Goal: Transaction & Acquisition: Download file/media

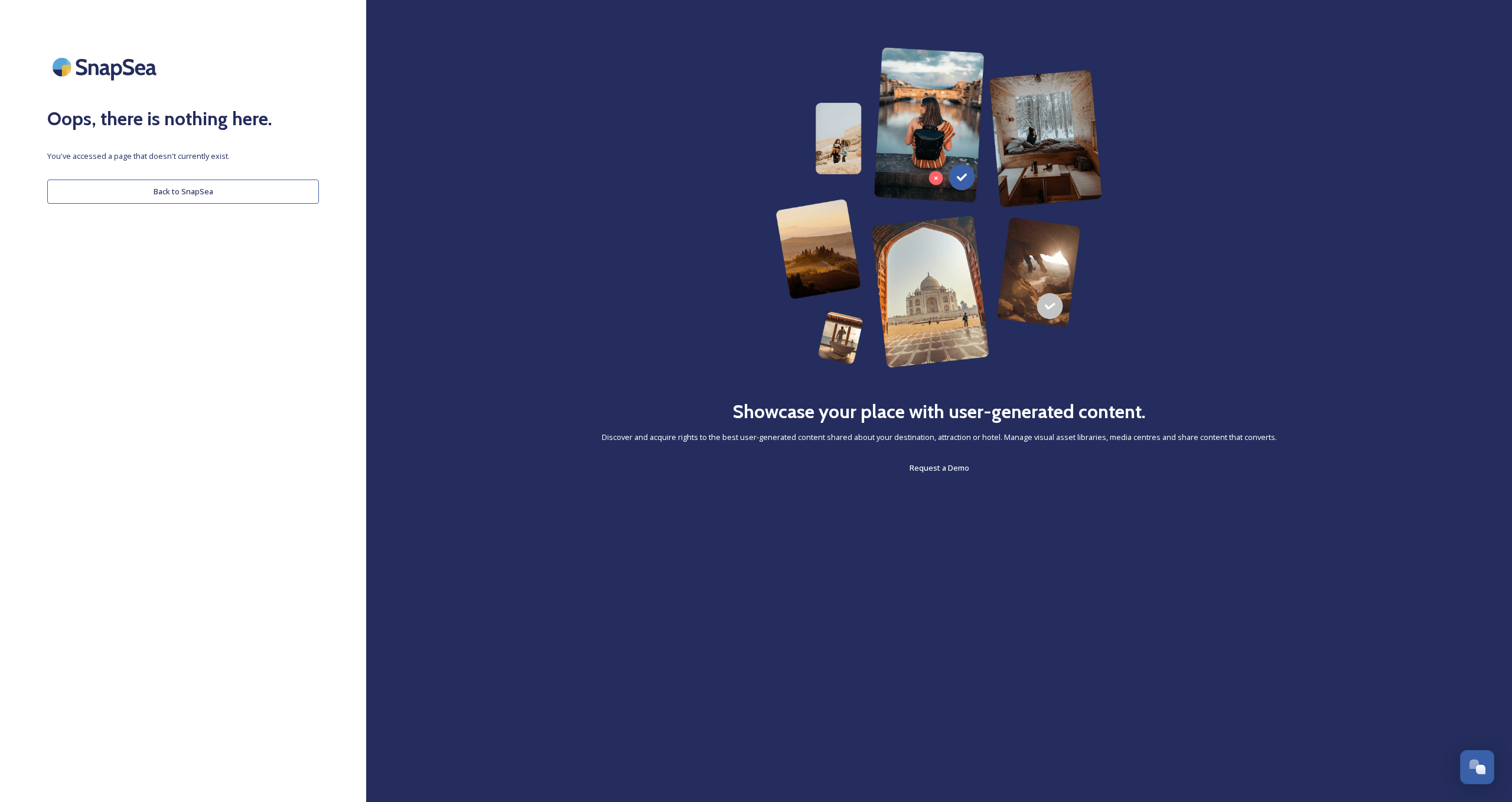
click at [261, 203] on div "Oops, there is nothing here. You've accessed a page that doesn't currently exis…" at bounding box center [183, 400] width 366 height 707
click at [258, 193] on button "Back to SnapSea" at bounding box center [183, 191] width 272 height 24
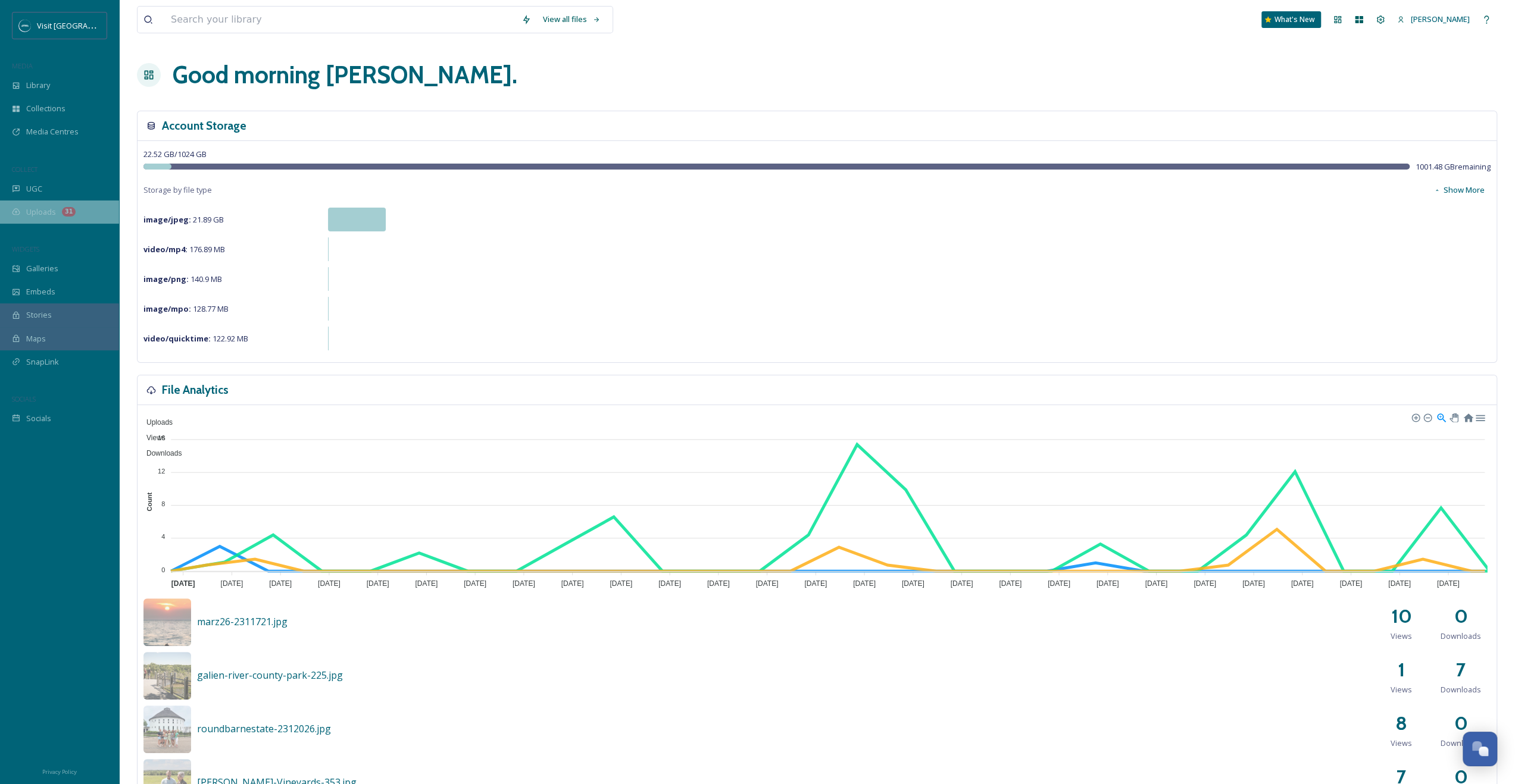
click at [50, 206] on span "Uploads" at bounding box center [41, 211] width 30 height 11
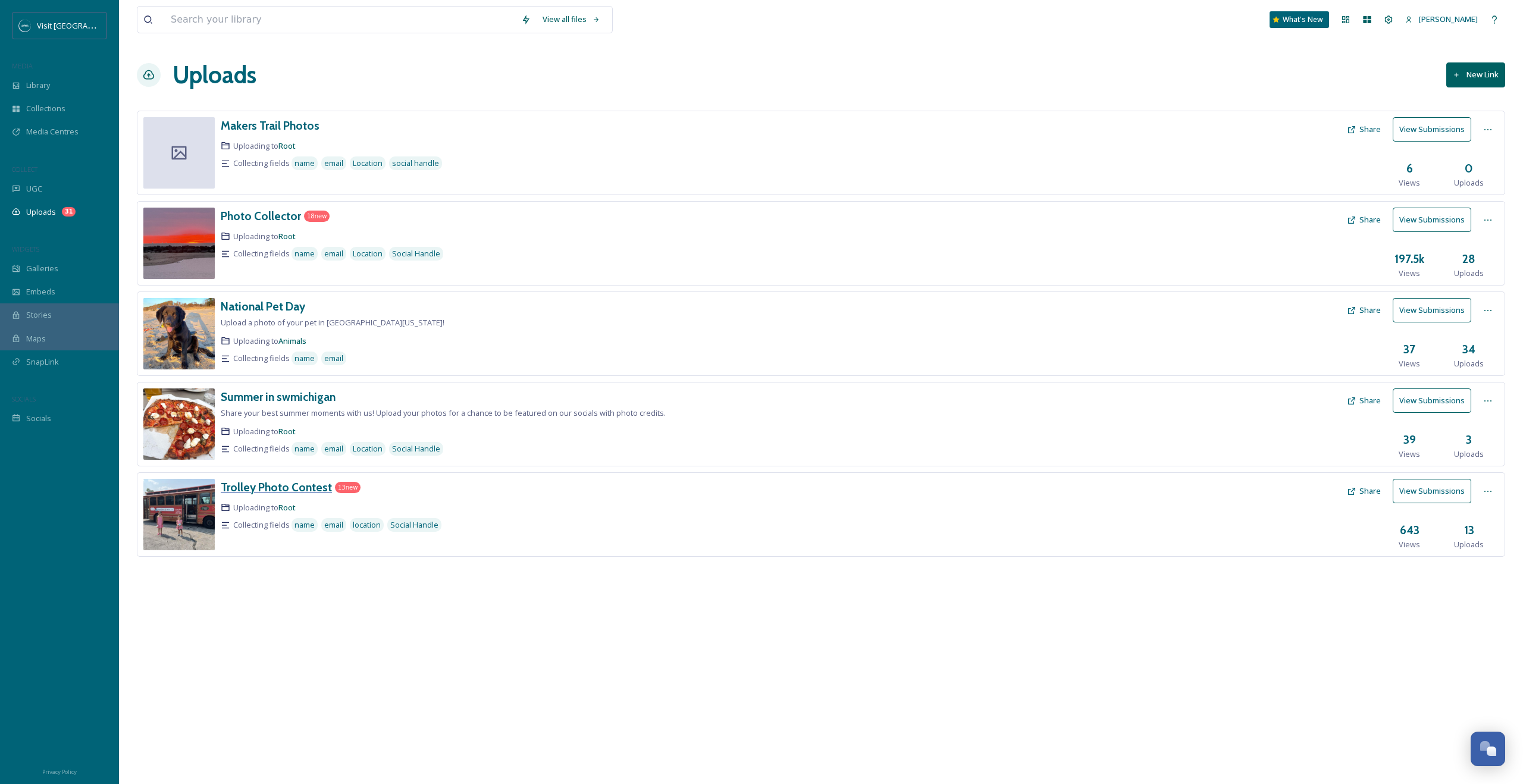
click at [321, 492] on div "Trolley Photo Contest" at bounding box center [276, 488] width 111 height 17
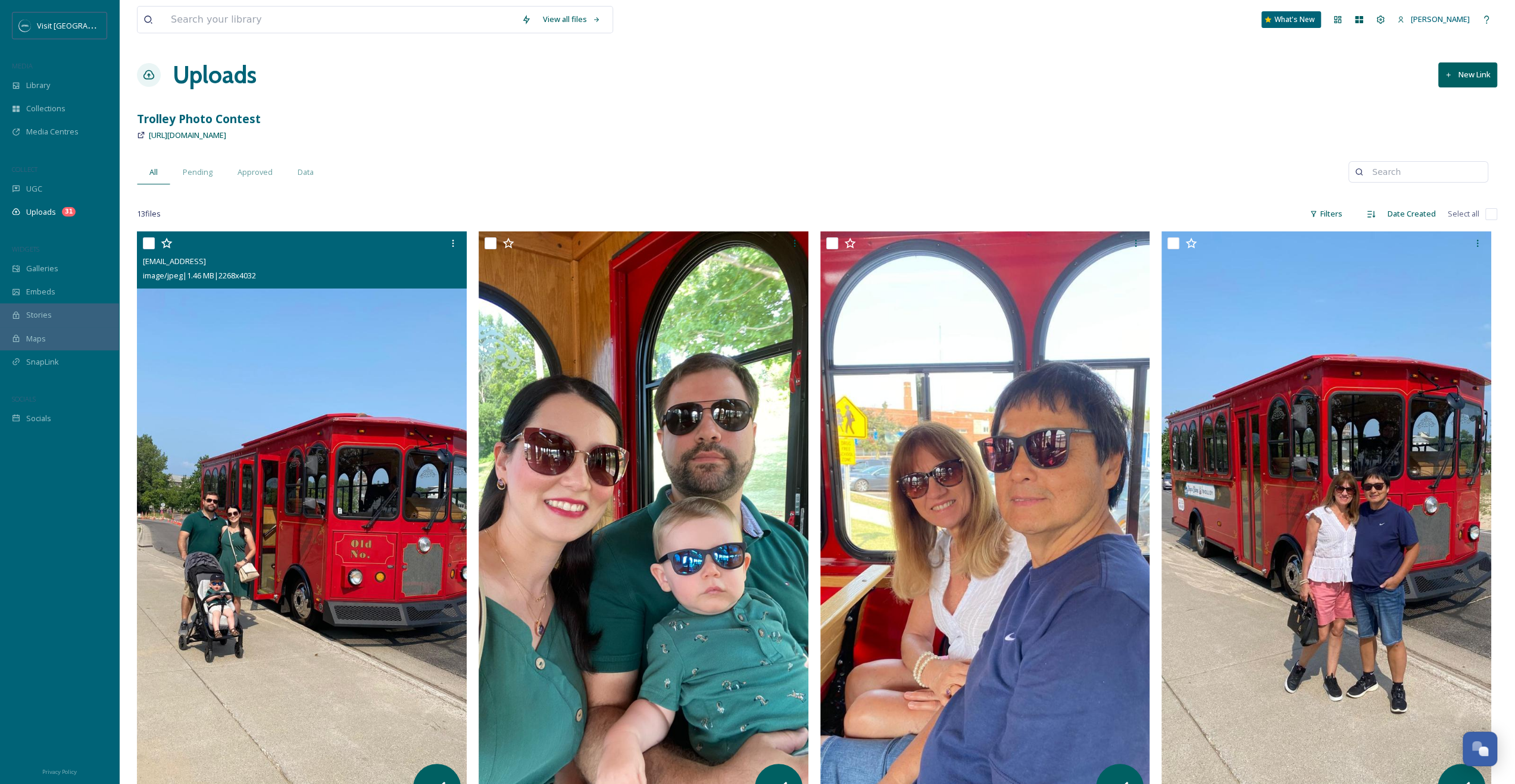
click at [152, 240] on input "checkbox" at bounding box center [149, 244] width 12 height 12
checkbox input "true"
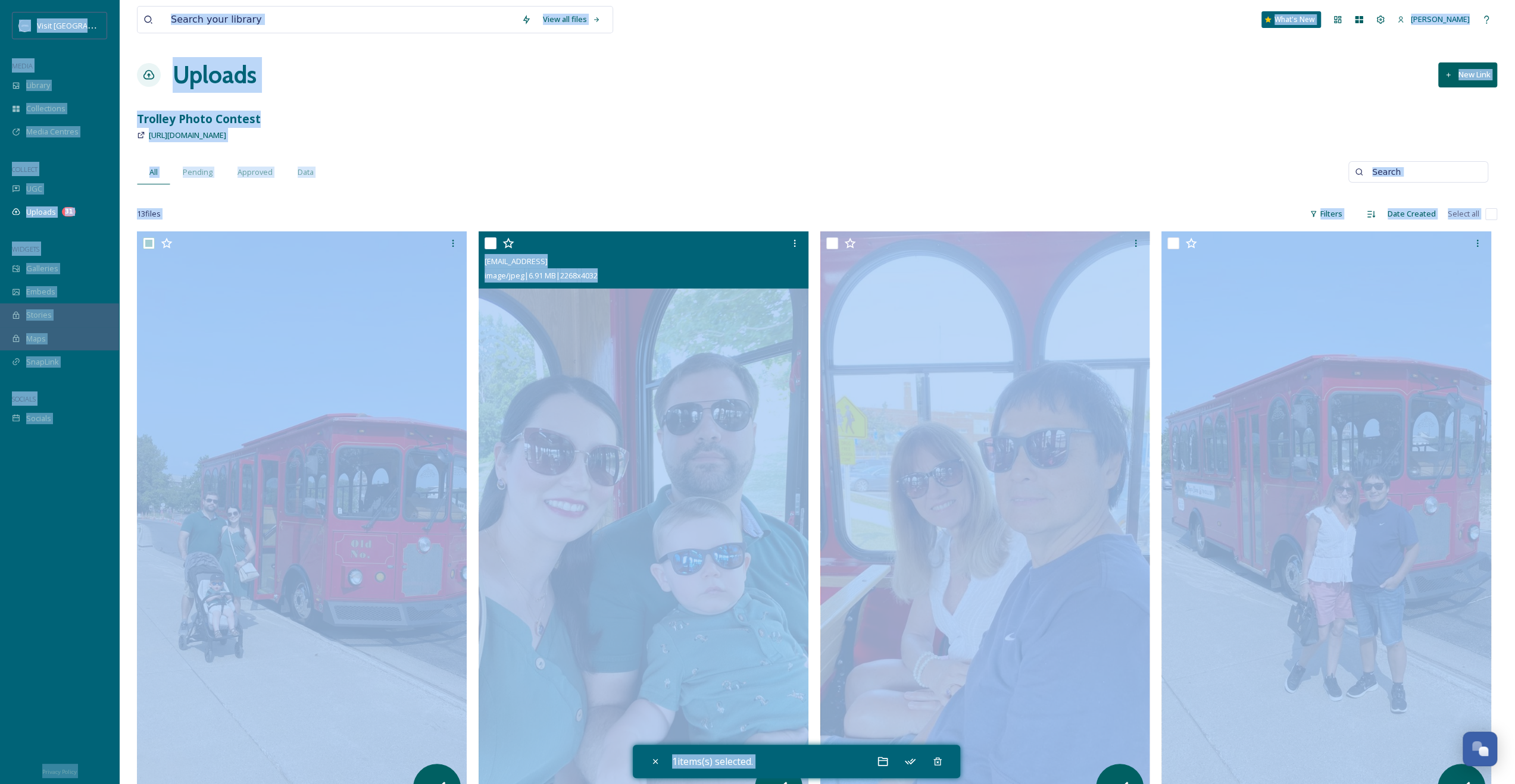
click at [559, 242] on div at bounding box center [645, 243] width 321 height 21
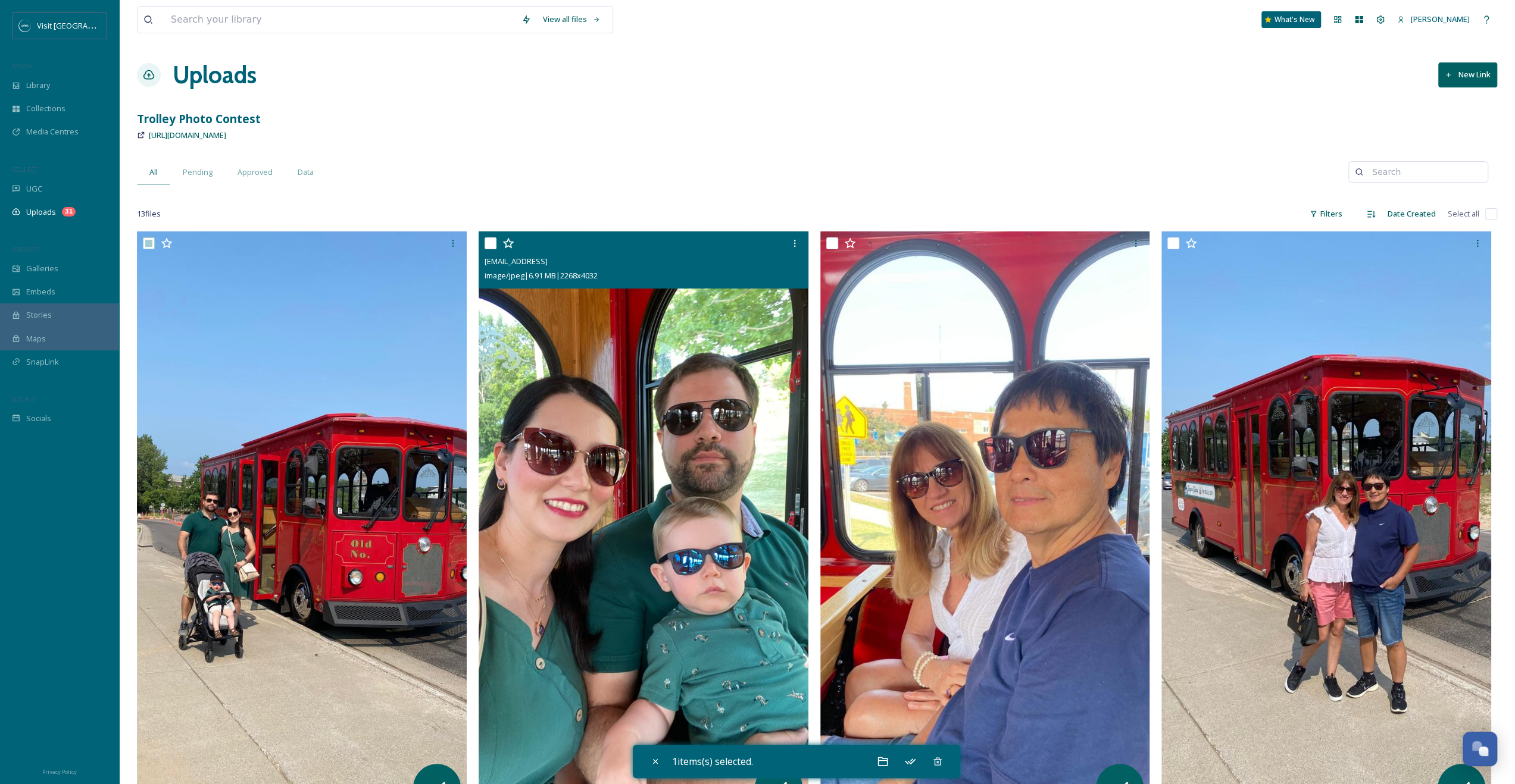
click at [494, 242] on input "checkbox" at bounding box center [491, 244] width 12 height 12
checkbox input "true"
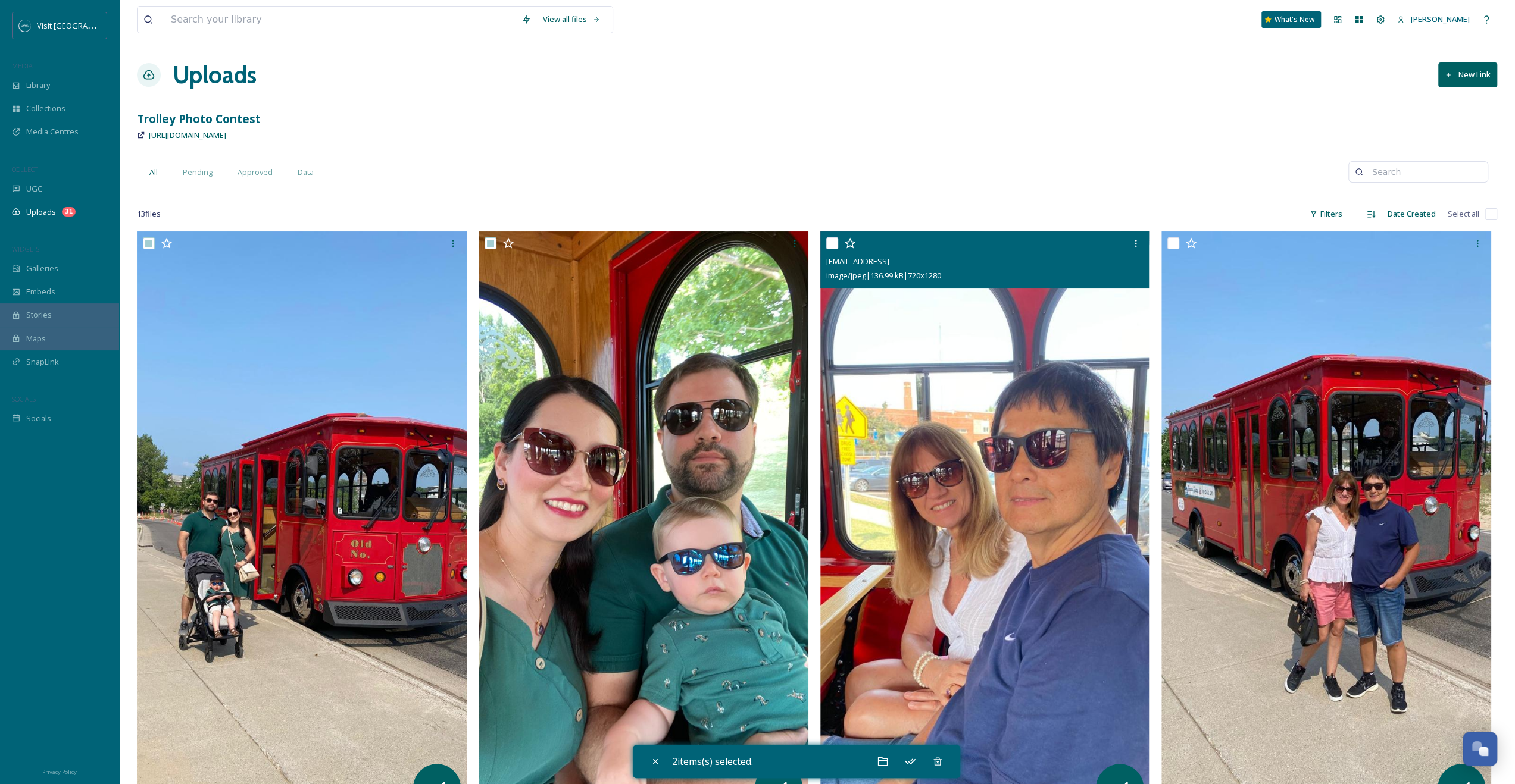
drag, startPoint x: 833, startPoint y: 239, endPoint x: 1061, endPoint y: 275, distance: 230.8
click at [833, 239] on input "checkbox" at bounding box center [832, 244] width 12 height 12
checkbox input "true"
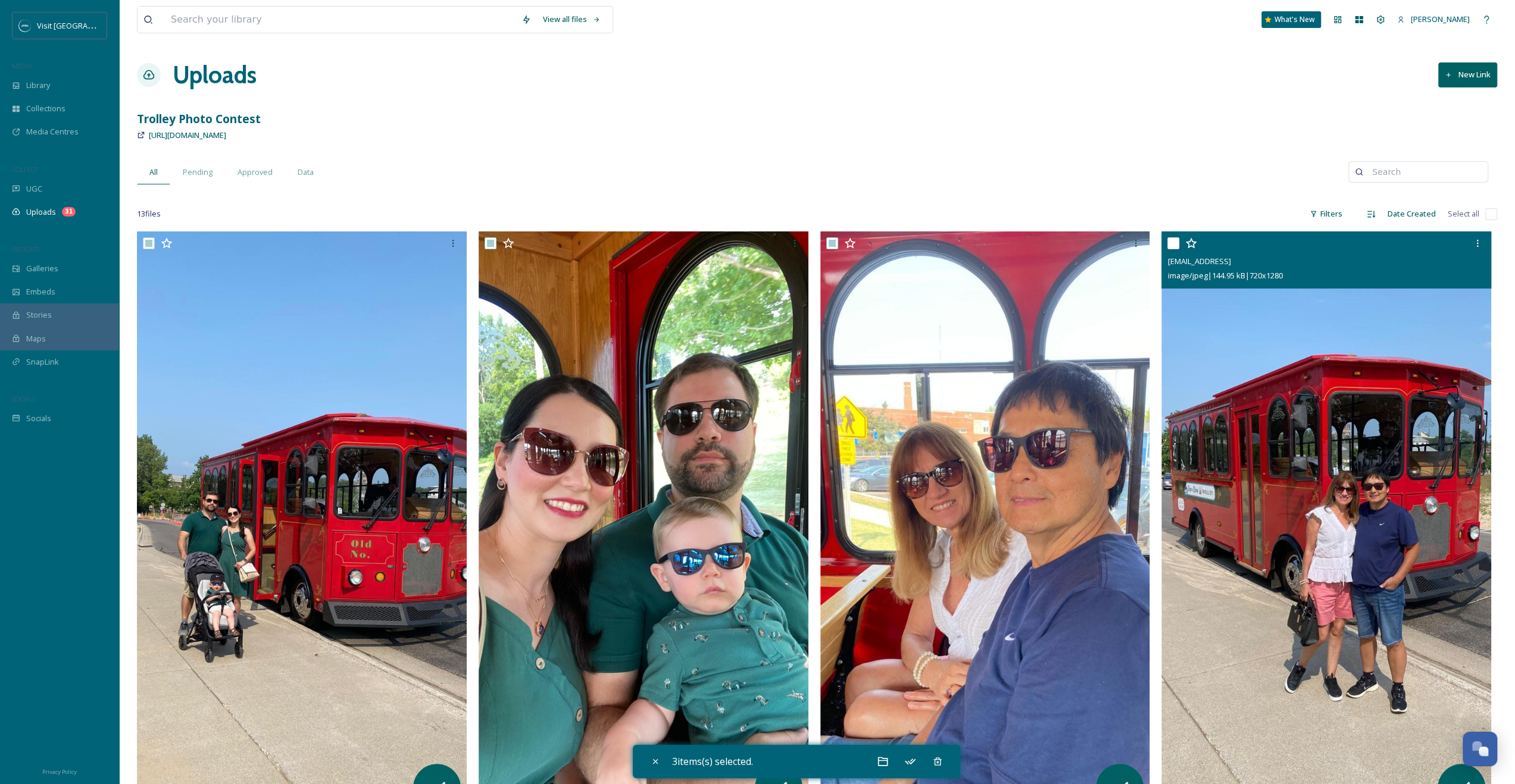
click at [1178, 242] on input "checkbox" at bounding box center [1173, 244] width 12 height 12
checkbox input "true"
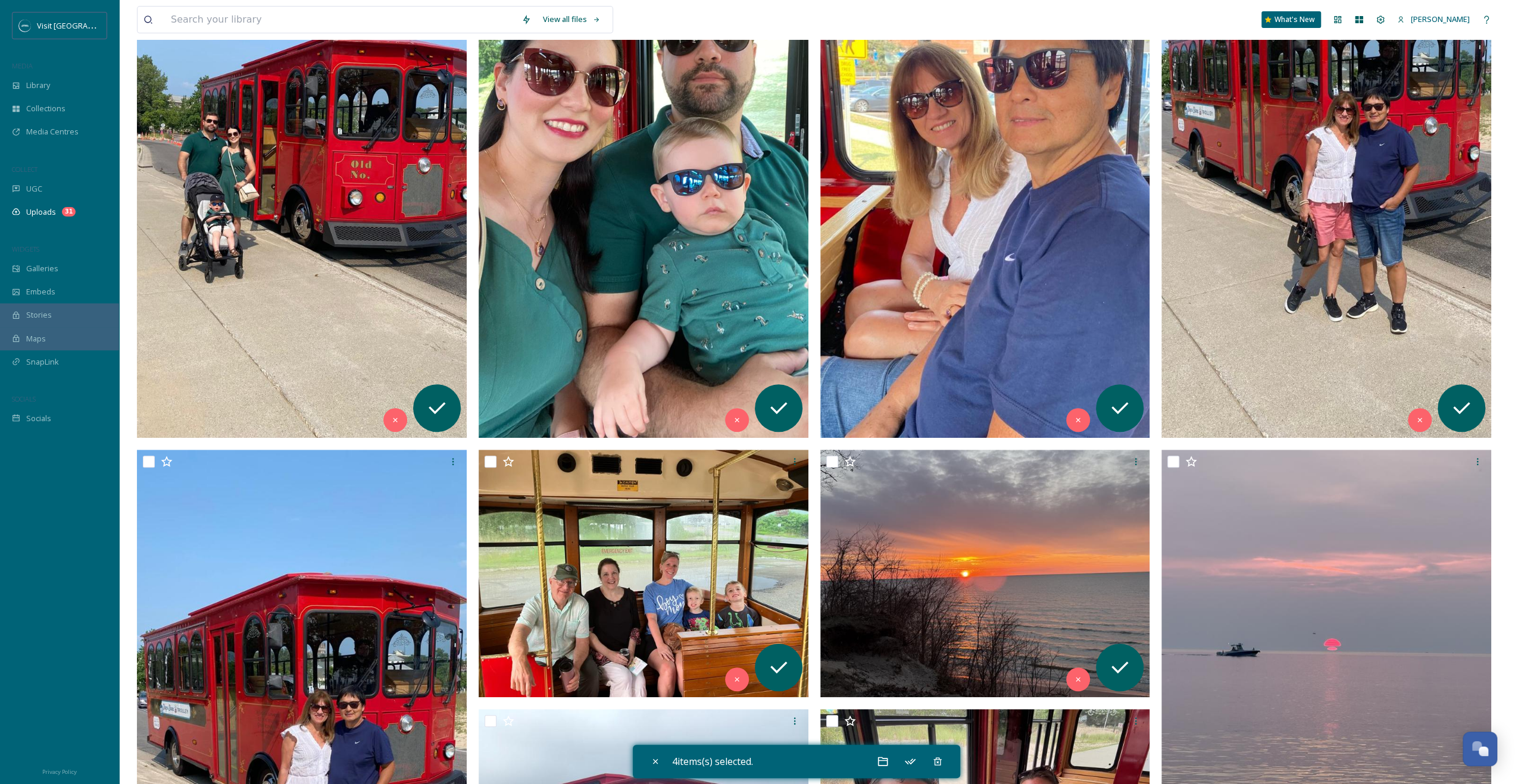
scroll to position [476, 0]
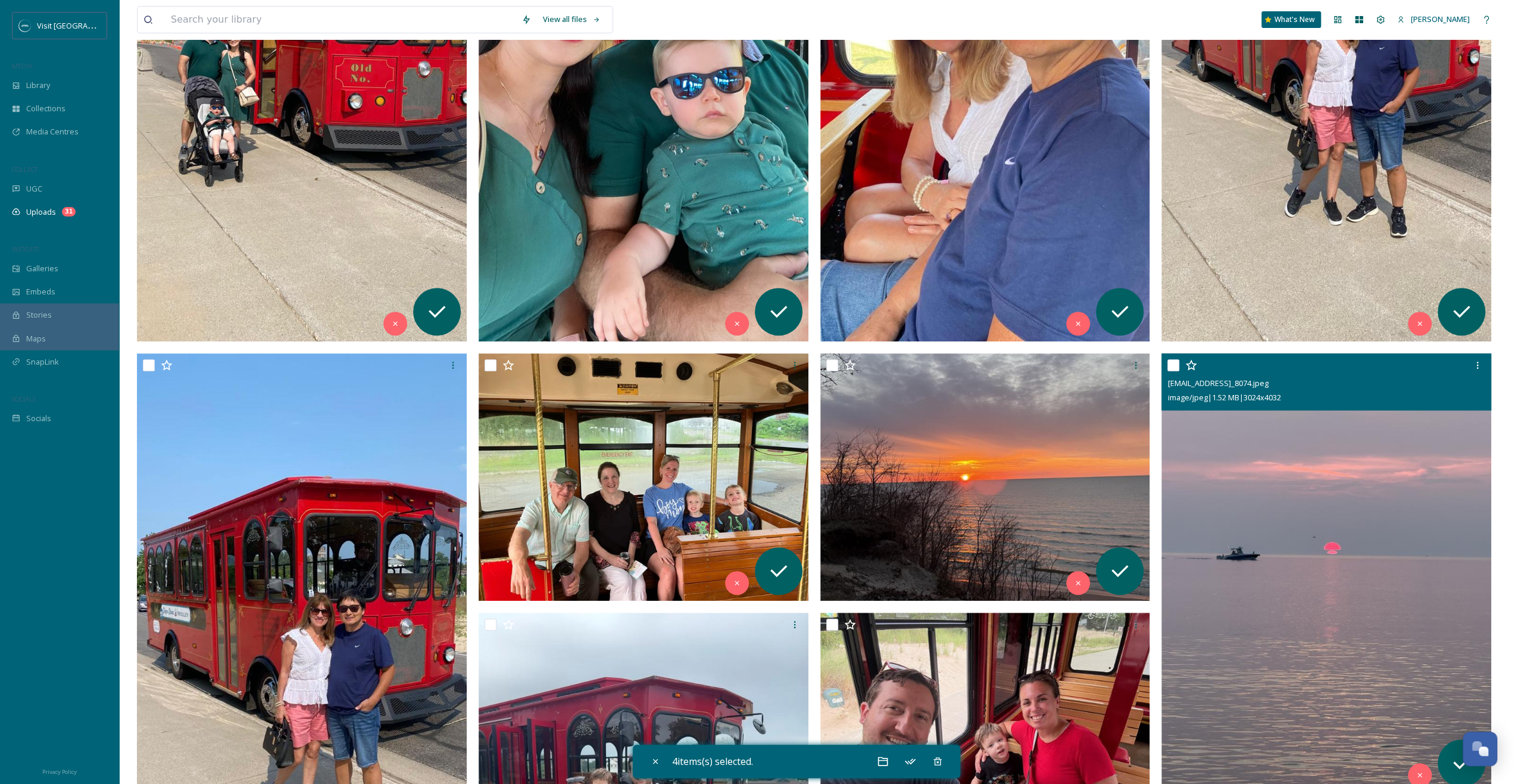
click at [1321, 462] on img at bounding box center [1326, 573] width 330 height 439
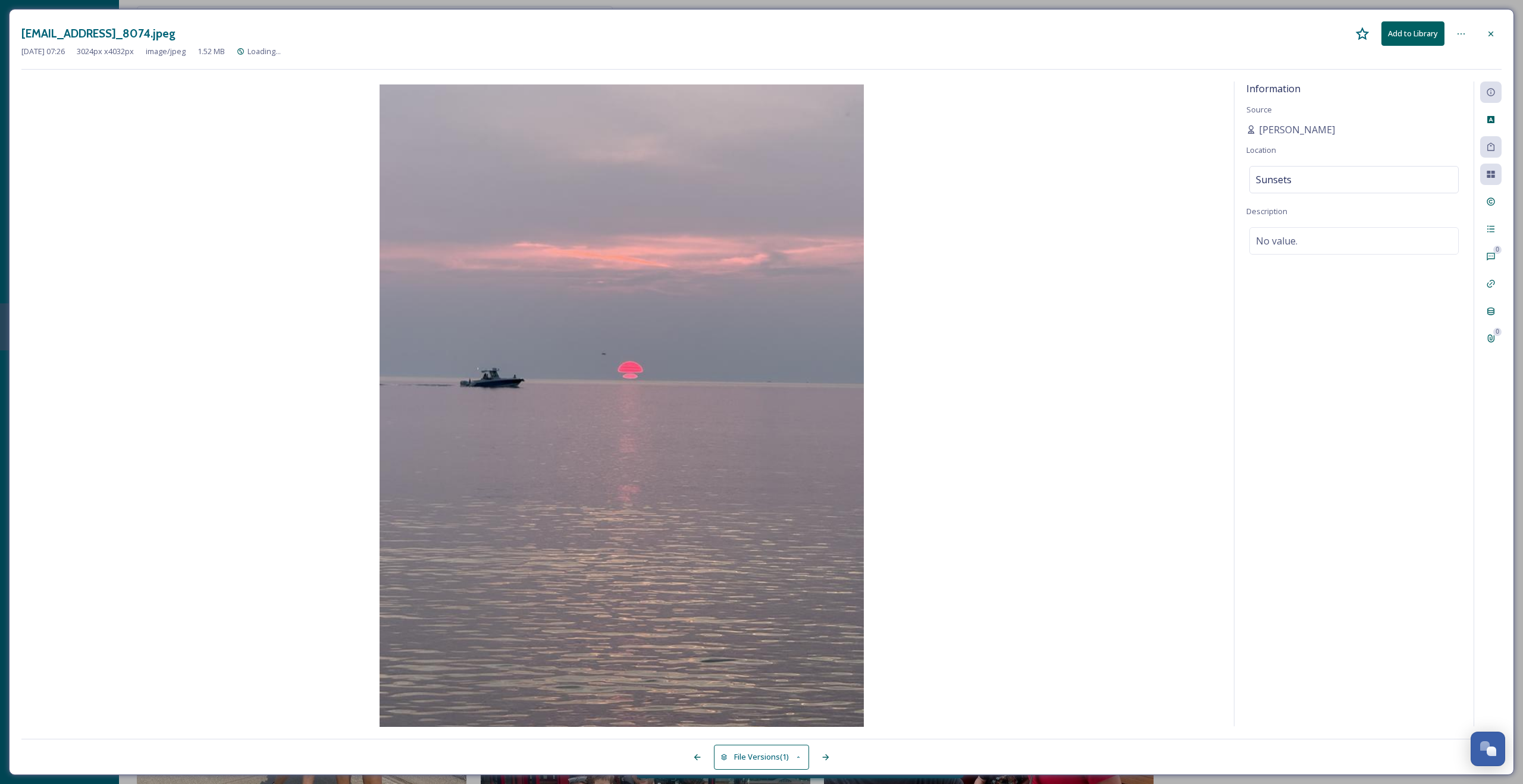
click at [968, 471] on img at bounding box center [622, 406] width 1201 height 645
drag, startPoint x: 1491, startPoint y: 32, endPoint x: 1449, endPoint y: 46, distance: 44.3
click at [1492, 32] on icon at bounding box center [1491, 34] width 10 height 10
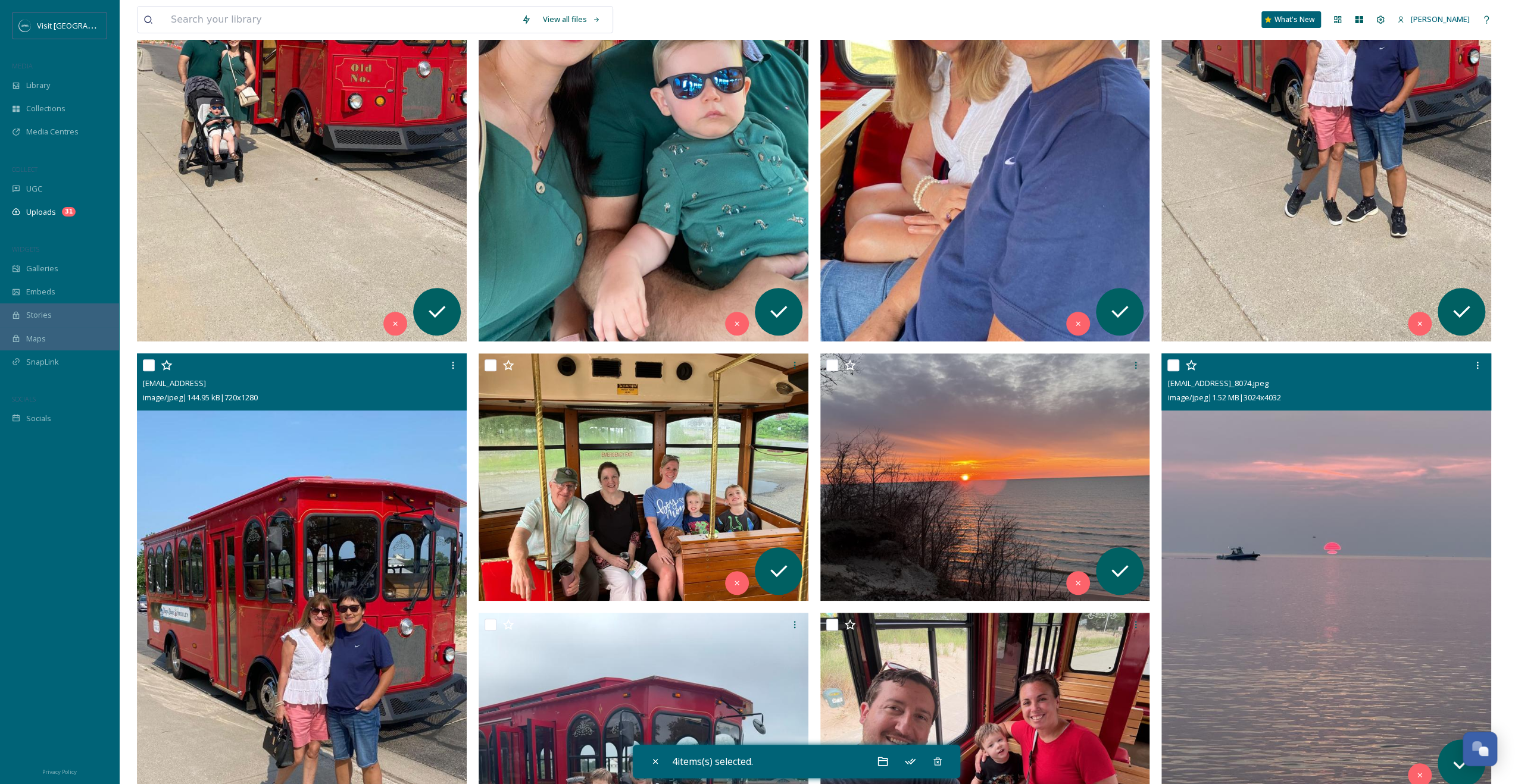
click at [145, 366] on input "checkbox" at bounding box center [149, 366] width 12 height 12
checkbox input "true"
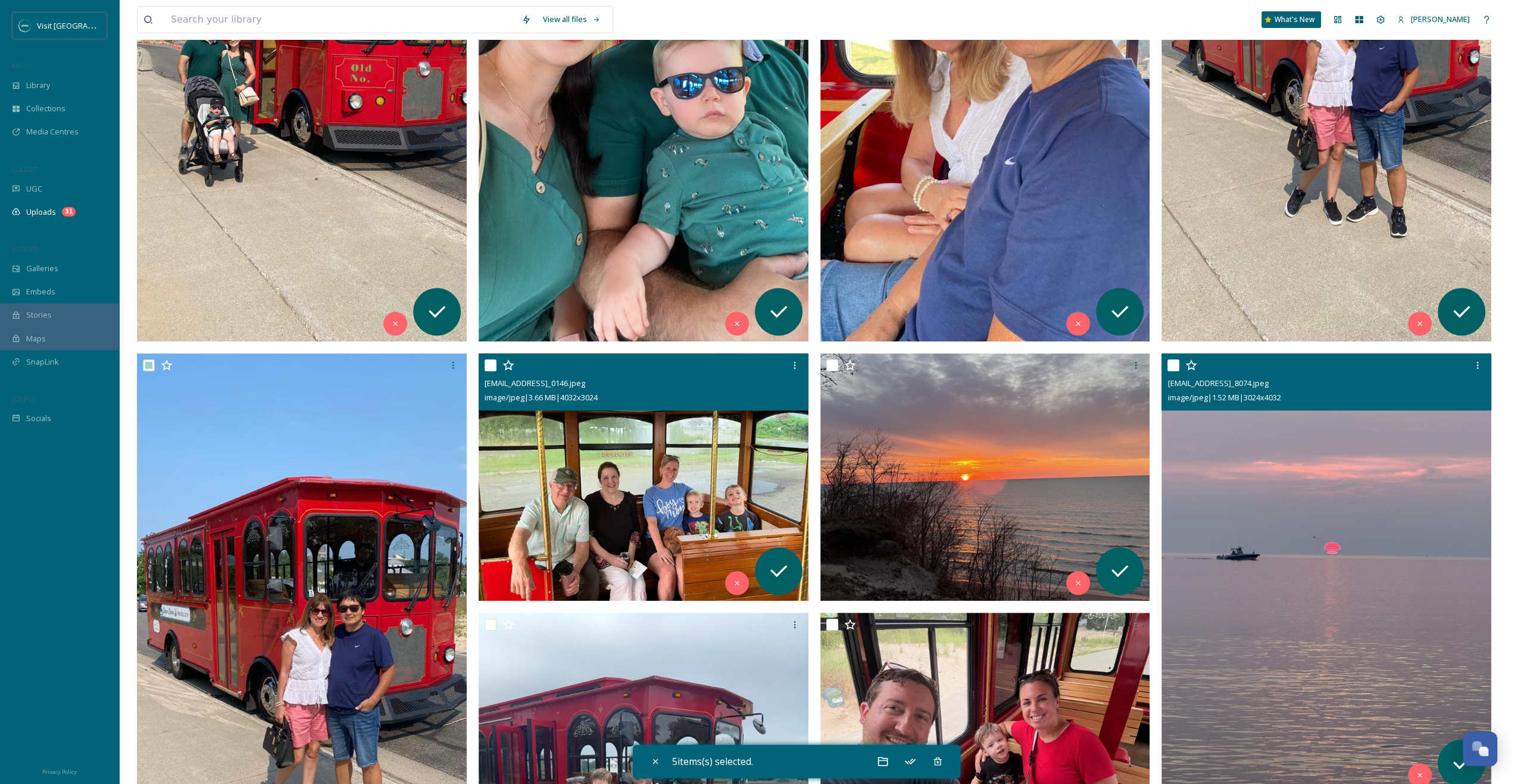
drag, startPoint x: 493, startPoint y: 363, endPoint x: 667, endPoint y: 388, distance: 175.8
click at [494, 363] on input "checkbox" at bounding box center [491, 366] width 12 height 12
checkbox input "true"
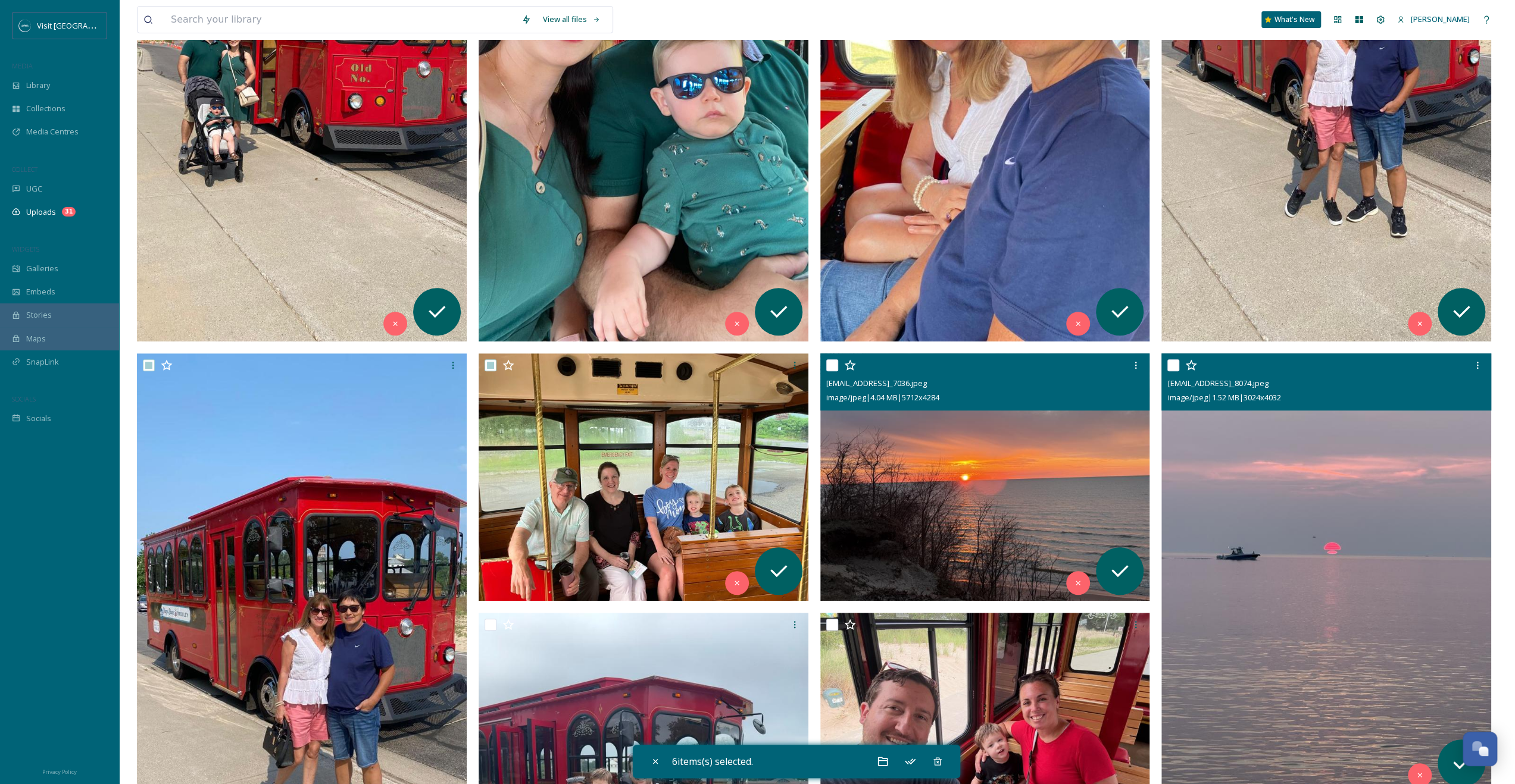
click at [836, 363] on input "checkbox" at bounding box center [832, 366] width 12 height 12
checkbox input "true"
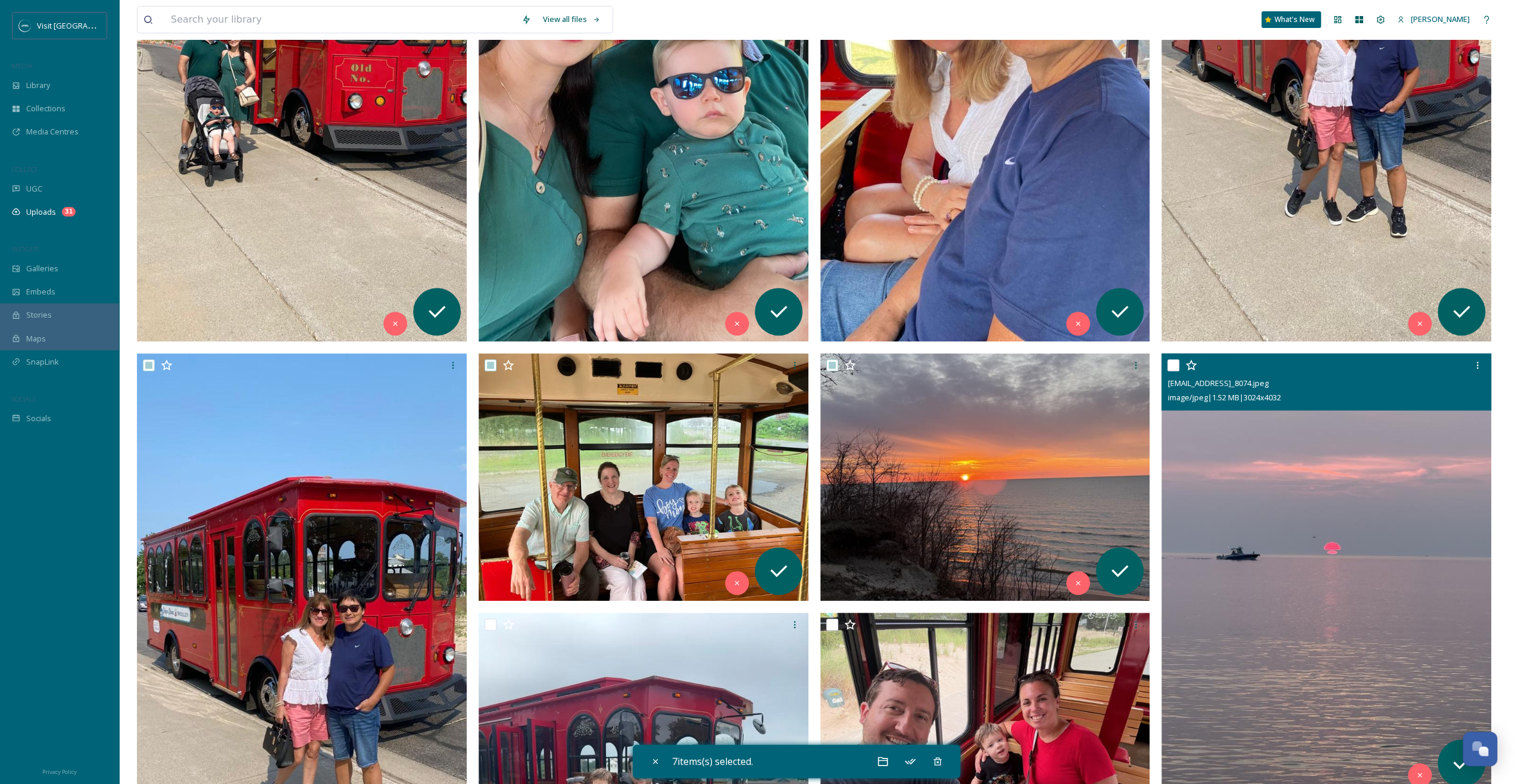
click at [1173, 366] on input "checkbox" at bounding box center [1173, 366] width 12 height 12
checkbox input "true"
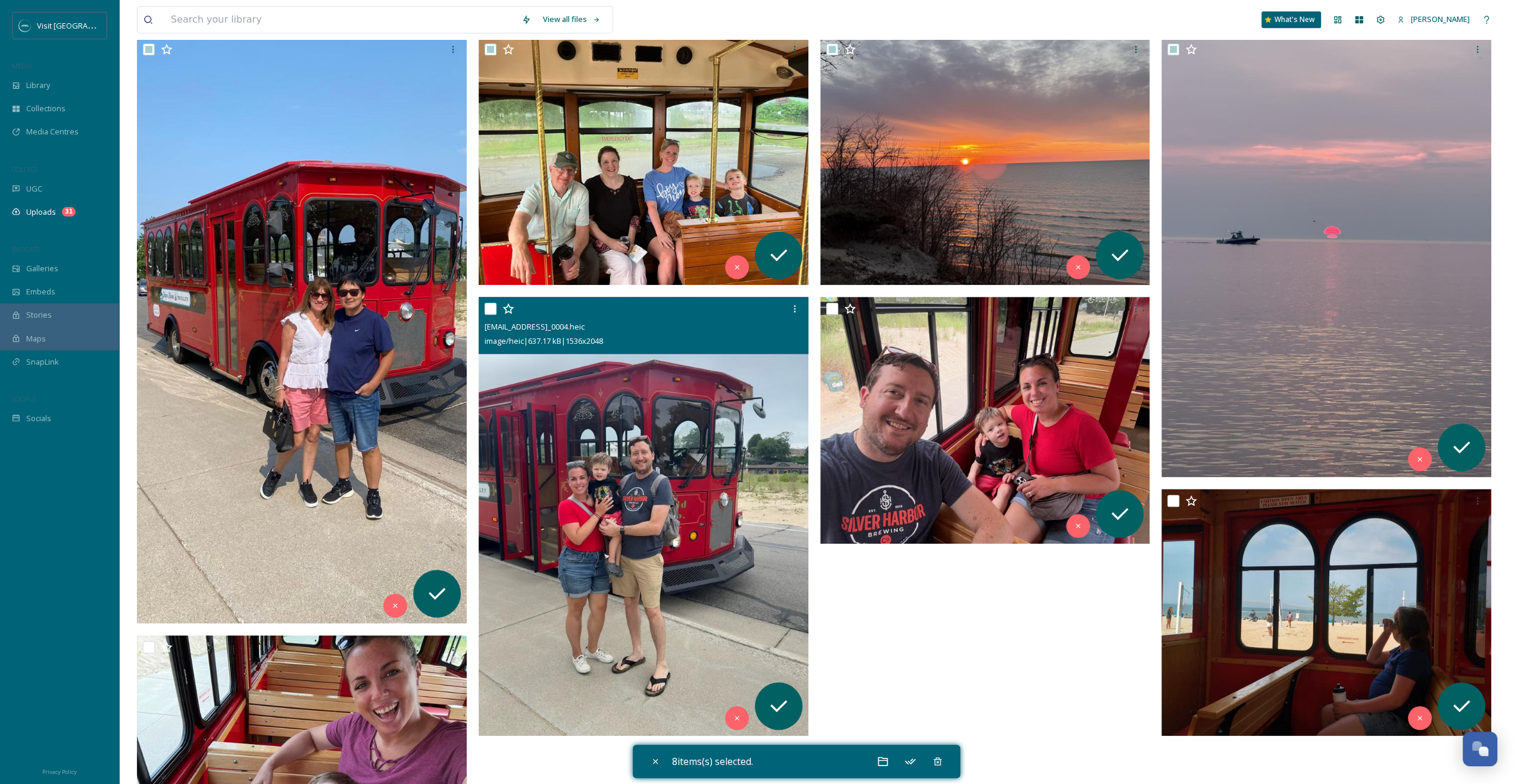
scroll to position [833, 0]
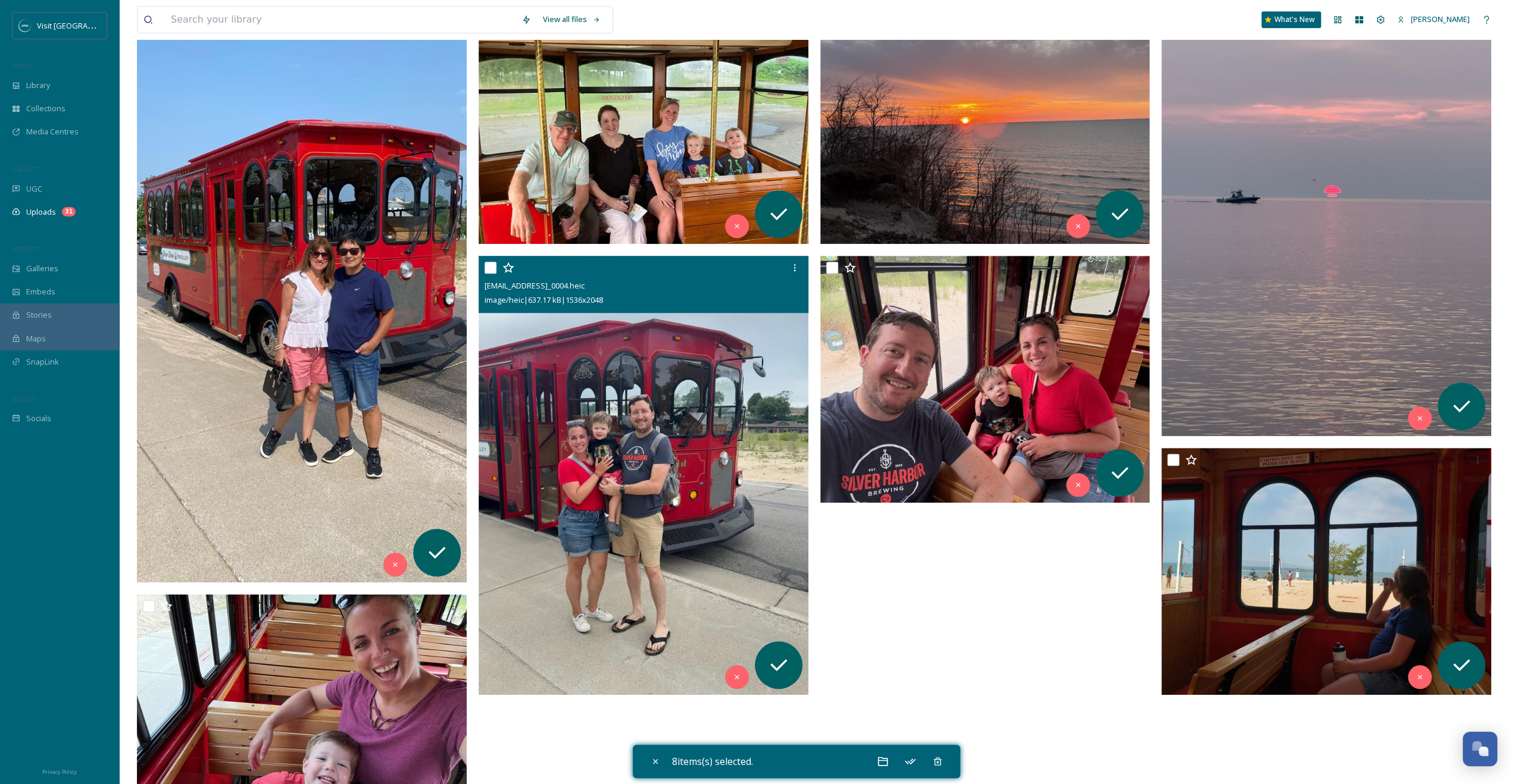
drag, startPoint x: 491, startPoint y: 266, endPoint x: 679, endPoint y: 269, distance: 188.0
click at [491, 266] on input "checkbox" at bounding box center [491, 268] width 12 height 12
checkbox input "true"
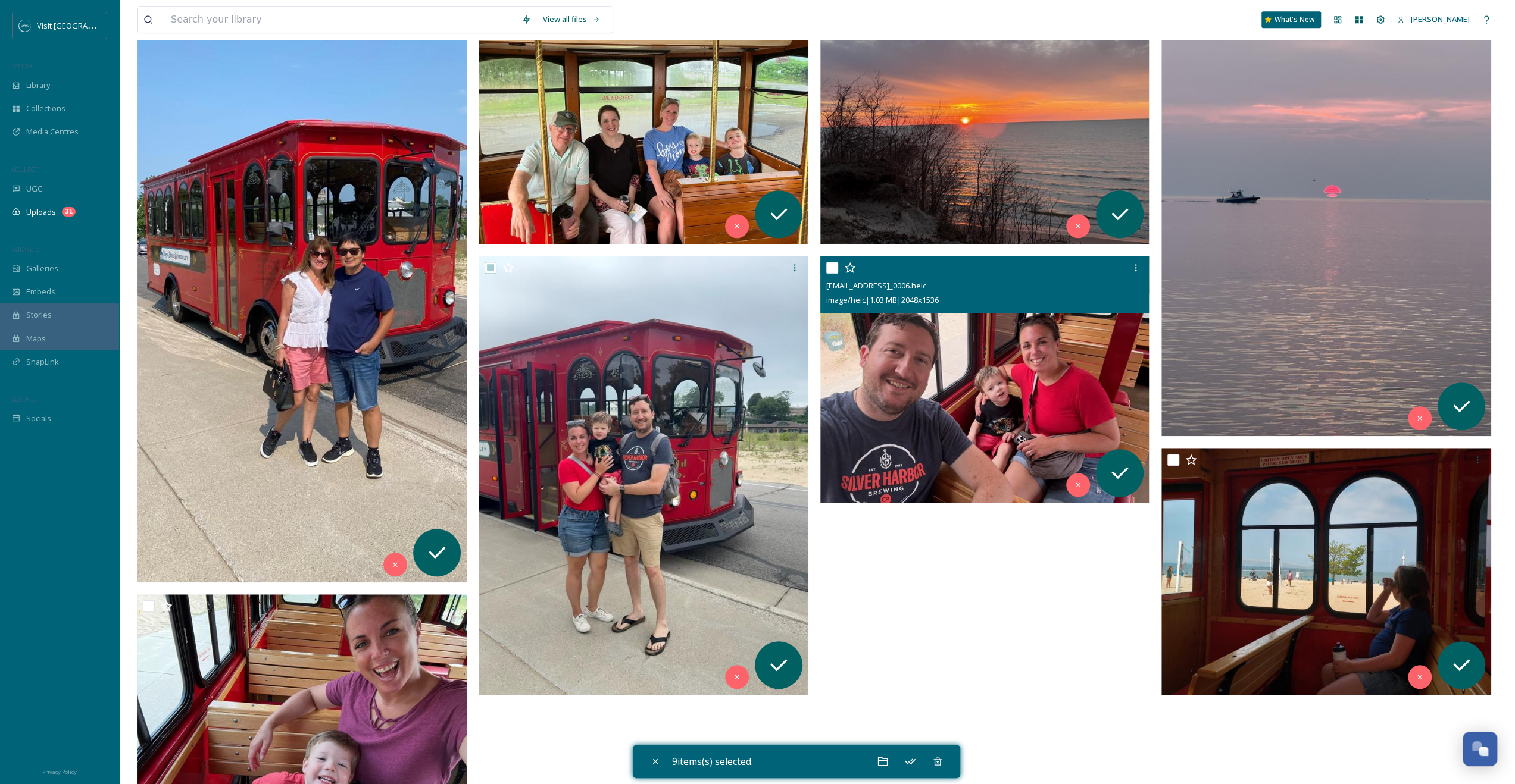
click at [827, 266] on input "checkbox" at bounding box center [832, 268] width 12 height 12
checkbox input "true"
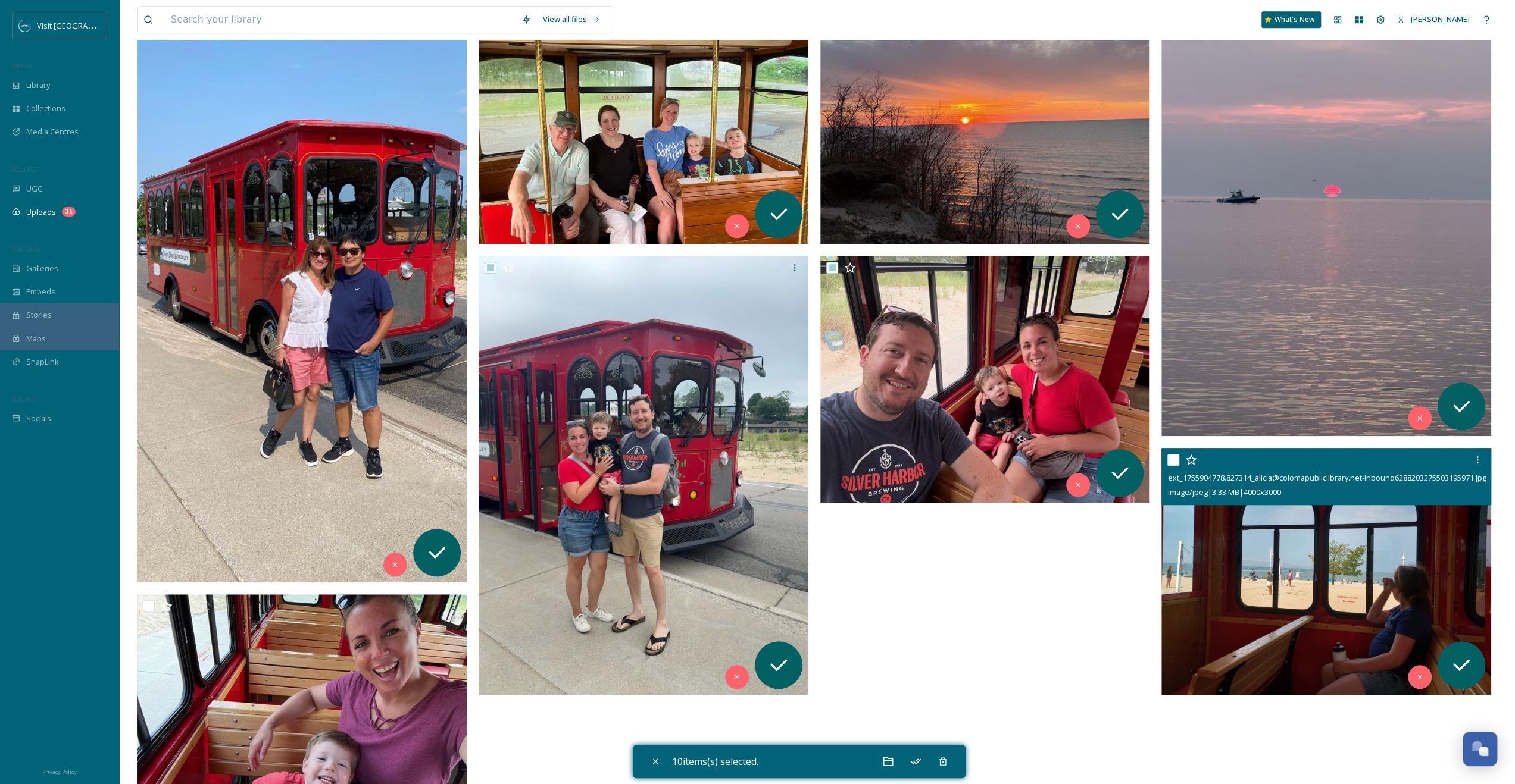
click at [1175, 460] on input "checkbox" at bounding box center [1173, 460] width 12 height 12
checkbox input "true"
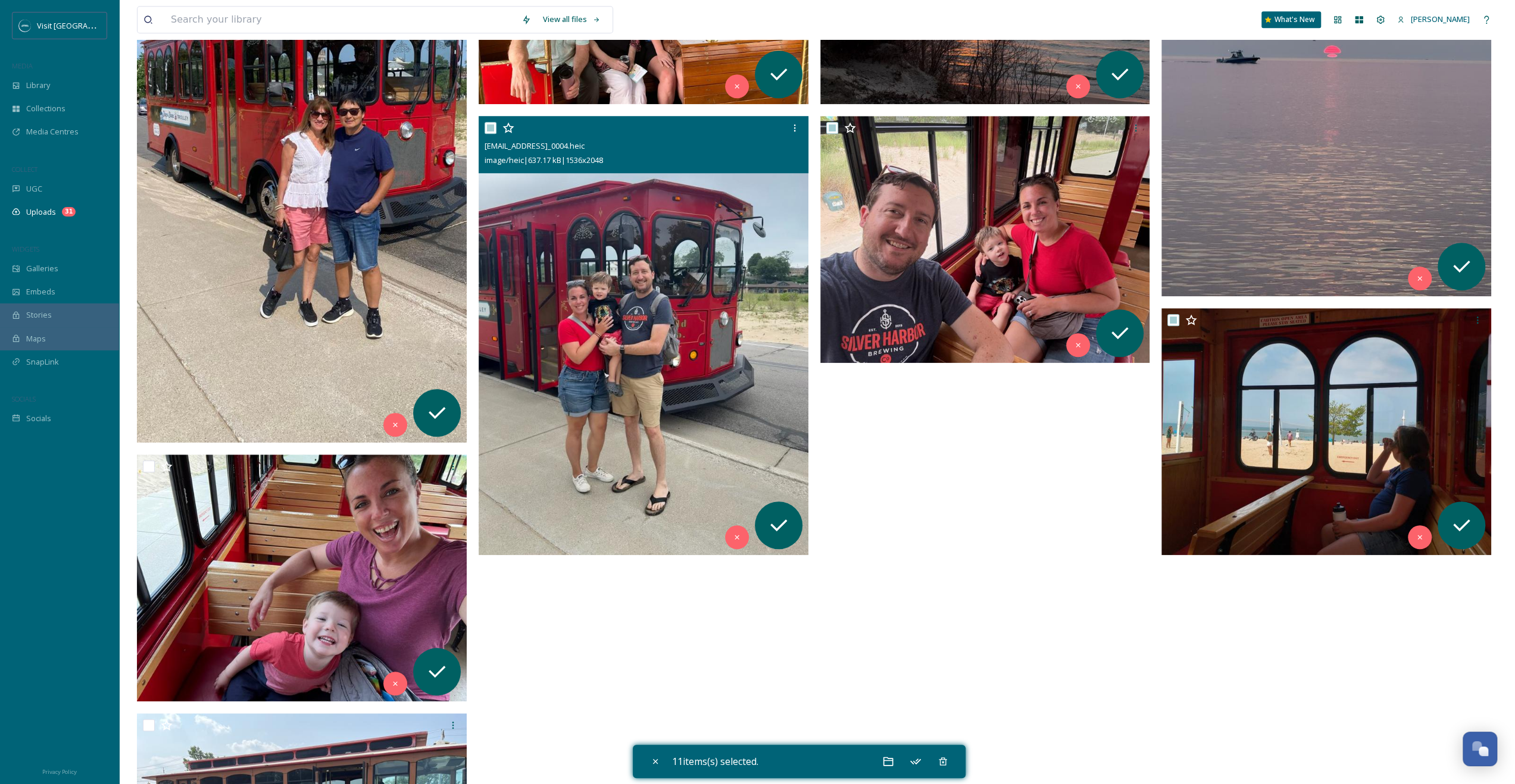
scroll to position [1131, 0]
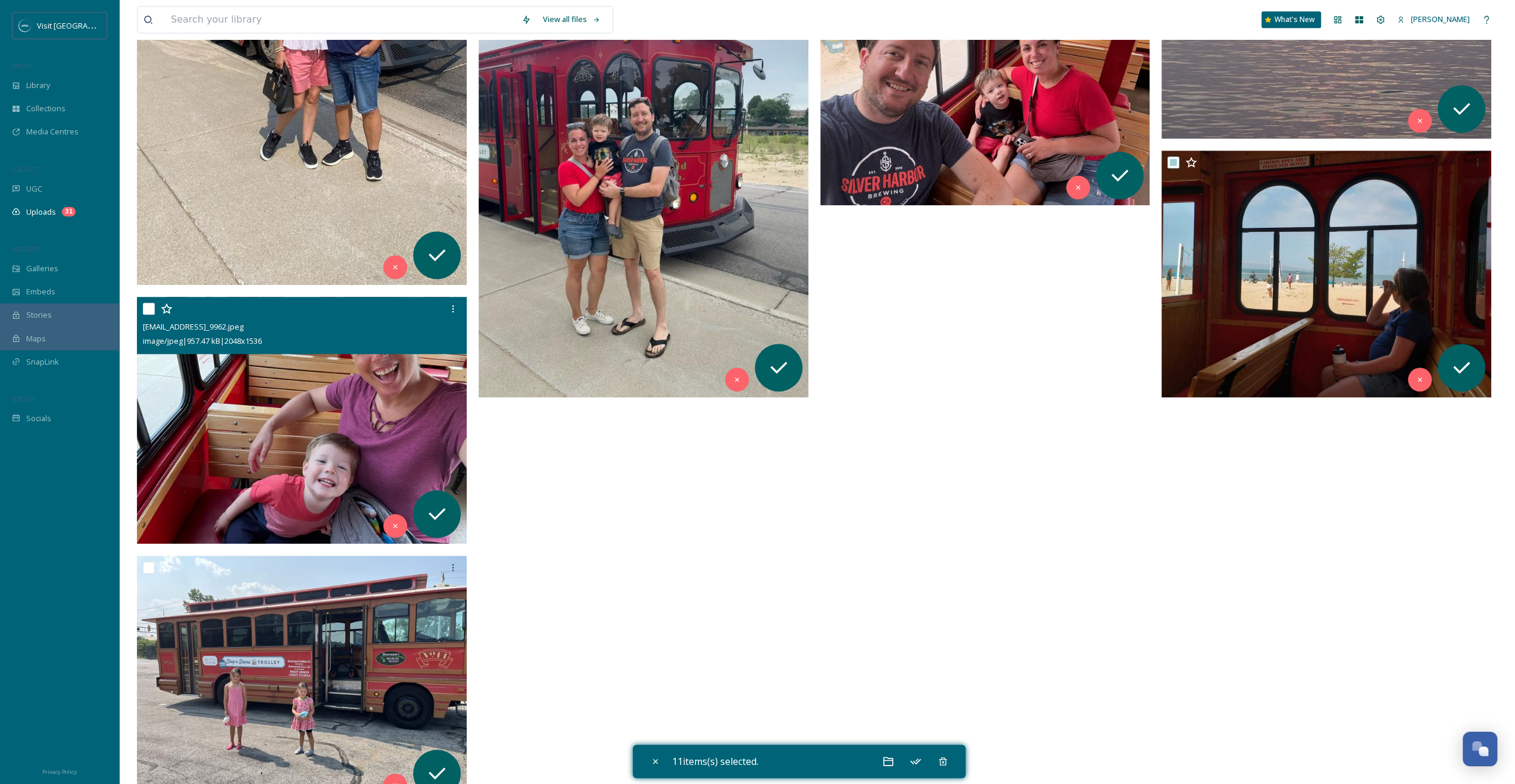
click at [151, 306] on input "checkbox" at bounding box center [149, 309] width 12 height 12
checkbox input "true"
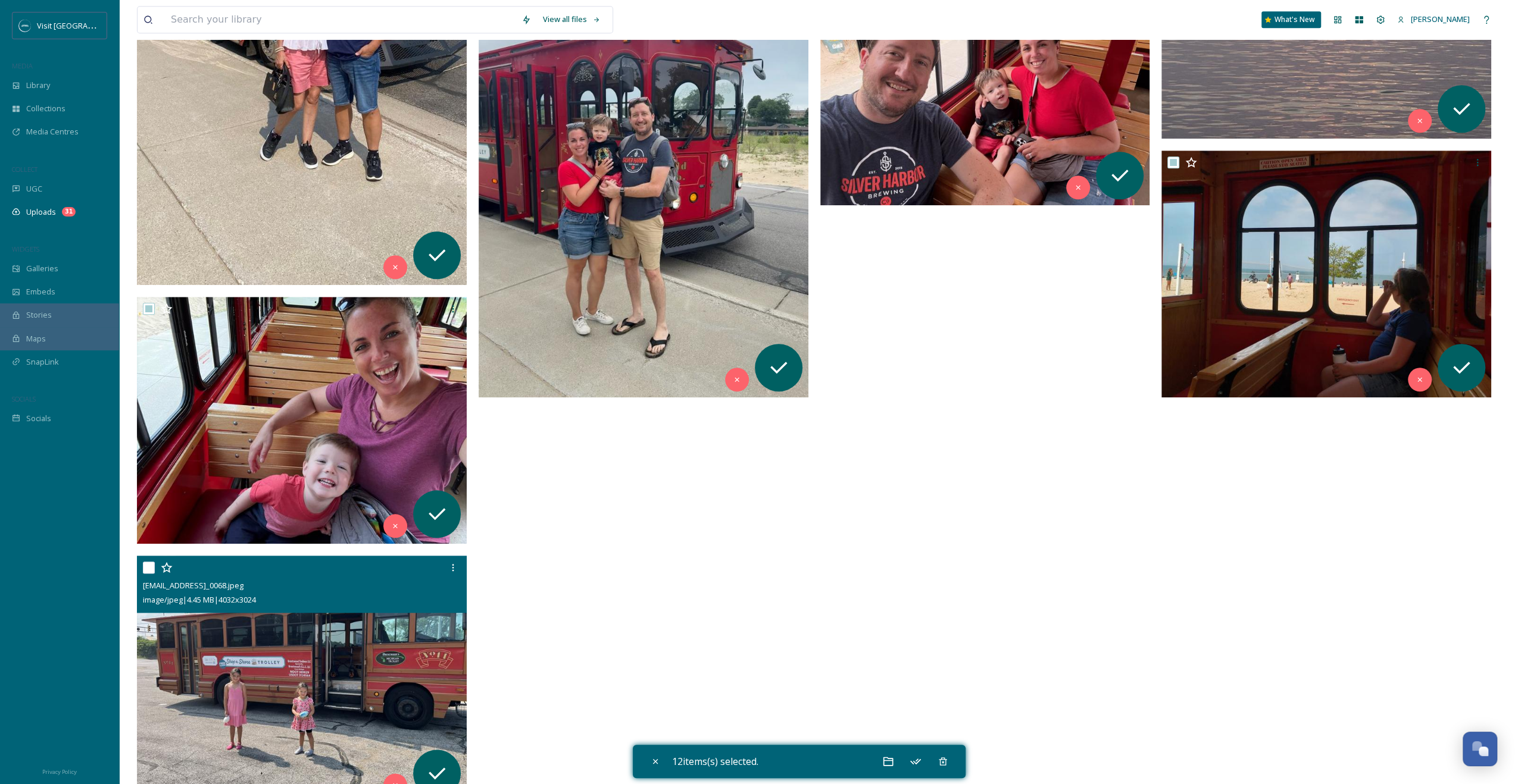
click at [147, 569] on input "checkbox" at bounding box center [149, 568] width 12 height 12
checkbox input "true"
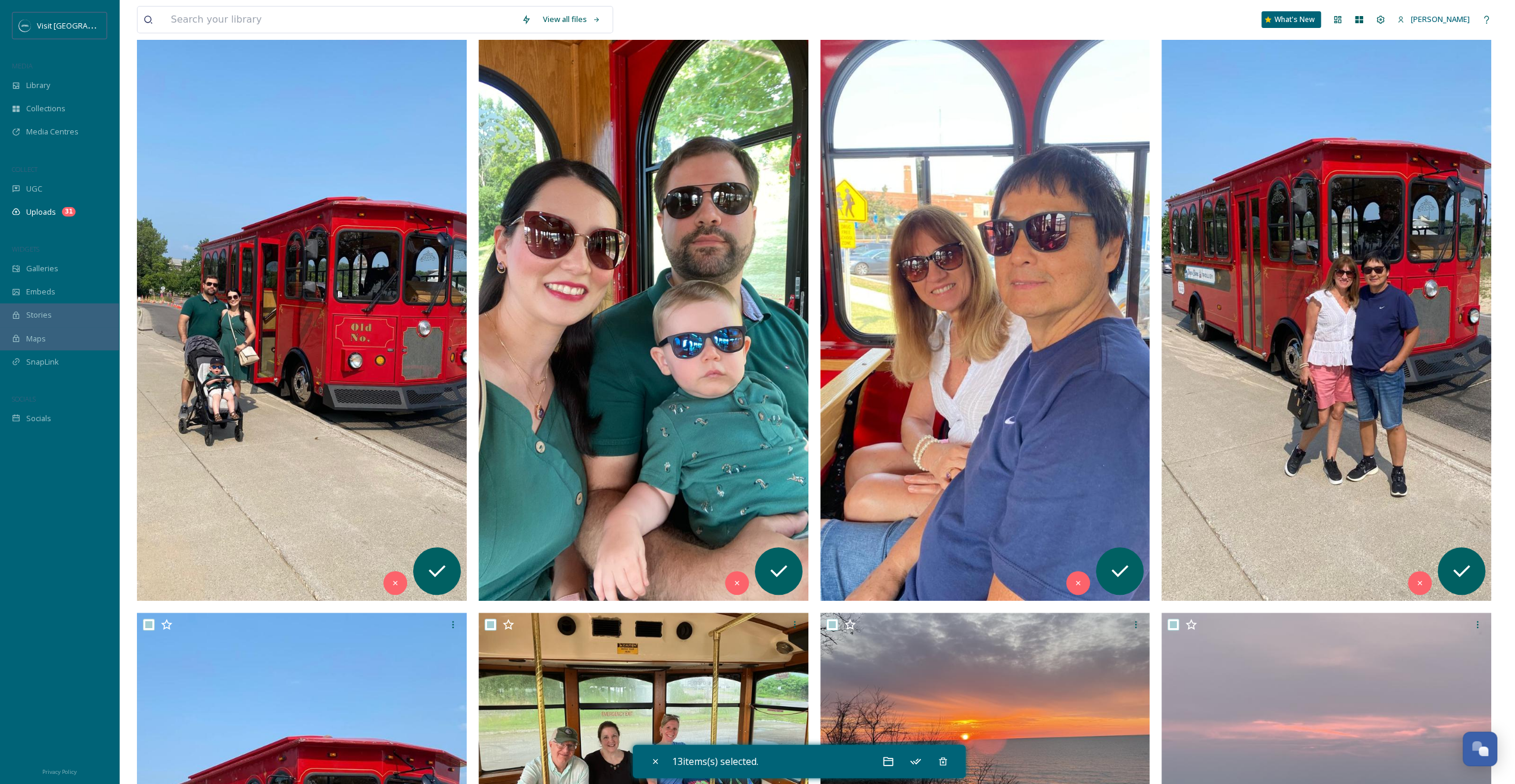
scroll to position [0, 0]
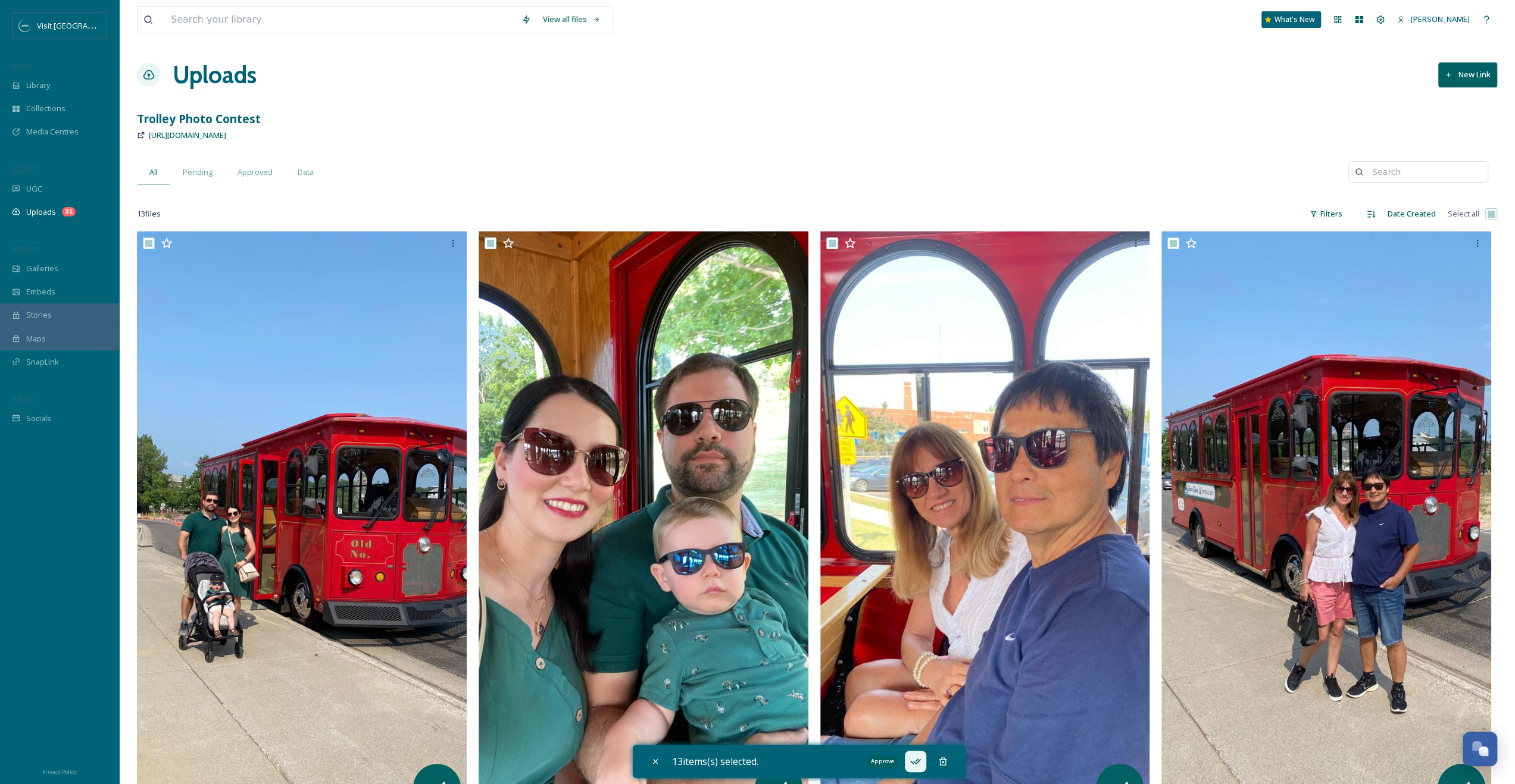
click at [913, 762] on icon at bounding box center [915, 761] width 12 height 12
click at [889, 767] on div "Approve & Move" at bounding box center [888, 761] width 21 height 21
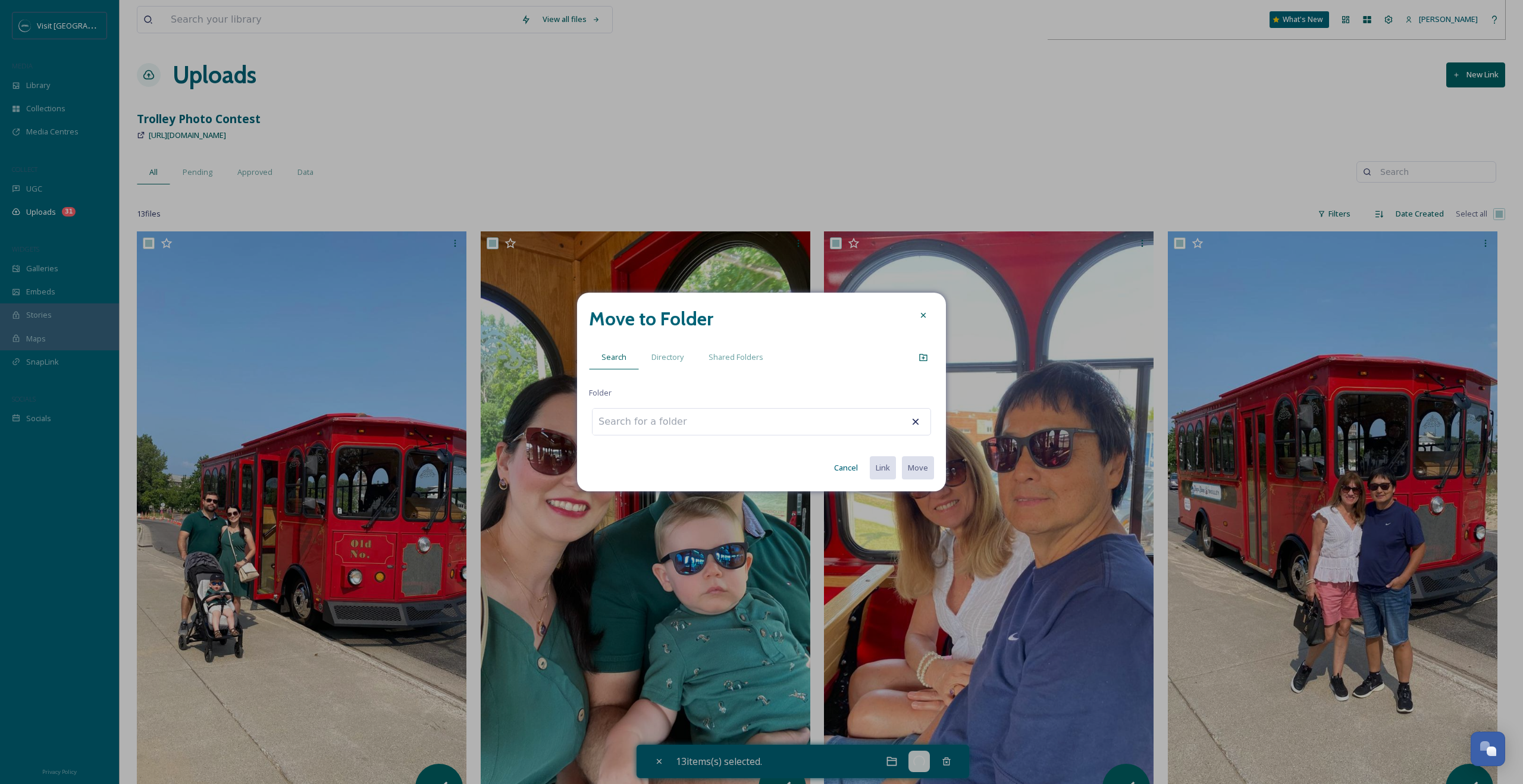
click at [919, 311] on div at bounding box center [923, 315] width 21 height 21
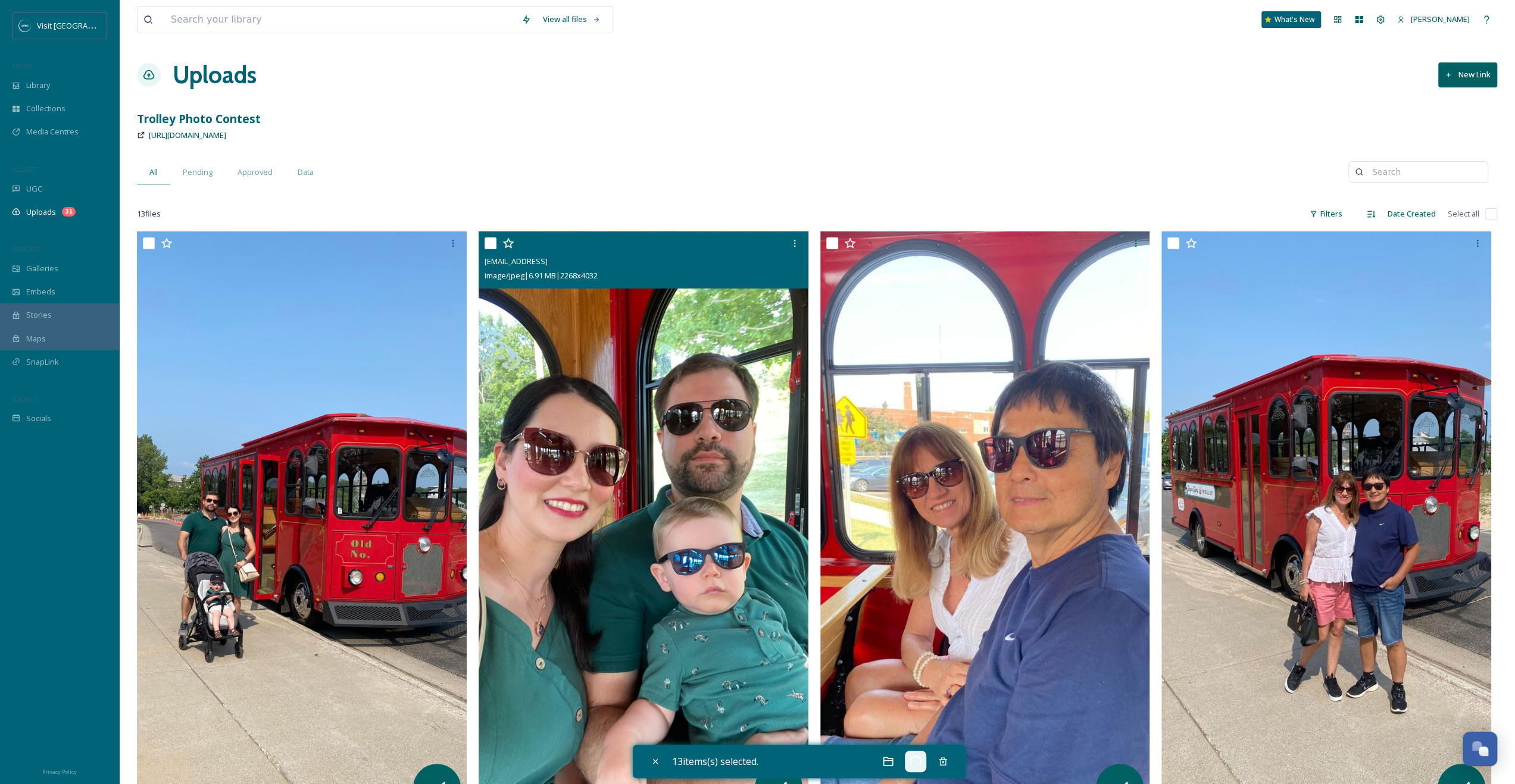
checkbox input "false"
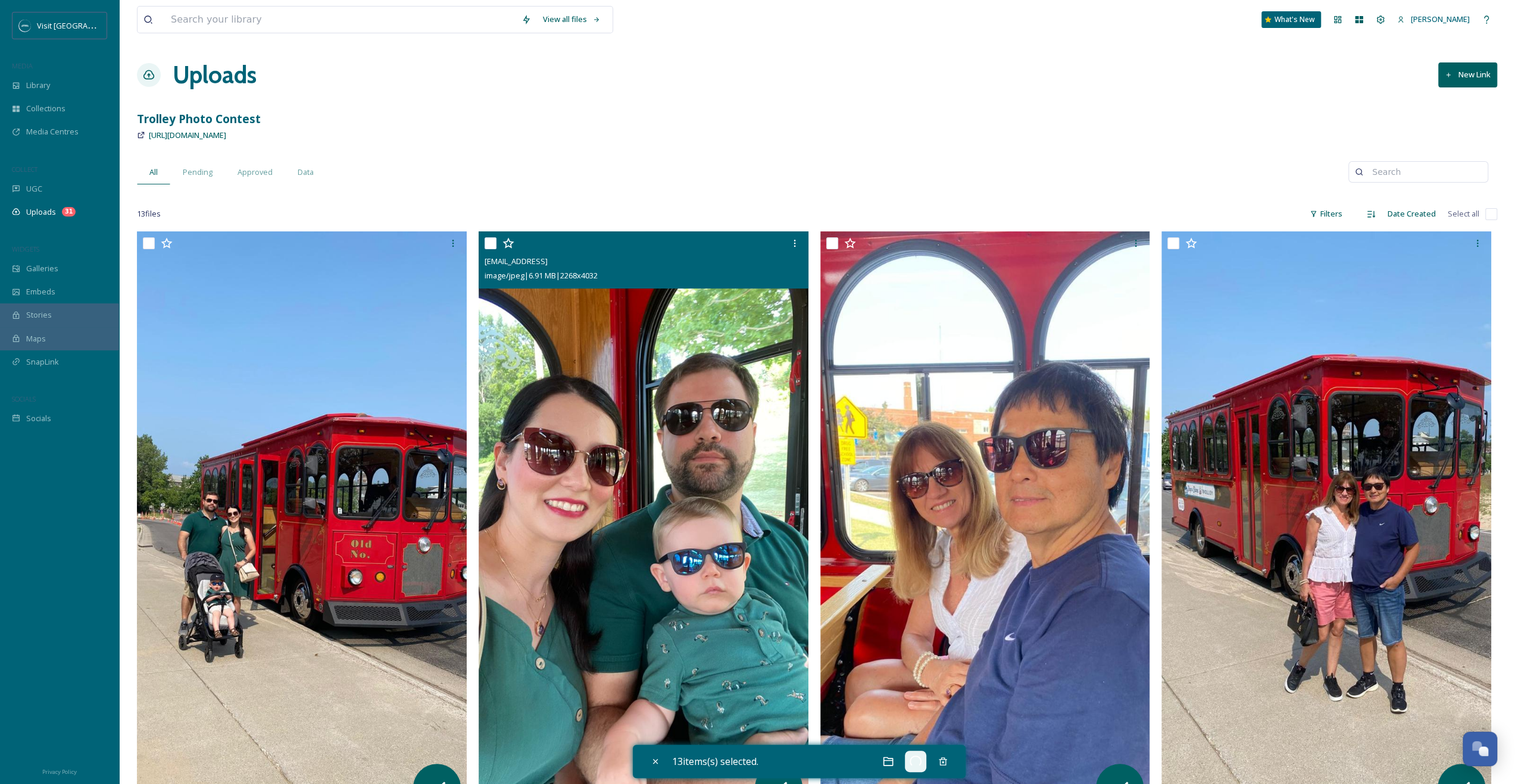
checkbox input "false"
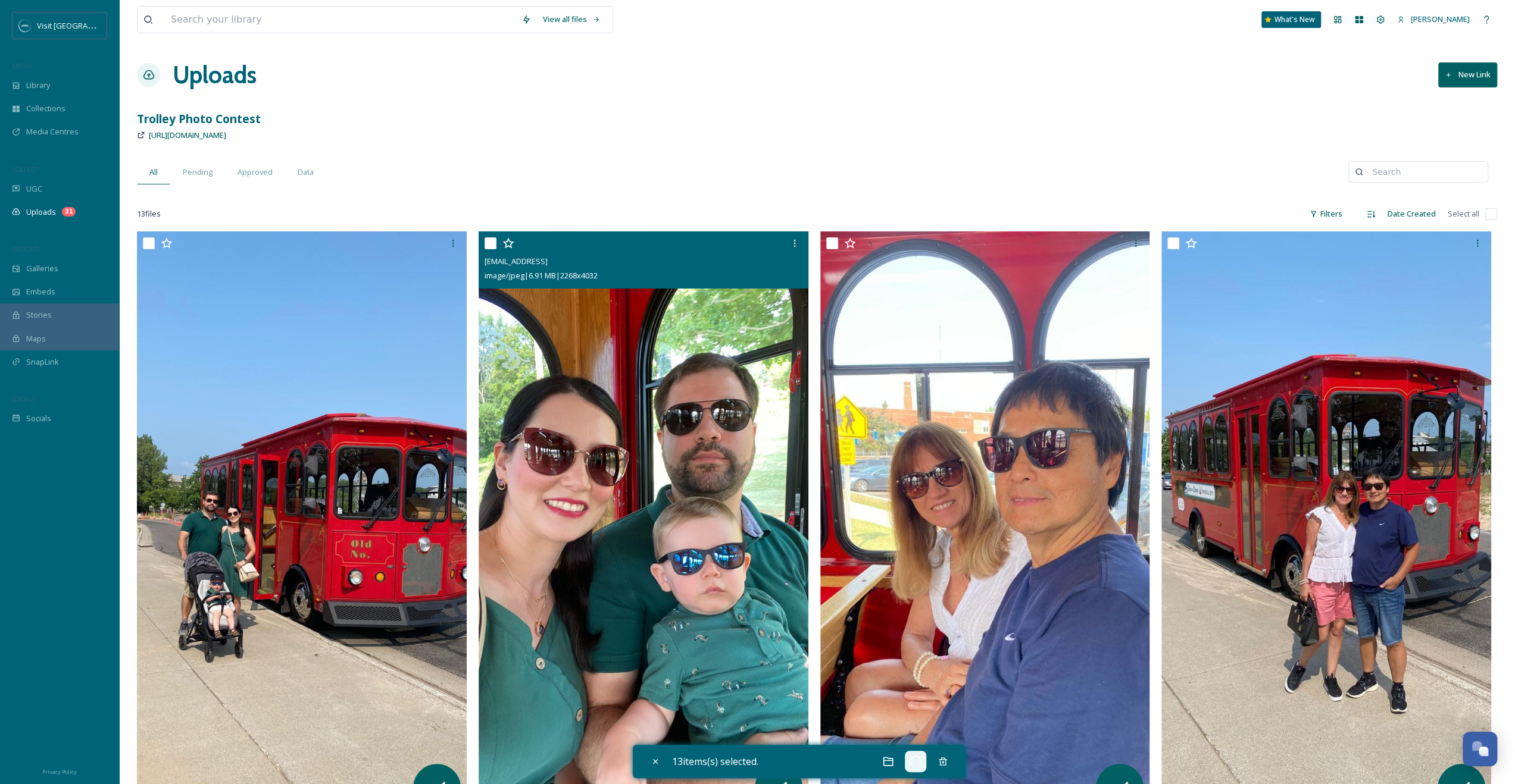
checkbox input "false"
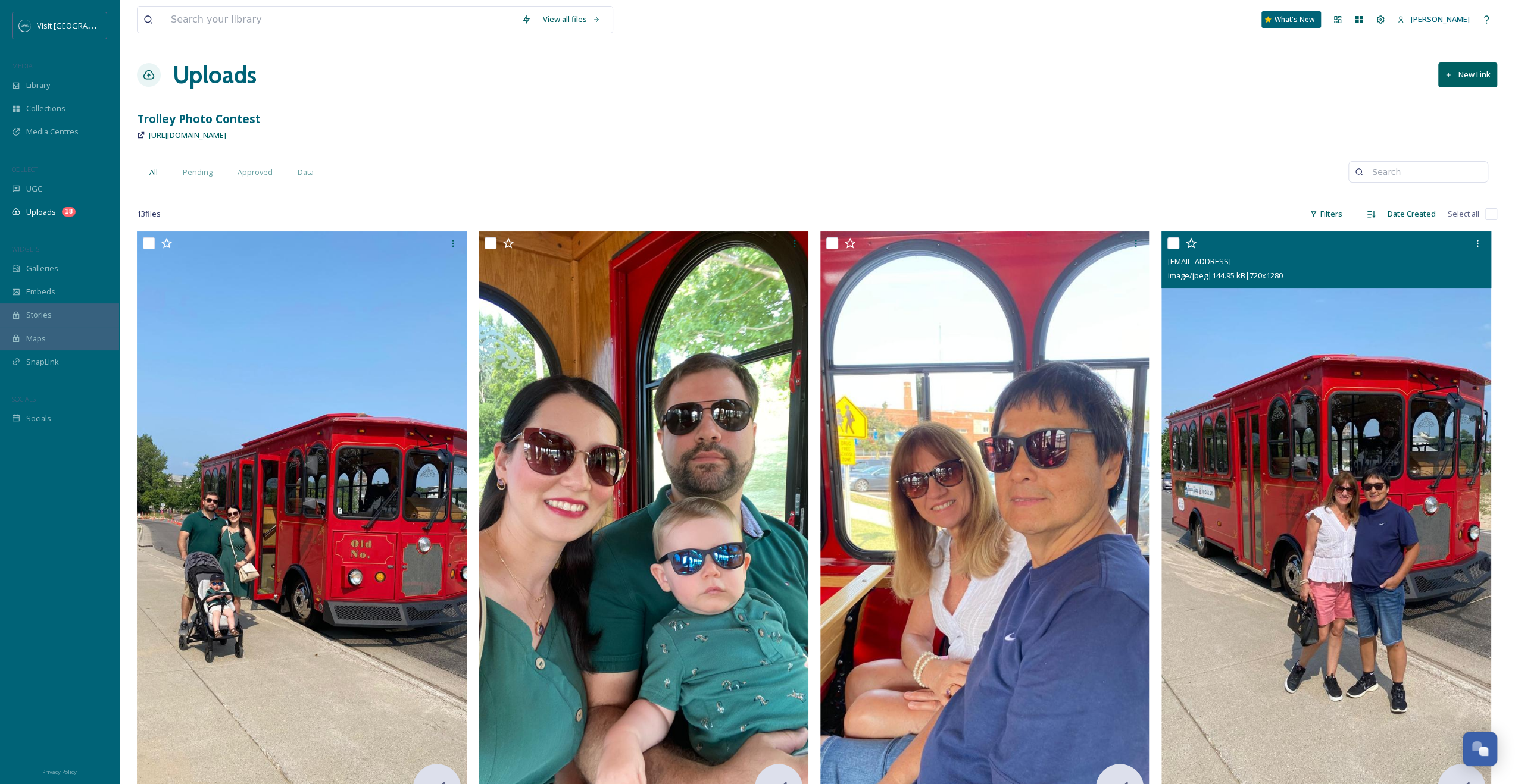
click at [1177, 243] on input "checkbox" at bounding box center [1173, 244] width 12 height 12
checkbox input "true"
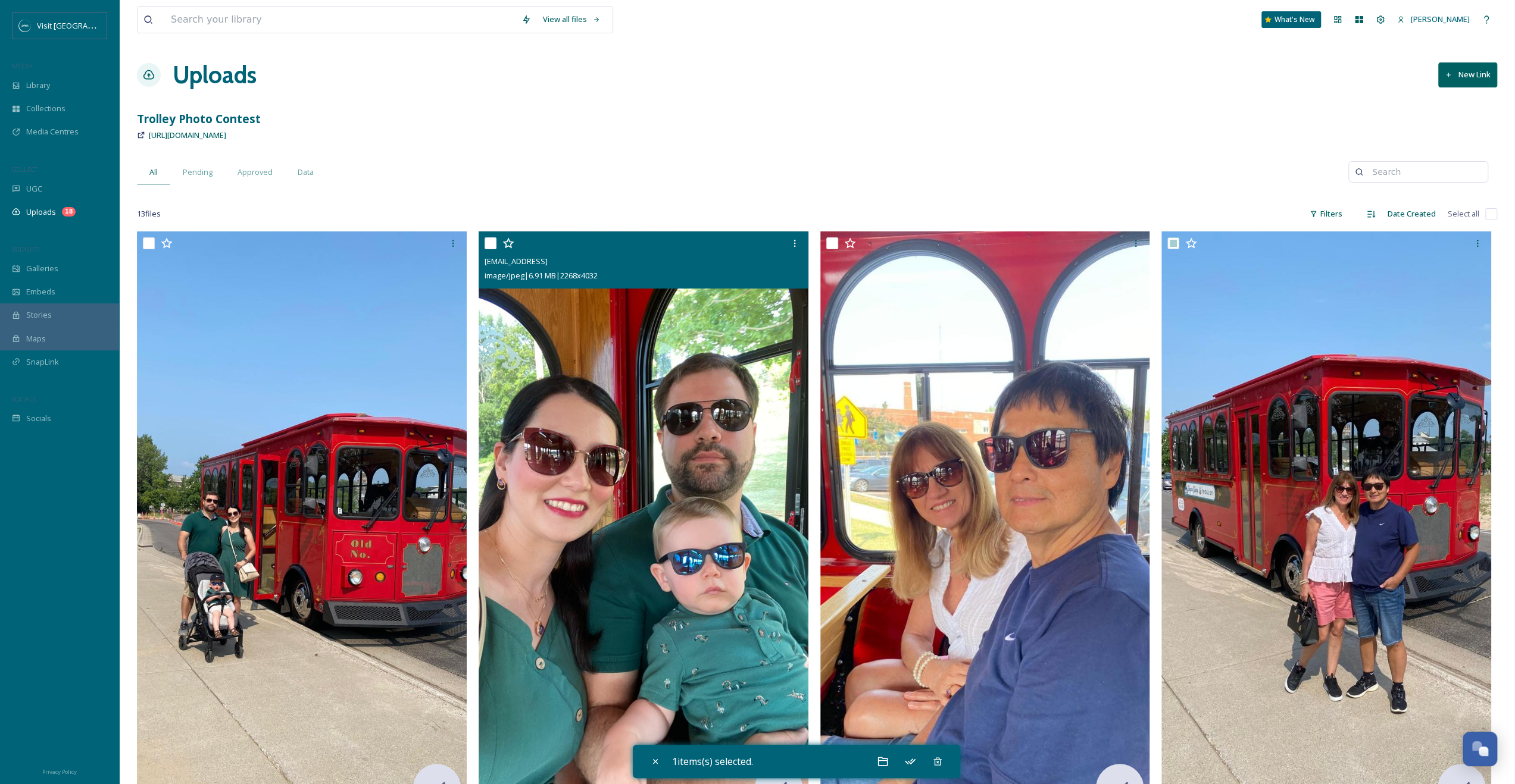
click at [552, 403] on img at bounding box center [643, 524] width 330 height 586
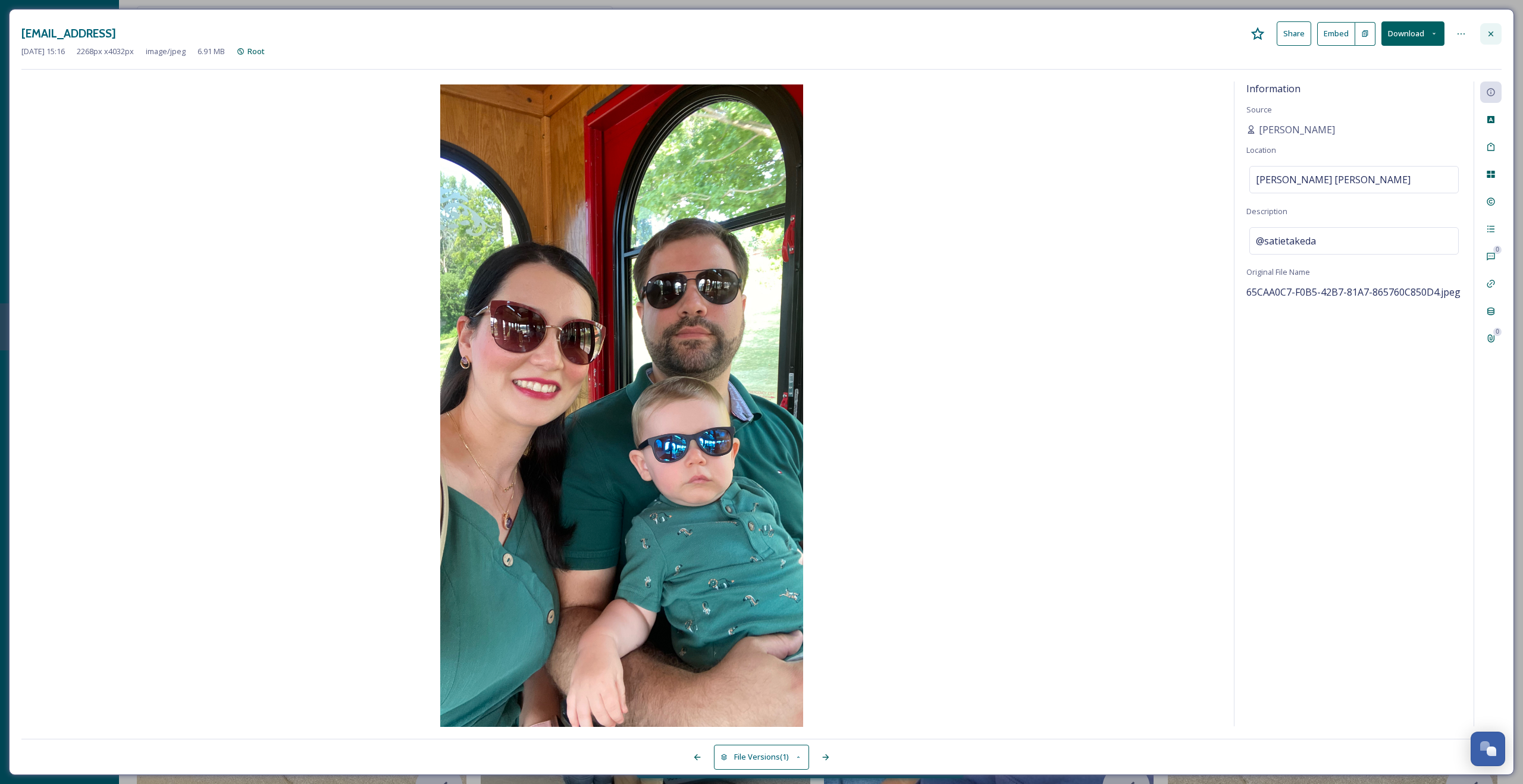
click at [1495, 25] on div at bounding box center [1491, 34] width 21 height 21
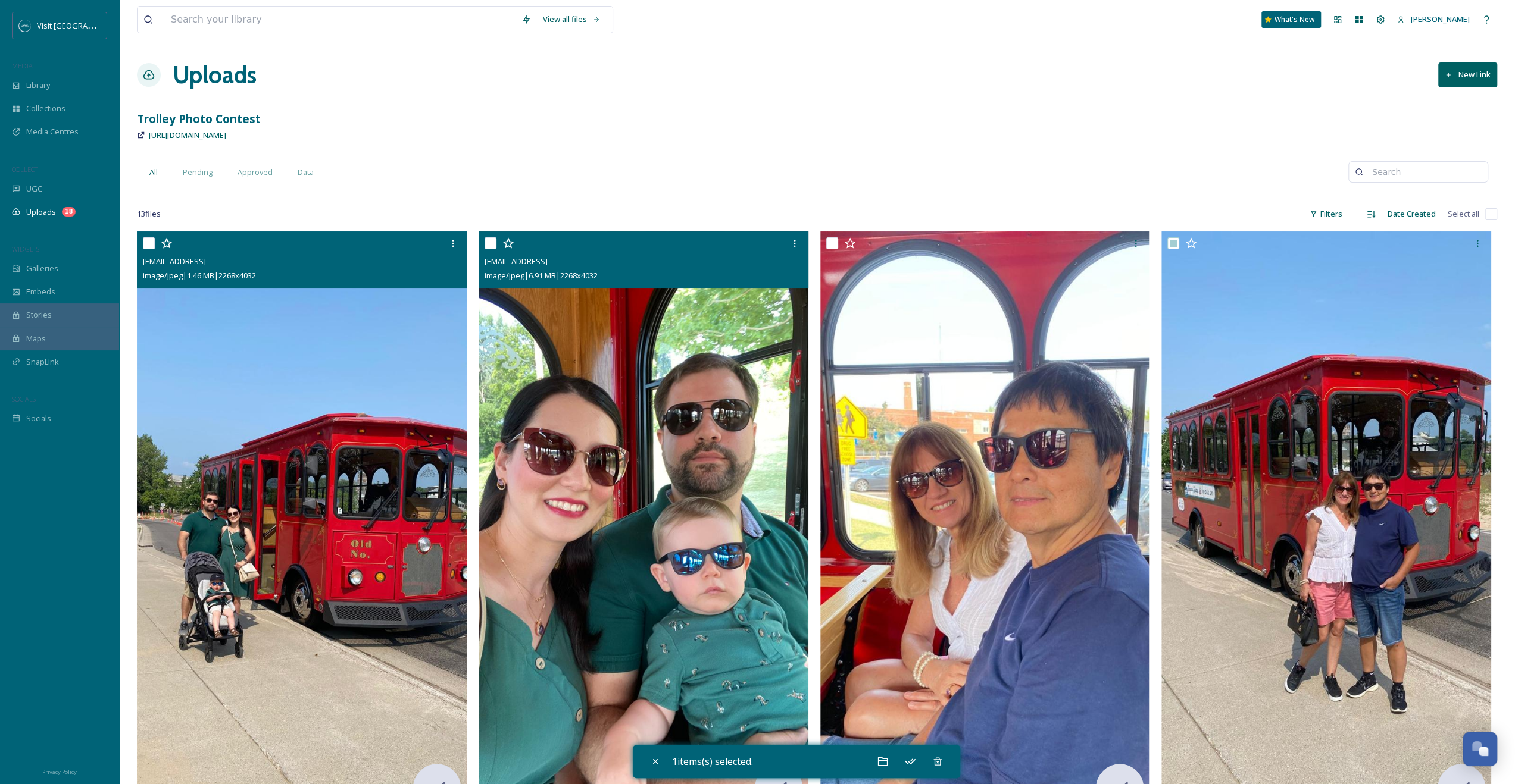
click at [297, 349] on img at bounding box center [302, 524] width 330 height 586
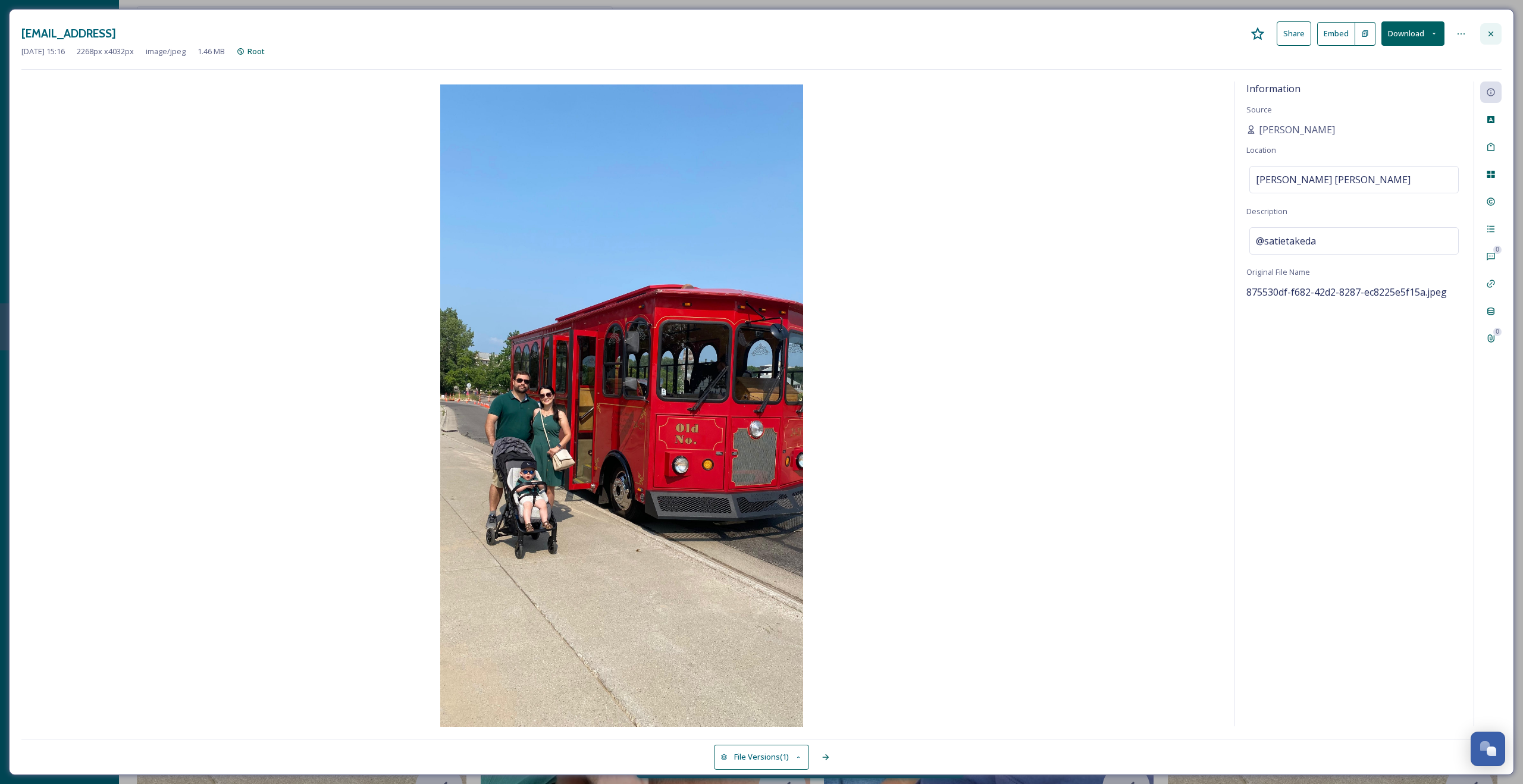
click at [1497, 38] on div at bounding box center [1491, 34] width 21 height 21
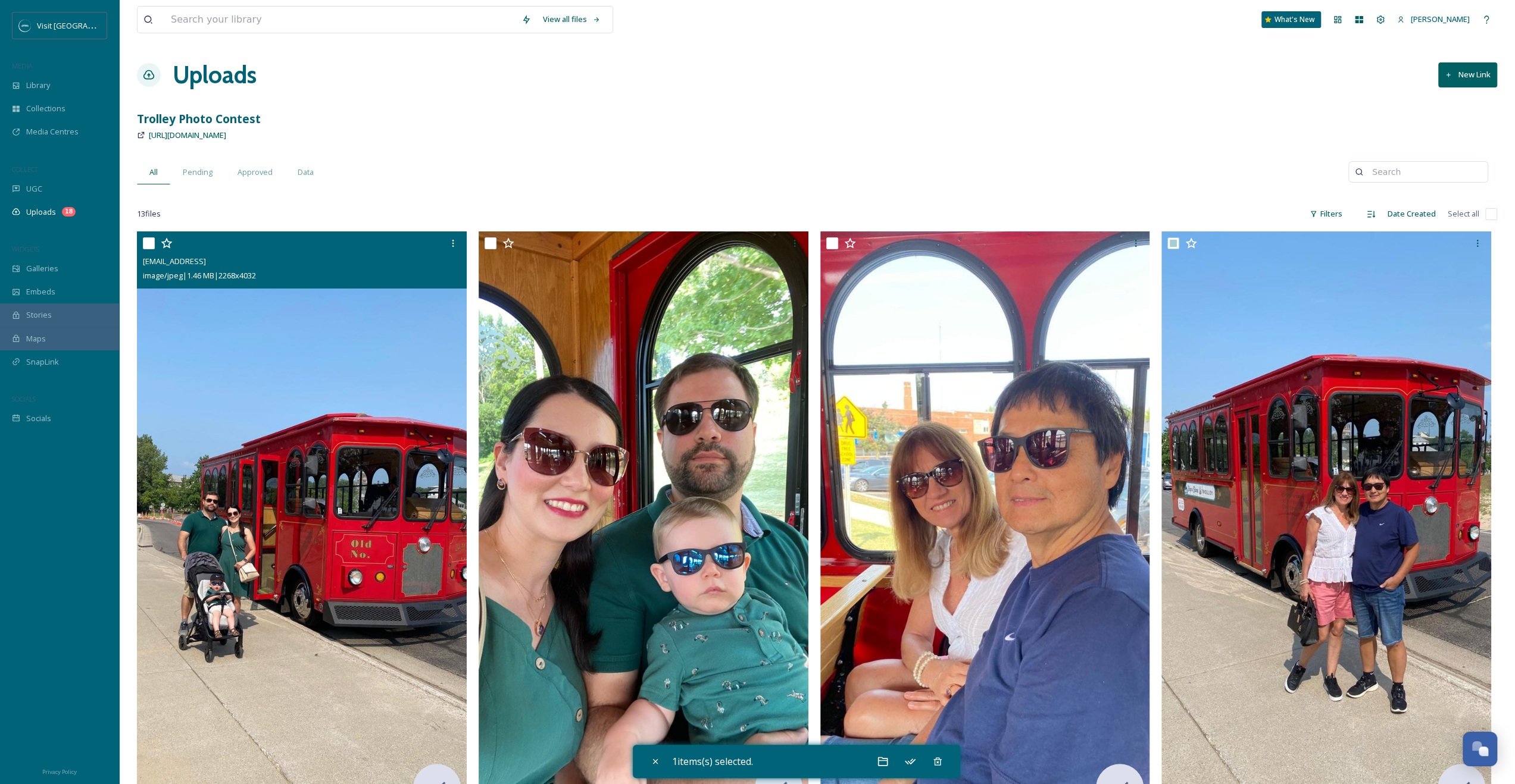
drag, startPoint x: 406, startPoint y: 141, endPoint x: 138, endPoint y: 135, distance: 268.1
click at [138, 135] on div "[URL][DOMAIN_NAME]" at bounding box center [817, 135] width 1360 height 14
drag, startPoint x: 138, startPoint y: 135, endPoint x: 217, endPoint y: 141, distance: 79.2
click at [1114, 77] on div "Uploads New Link" at bounding box center [817, 74] width 1360 height 35
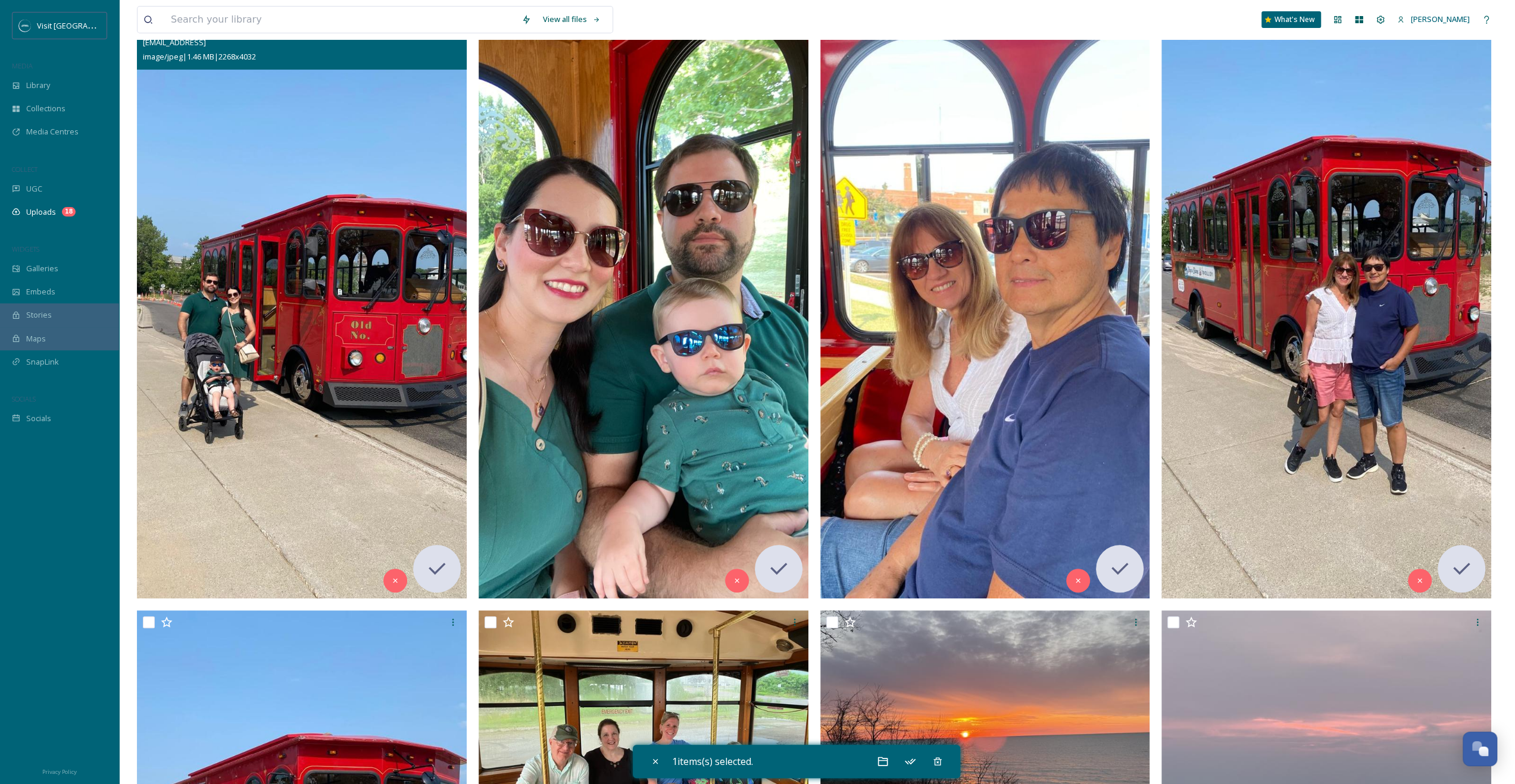
scroll to position [476, 0]
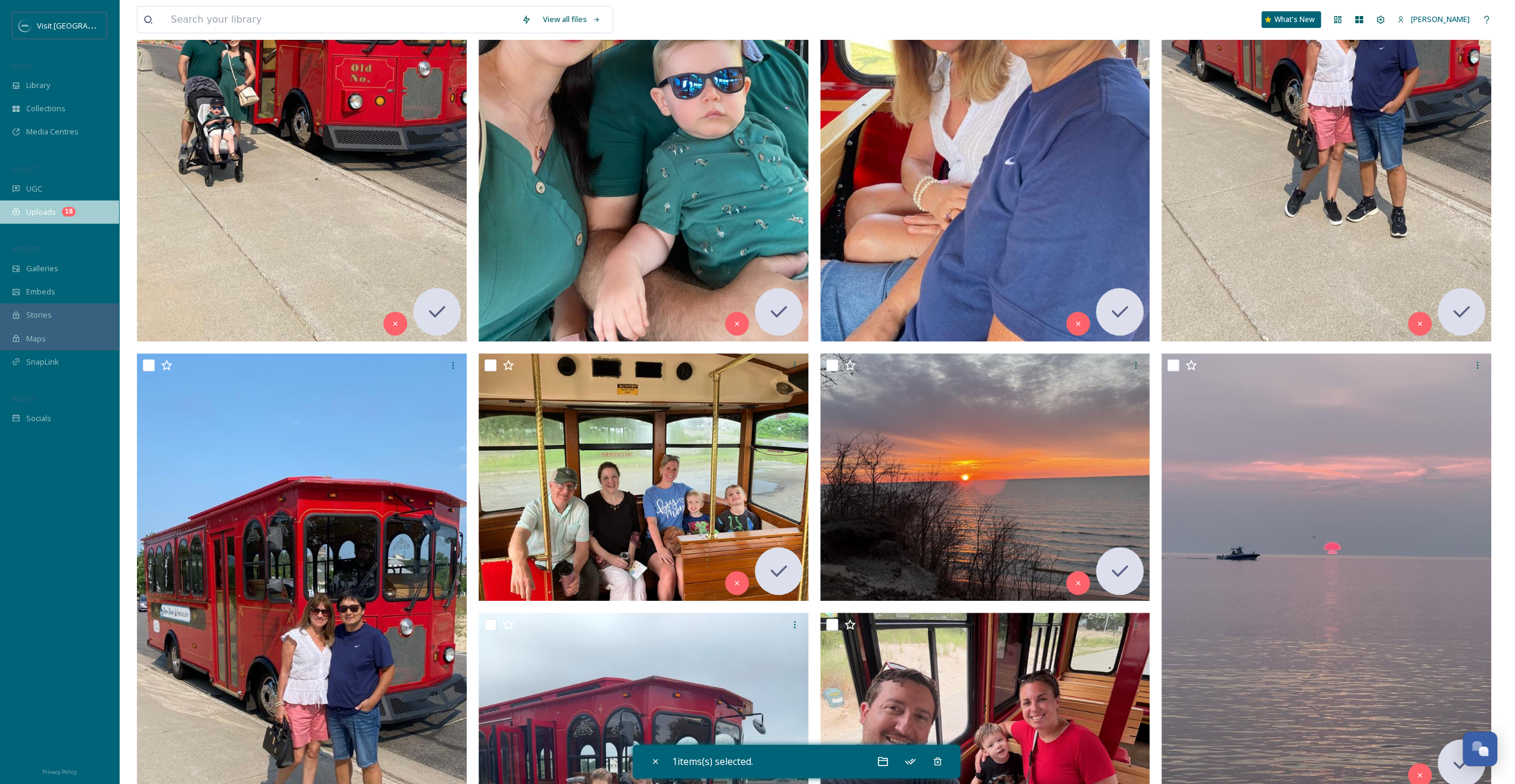
click at [55, 217] on div "Uploads 18" at bounding box center [59, 212] width 119 height 23
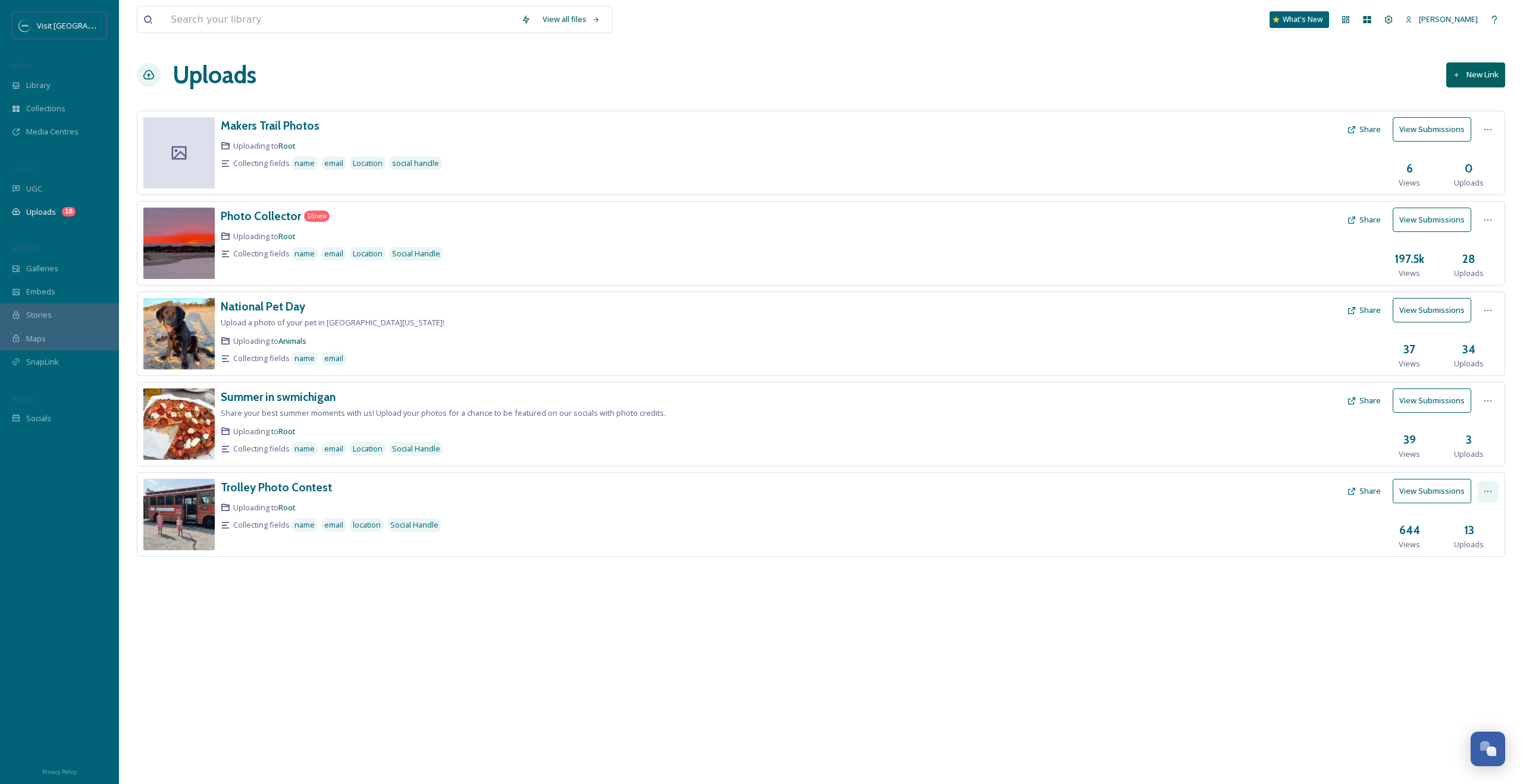
click at [1496, 493] on div at bounding box center [1488, 491] width 21 height 21
click at [1359, 489] on button "Share" at bounding box center [1363, 491] width 46 height 23
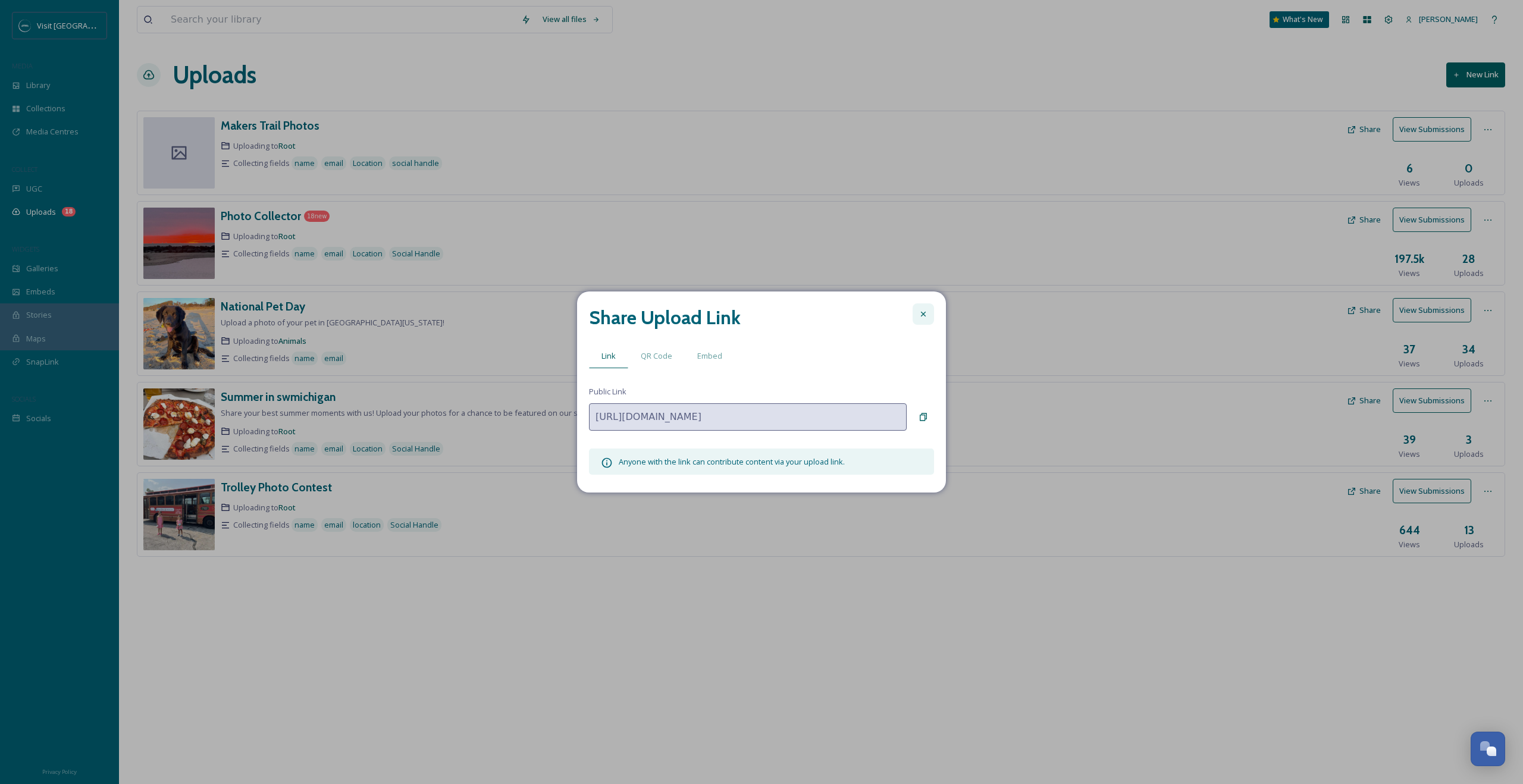
click at [926, 311] on icon at bounding box center [923, 314] width 10 height 10
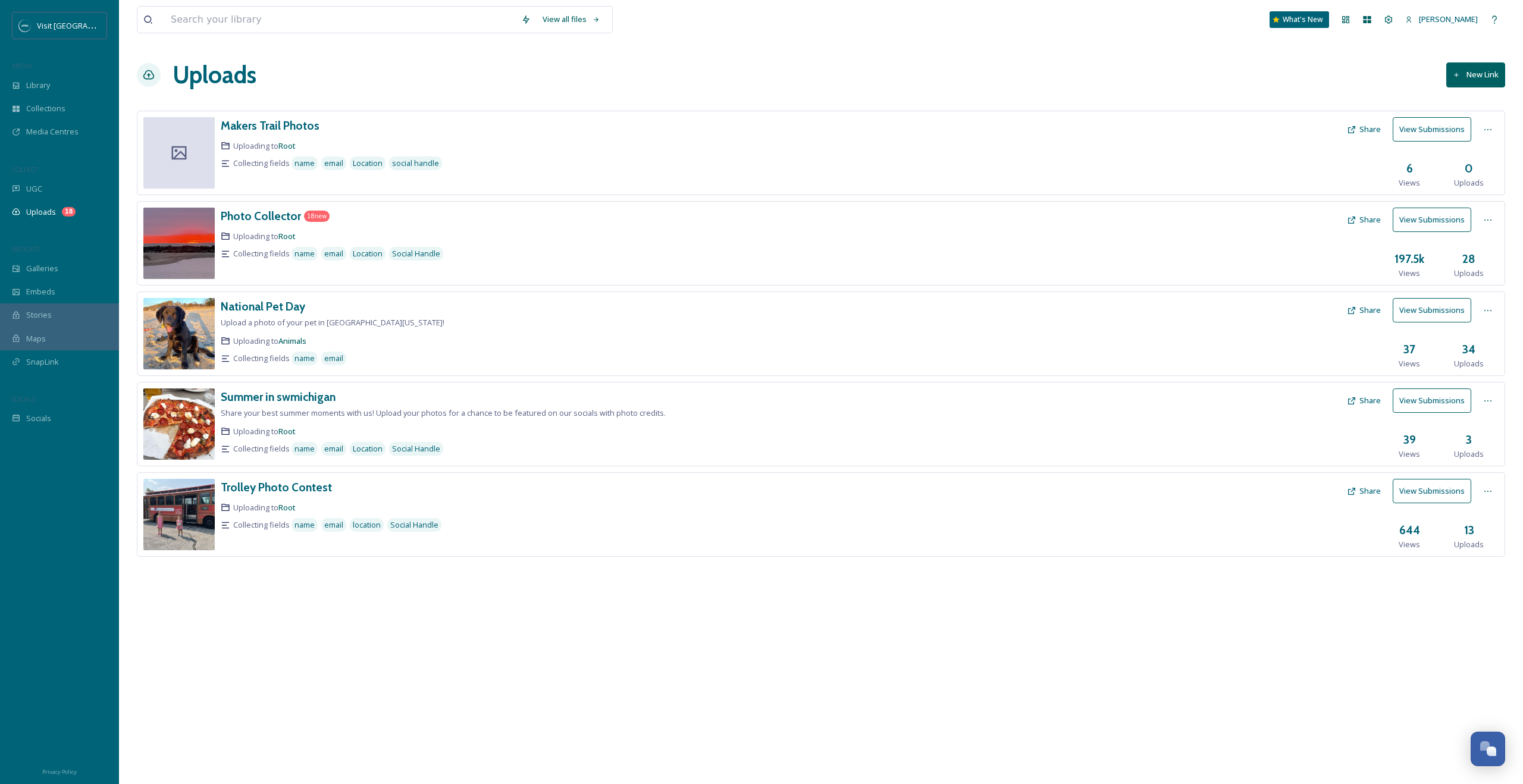
click at [1442, 489] on button "View Submissions" at bounding box center [1432, 491] width 78 height 24
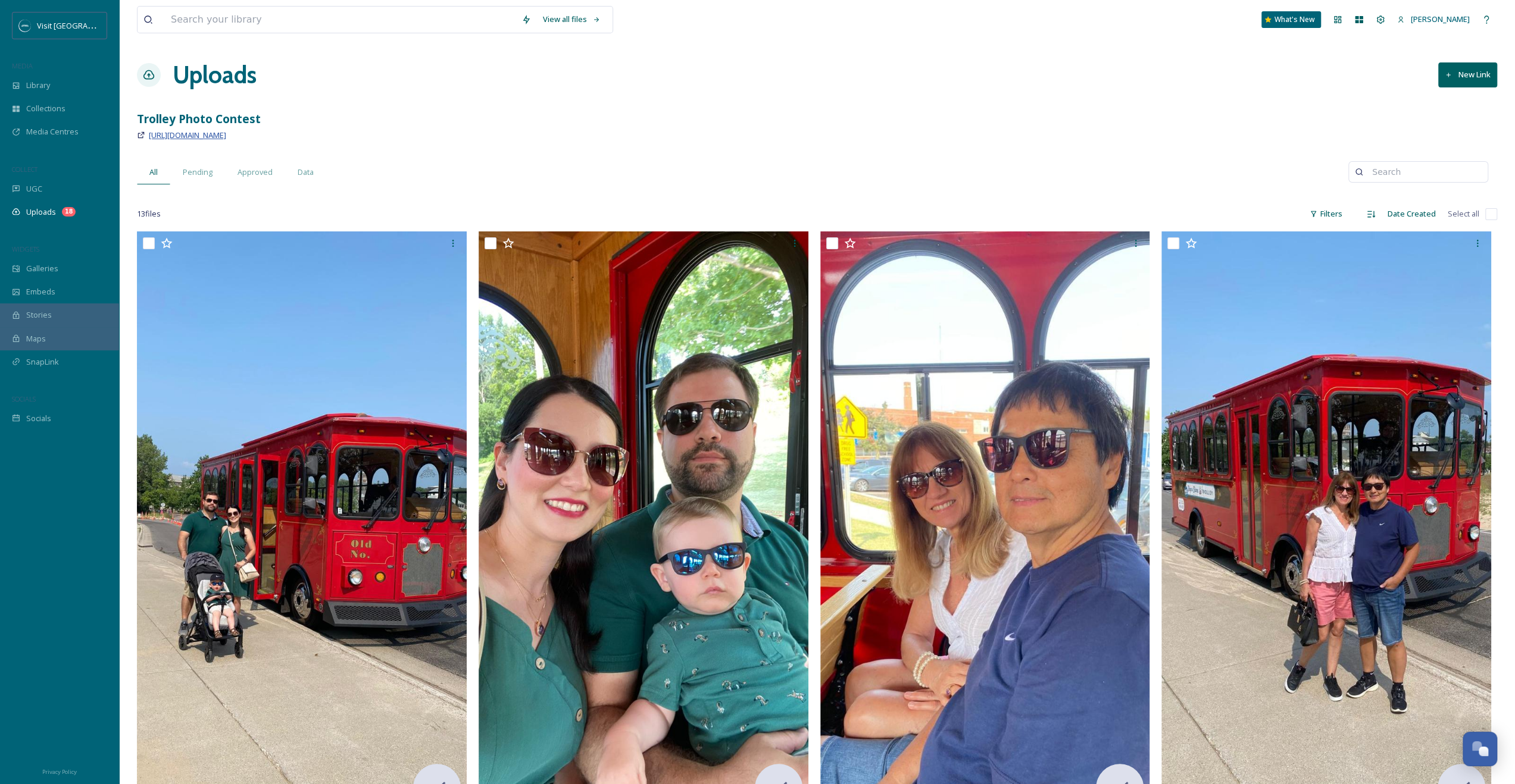
drag, startPoint x: 345, startPoint y: 133, endPoint x: 150, endPoint y: 136, distance: 195.0
click at [150, 136] on div "[URL][DOMAIN_NAME]" at bounding box center [817, 135] width 1360 height 14
drag, startPoint x: 150, startPoint y: 136, endPoint x: 164, endPoint y: 133, distance: 14.3
copy span "[URL][DOMAIN_NAME]"
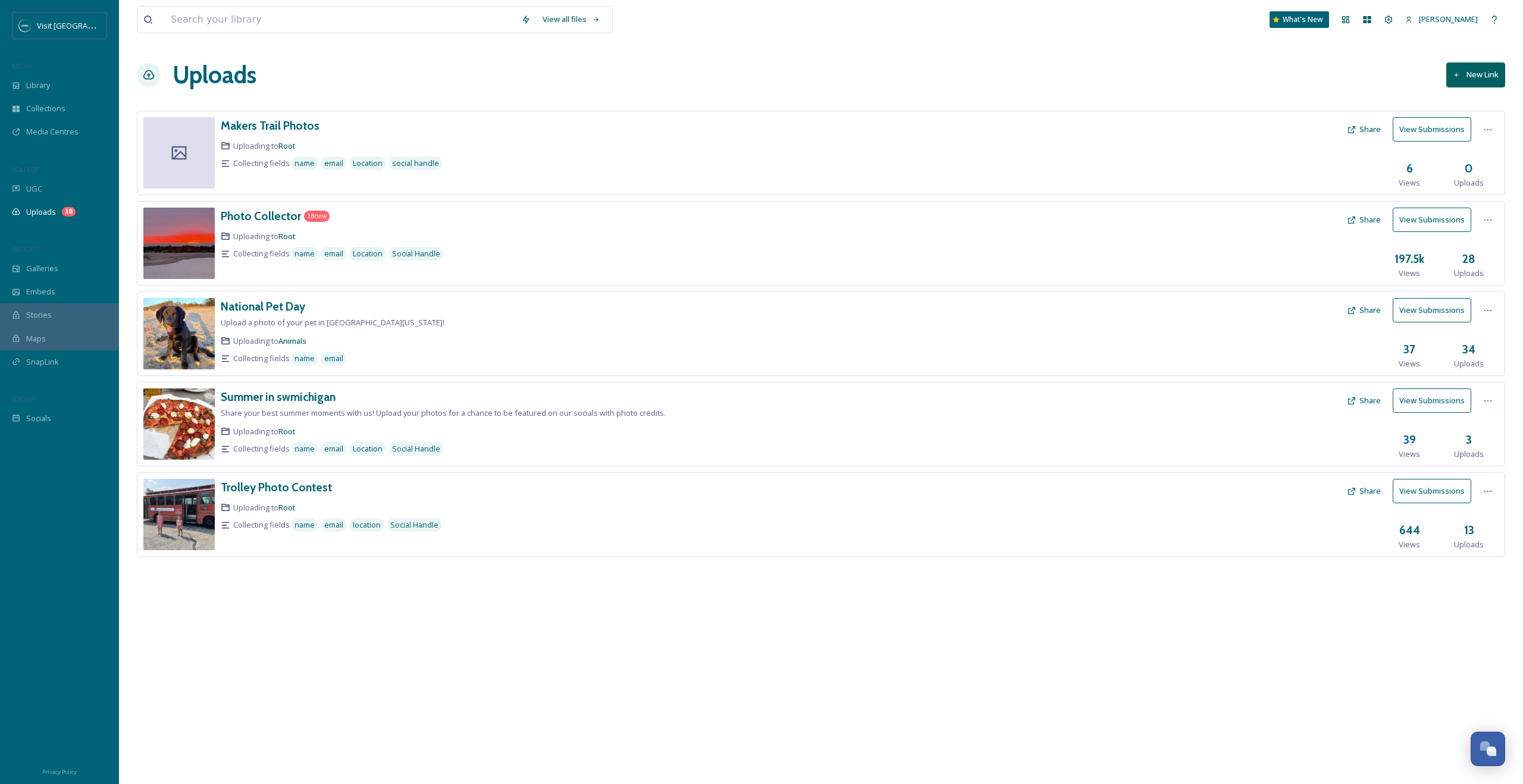
click at [1382, 491] on button "Share" at bounding box center [1363, 491] width 46 height 23
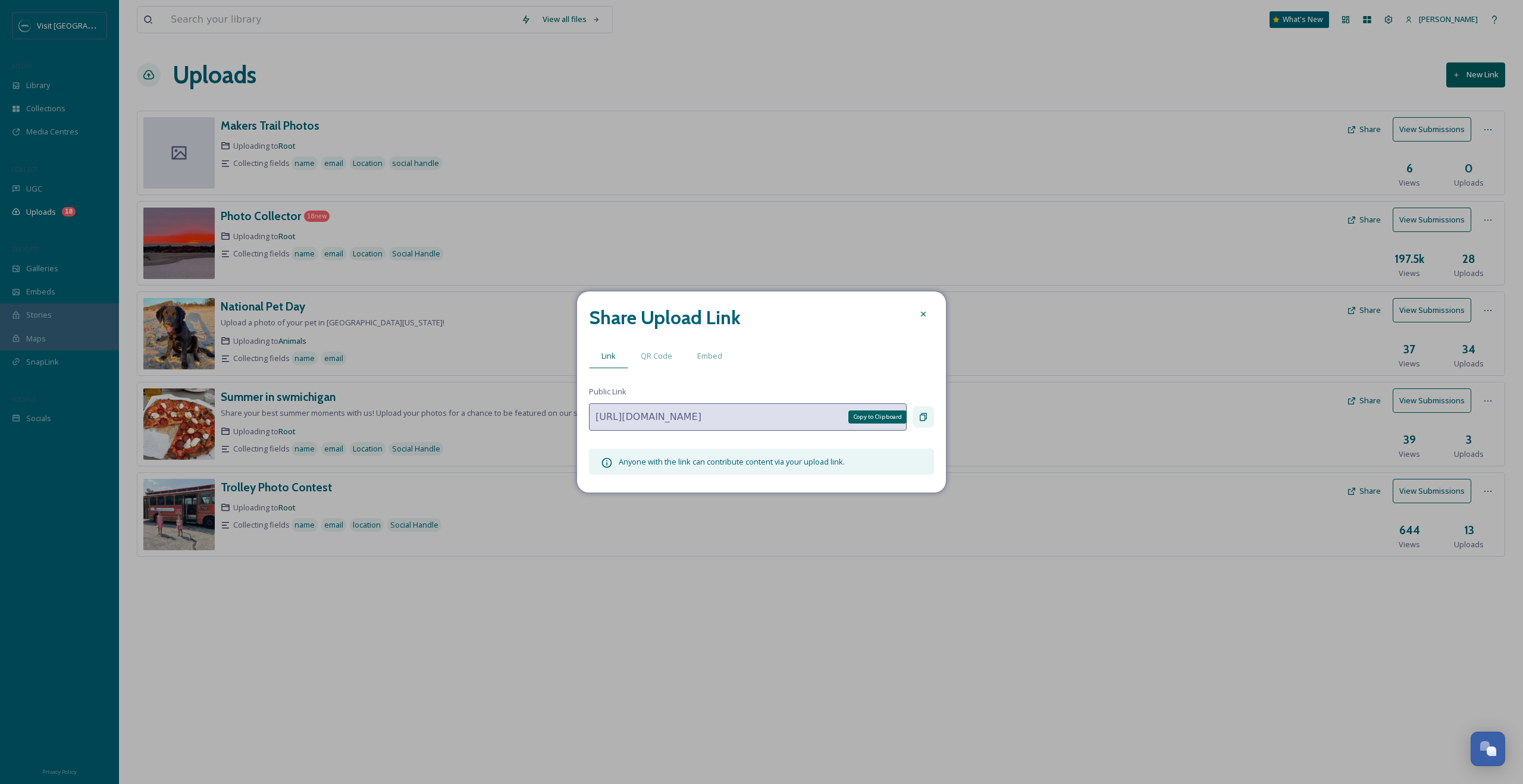
click at [926, 415] on icon at bounding box center [923, 418] width 7 height 8
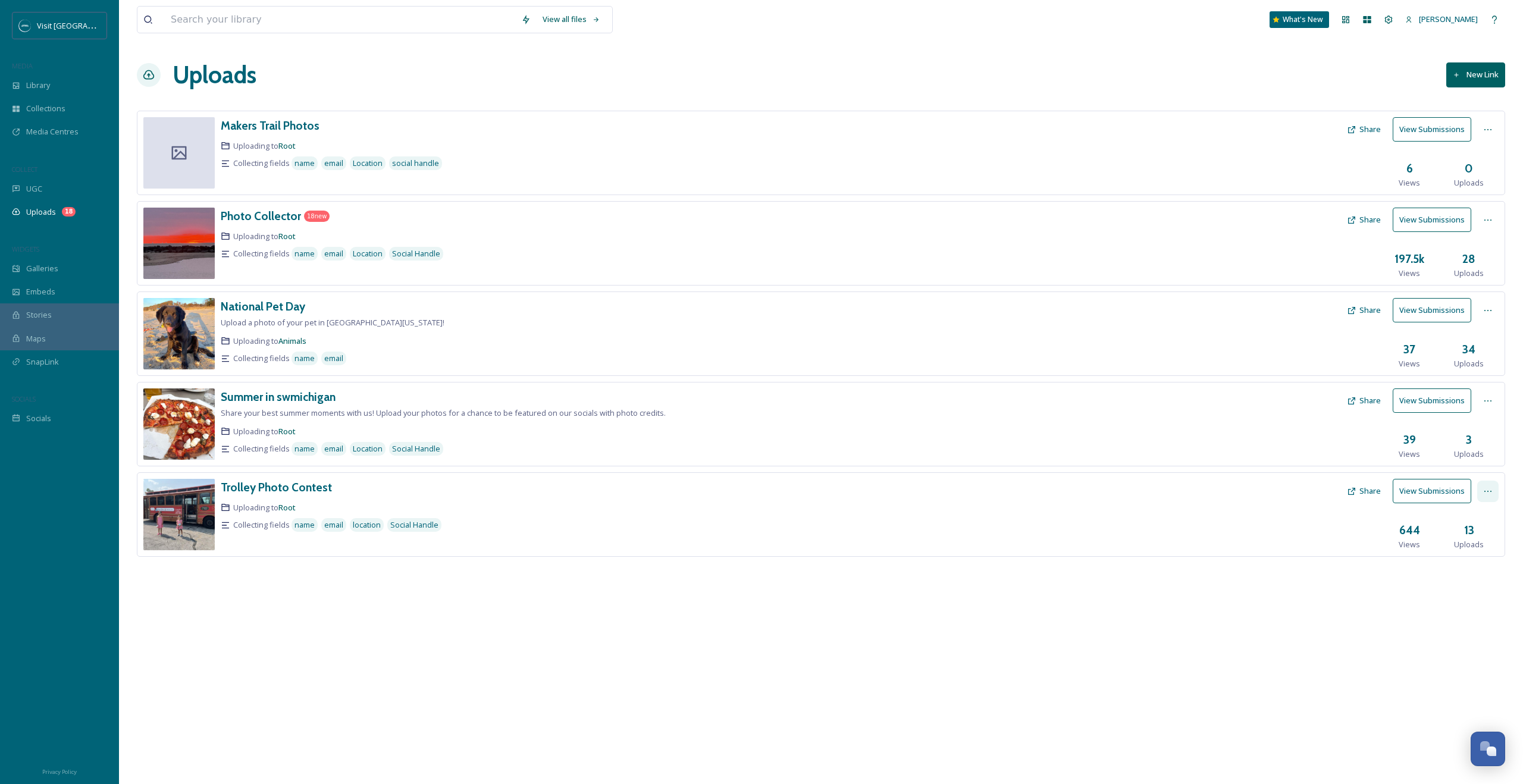
click at [1489, 487] on icon at bounding box center [1488, 491] width 10 height 10
click at [1410, 485] on button "View Submissions" at bounding box center [1432, 491] width 78 height 24
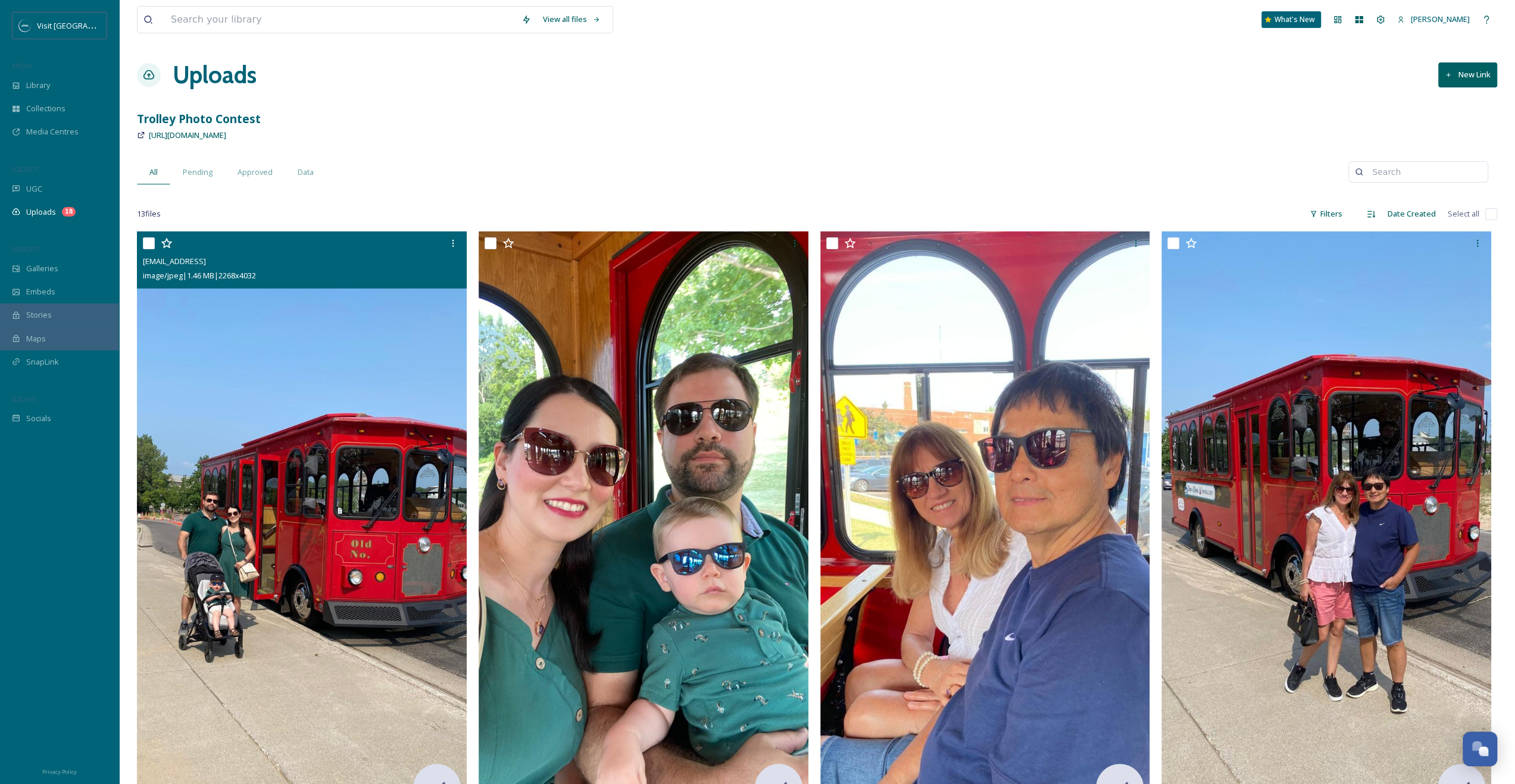
click at [427, 485] on img at bounding box center [302, 524] width 330 height 586
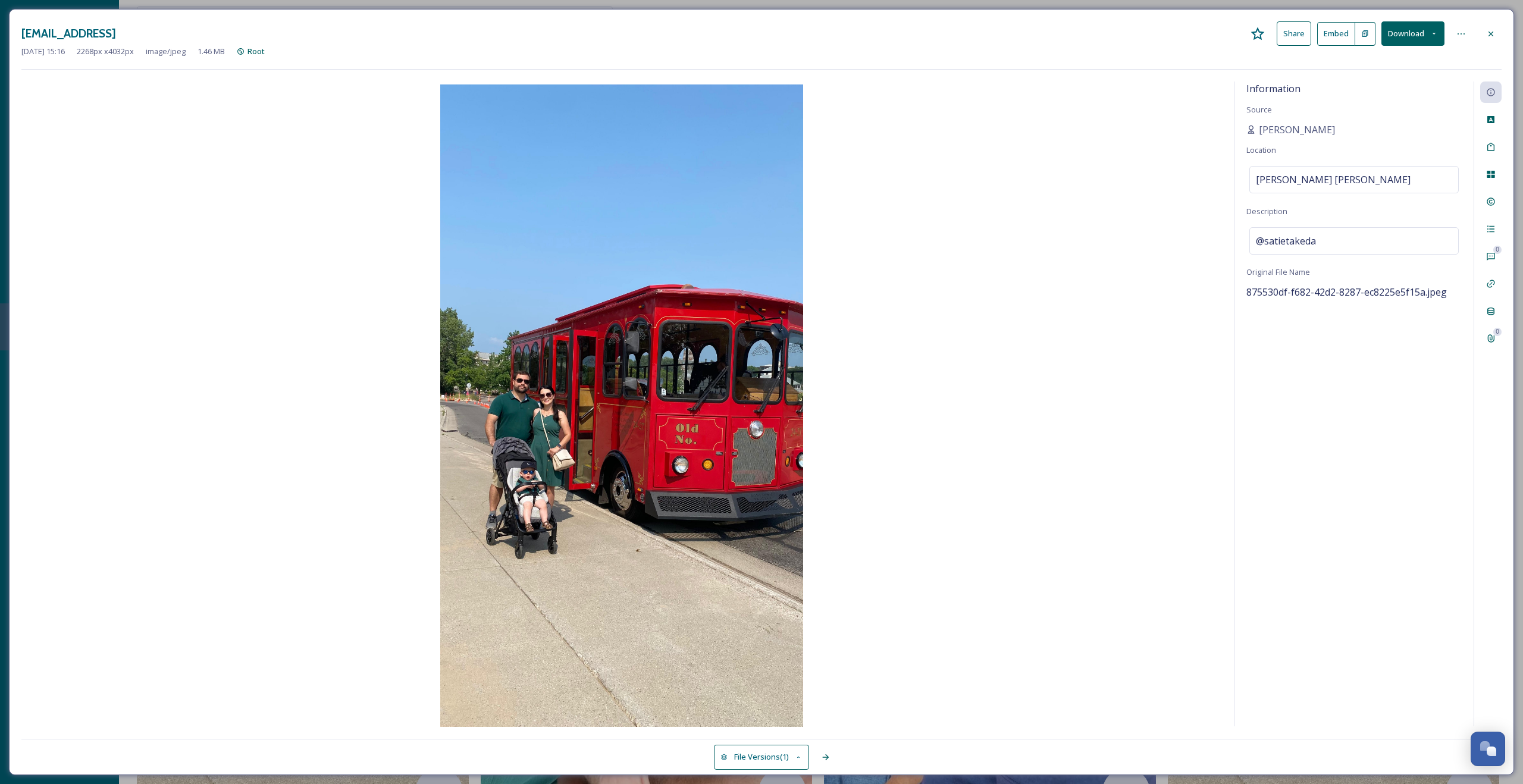
click at [1430, 27] on button "Download" at bounding box center [1413, 33] width 63 height 24
click at [1415, 33] on button "Download" at bounding box center [1413, 33] width 63 height 24
click at [1387, 110] on span "Download Medium (608 x 1080)" at bounding box center [1381, 108] width 110 height 11
click at [1495, 38] on div at bounding box center [1491, 34] width 21 height 21
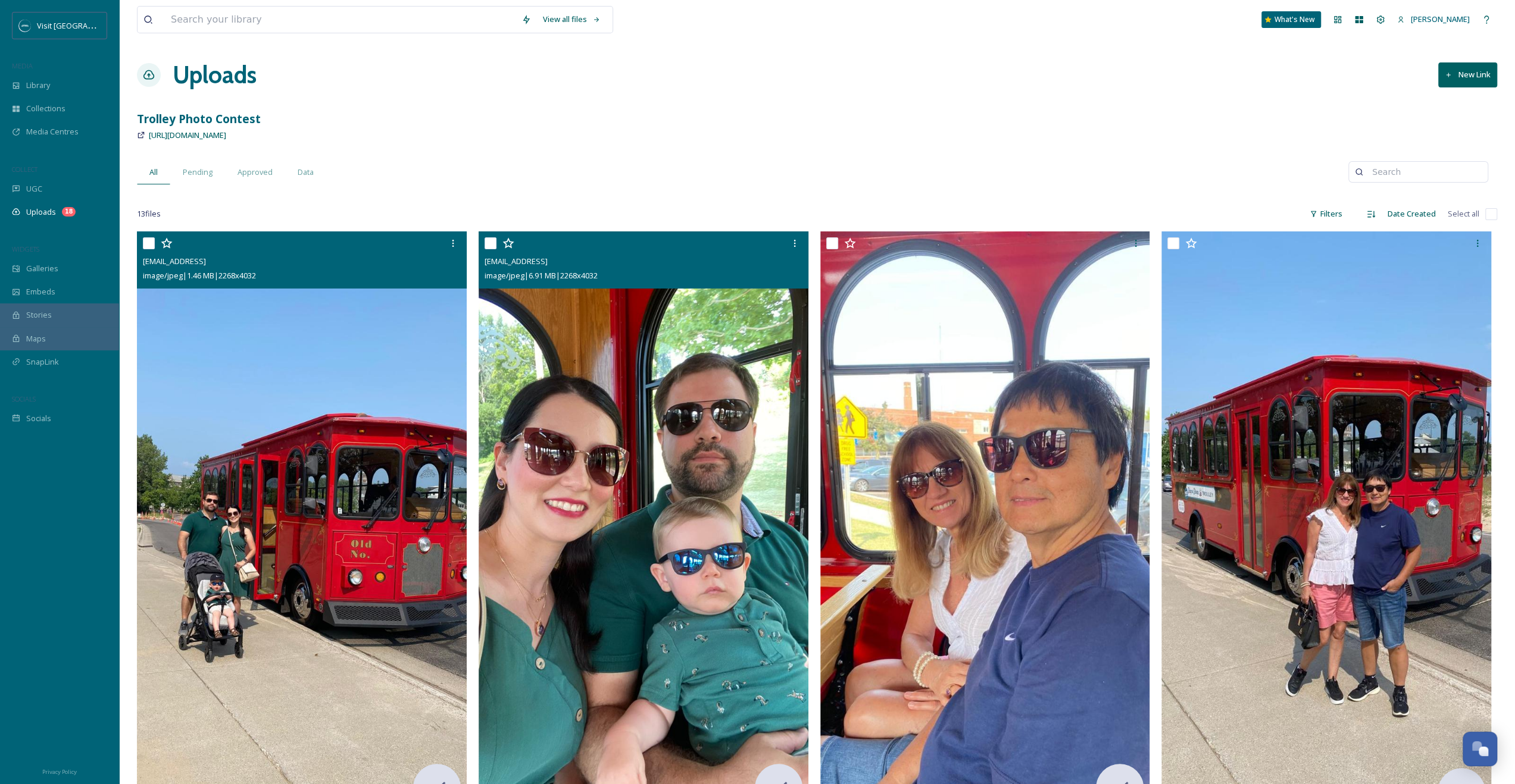
click at [745, 300] on img at bounding box center [643, 524] width 330 height 586
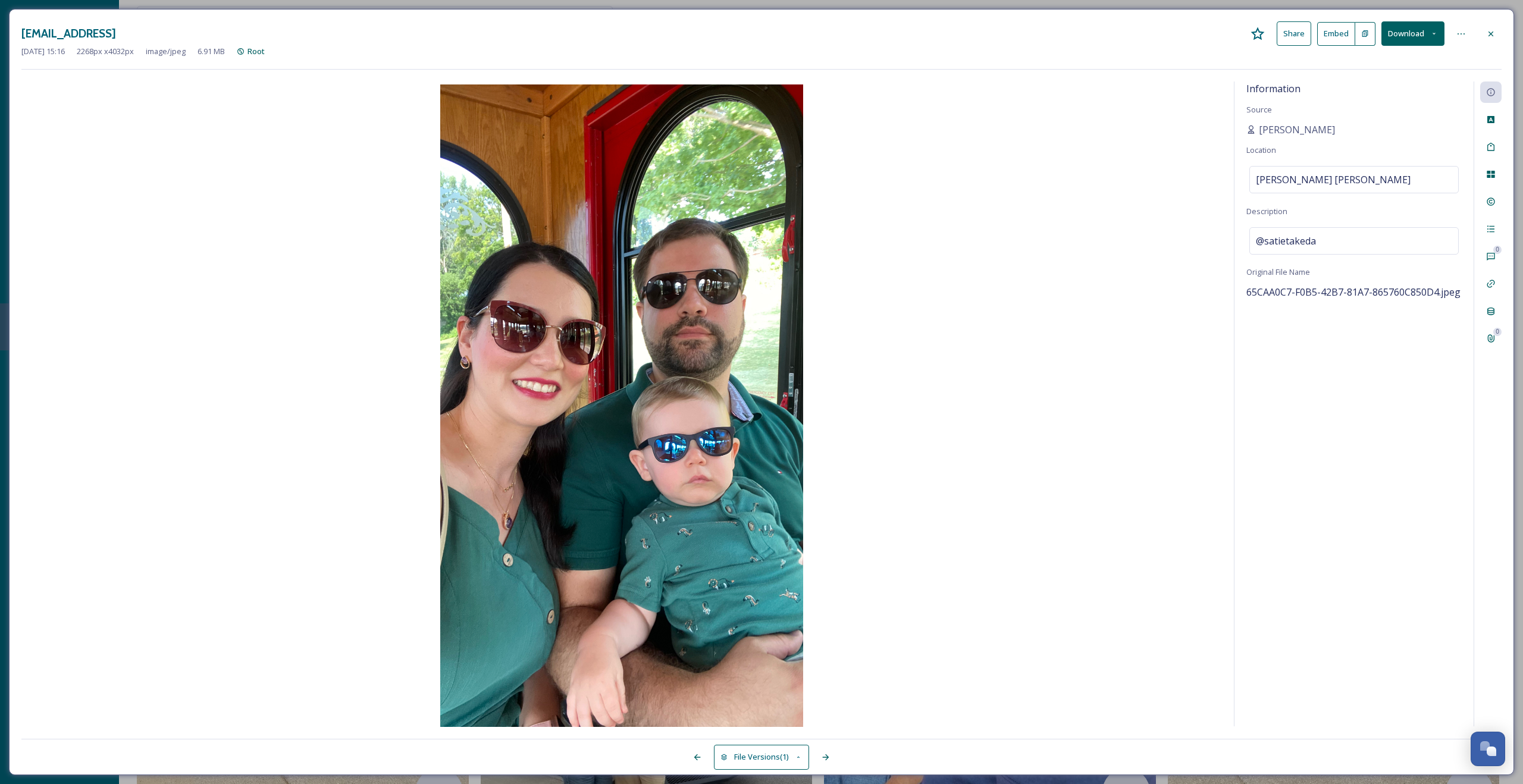
click at [1415, 32] on button "Download" at bounding box center [1413, 33] width 63 height 24
click at [1379, 98] on div "Download Medium (608 x 1080)" at bounding box center [1382, 108] width 124 height 23
click at [1486, 34] on icon at bounding box center [1491, 34] width 10 height 10
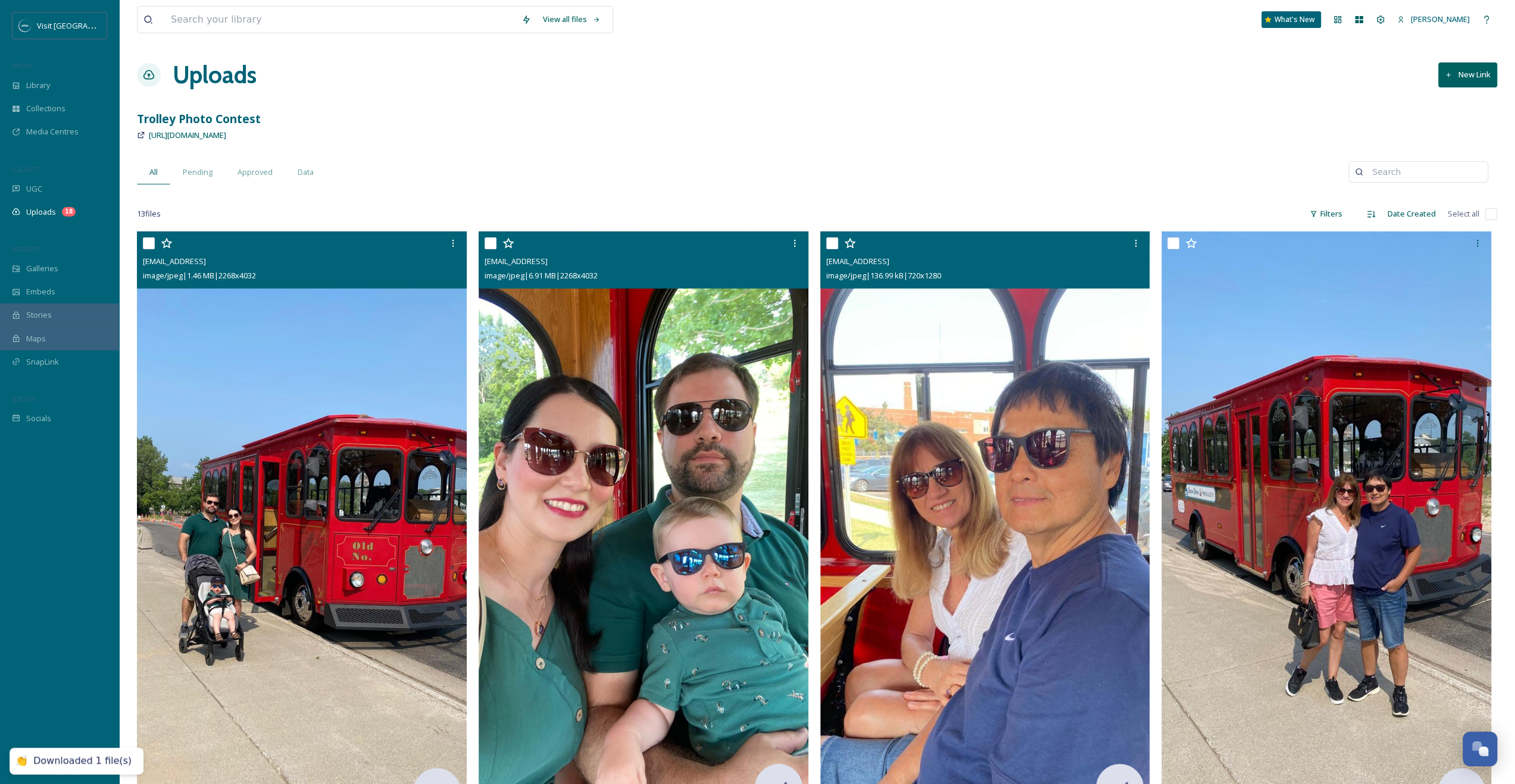
click at [932, 356] on img at bounding box center [985, 524] width 330 height 586
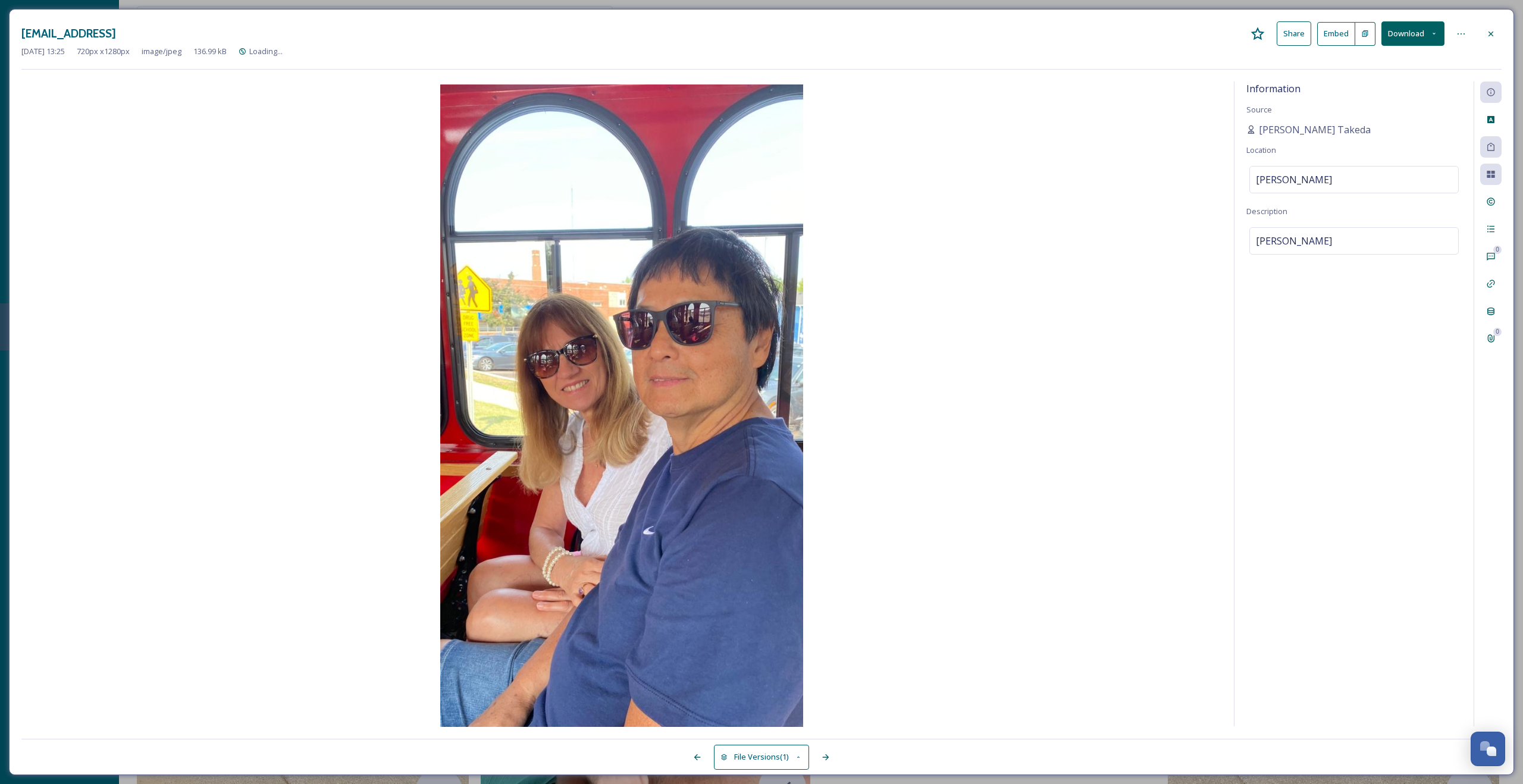
click at [1410, 39] on button "Download" at bounding box center [1413, 33] width 63 height 24
click at [1395, 80] on span "Download Medium (608 x 1080)" at bounding box center [1383, 84] width 110 height 11
click at [1489, 30] on icon at bounding box center [1491, 34] width 10 height 10
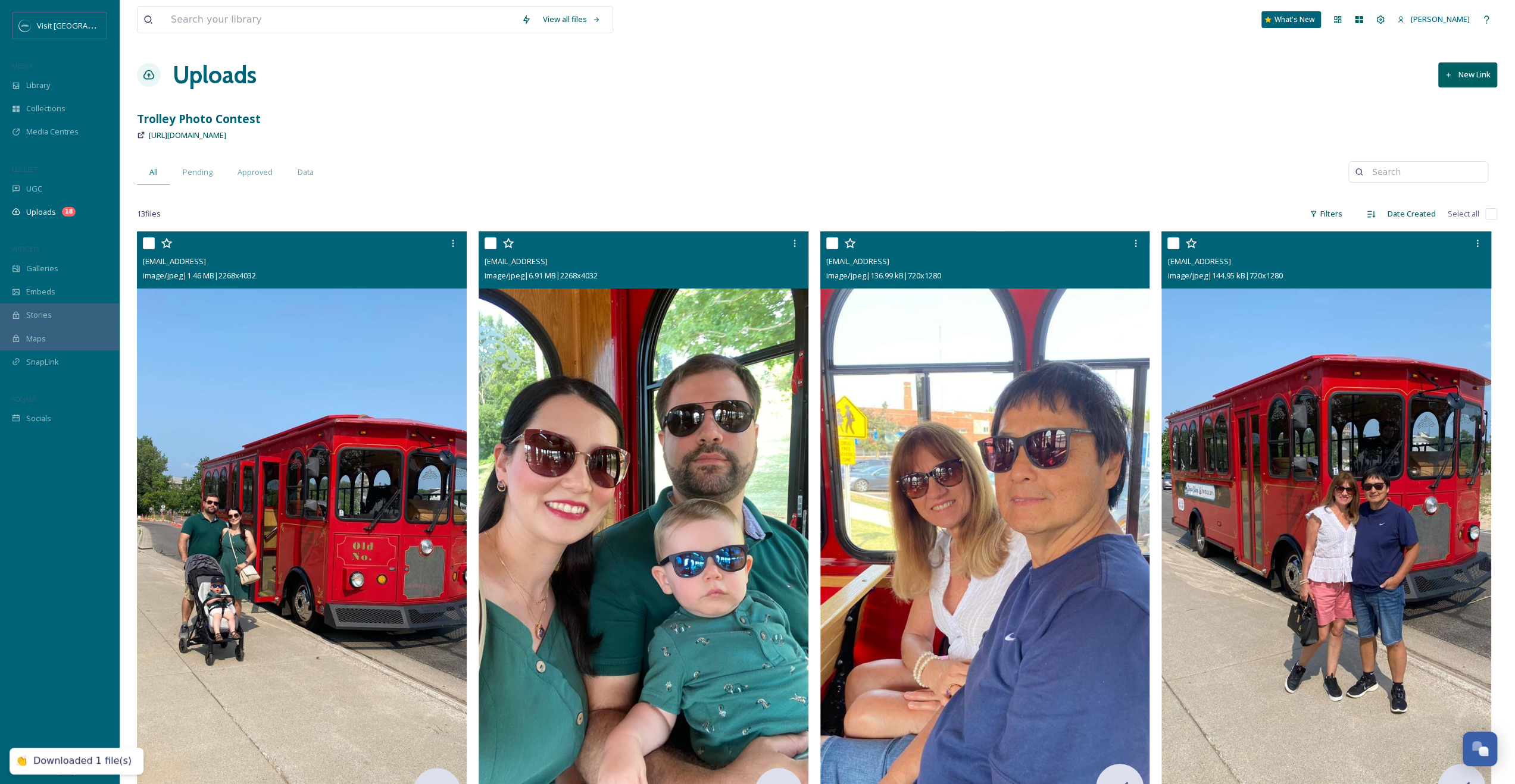
click at [1363, 487] on img at bounding box center [1326, 524] width 330 height 586
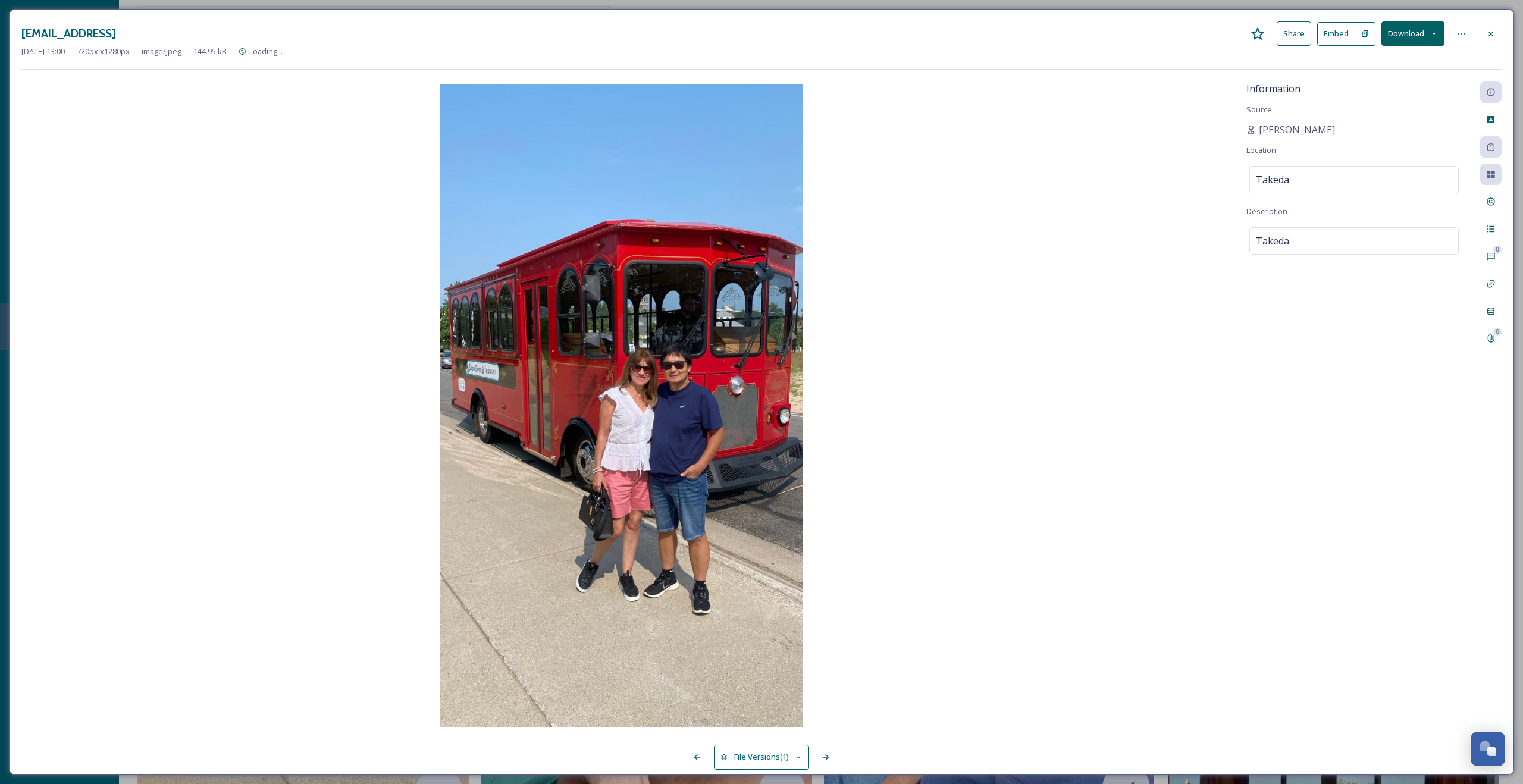
click at [1396, 38] on button "Download" at bounding box center [1413, 33] width 63 height 24
click at [1387, 81] on span "Download Medium (608 x 1080)" at bounding box center [1383, 84] width 110 height 11
click at [1492, 39] on div at bounding box center [1491, 34] width 21 height 21
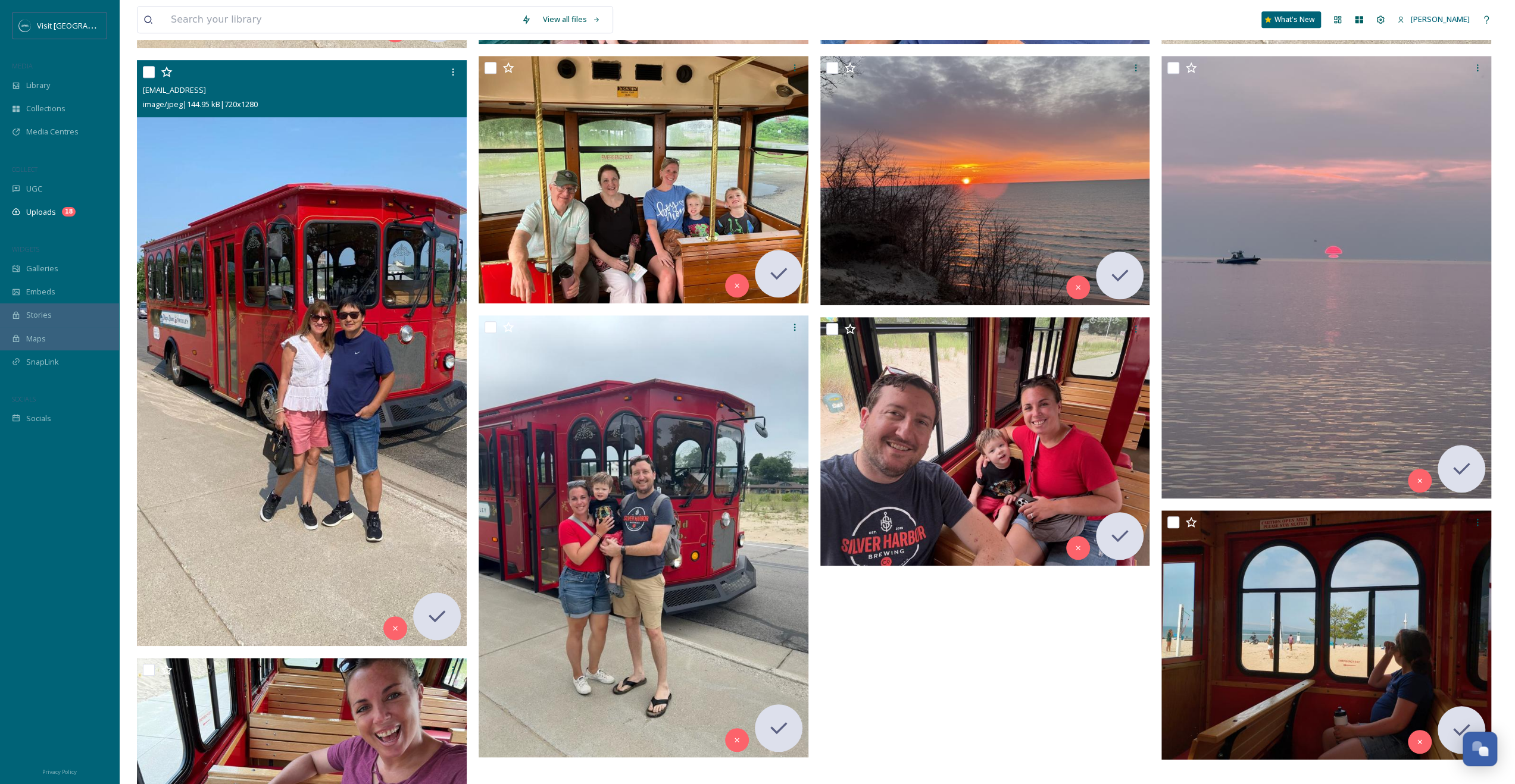
scroll to position [714, 0]
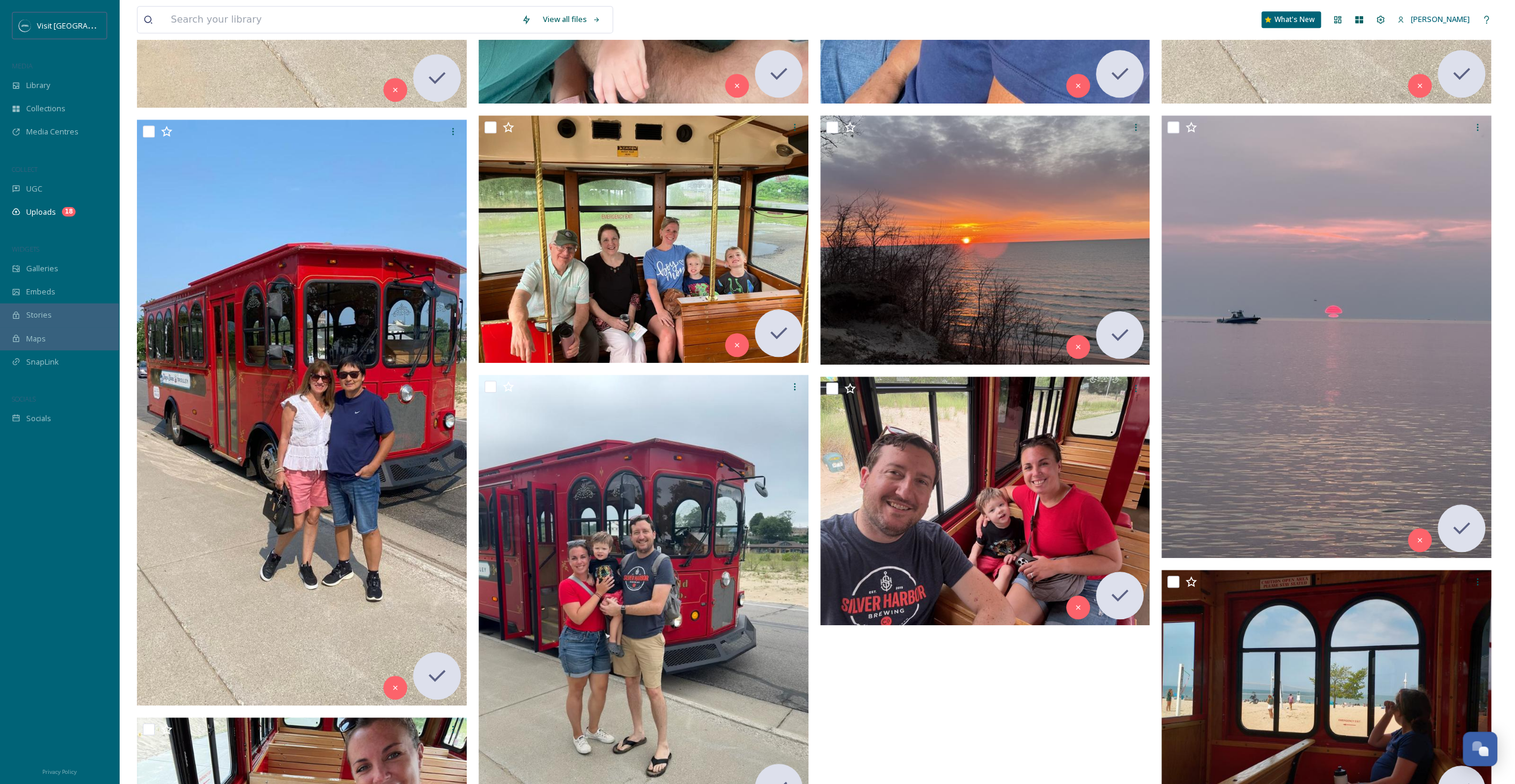
click at [809, 274] on div at bounding box center [646, 375] width 336 height 1716
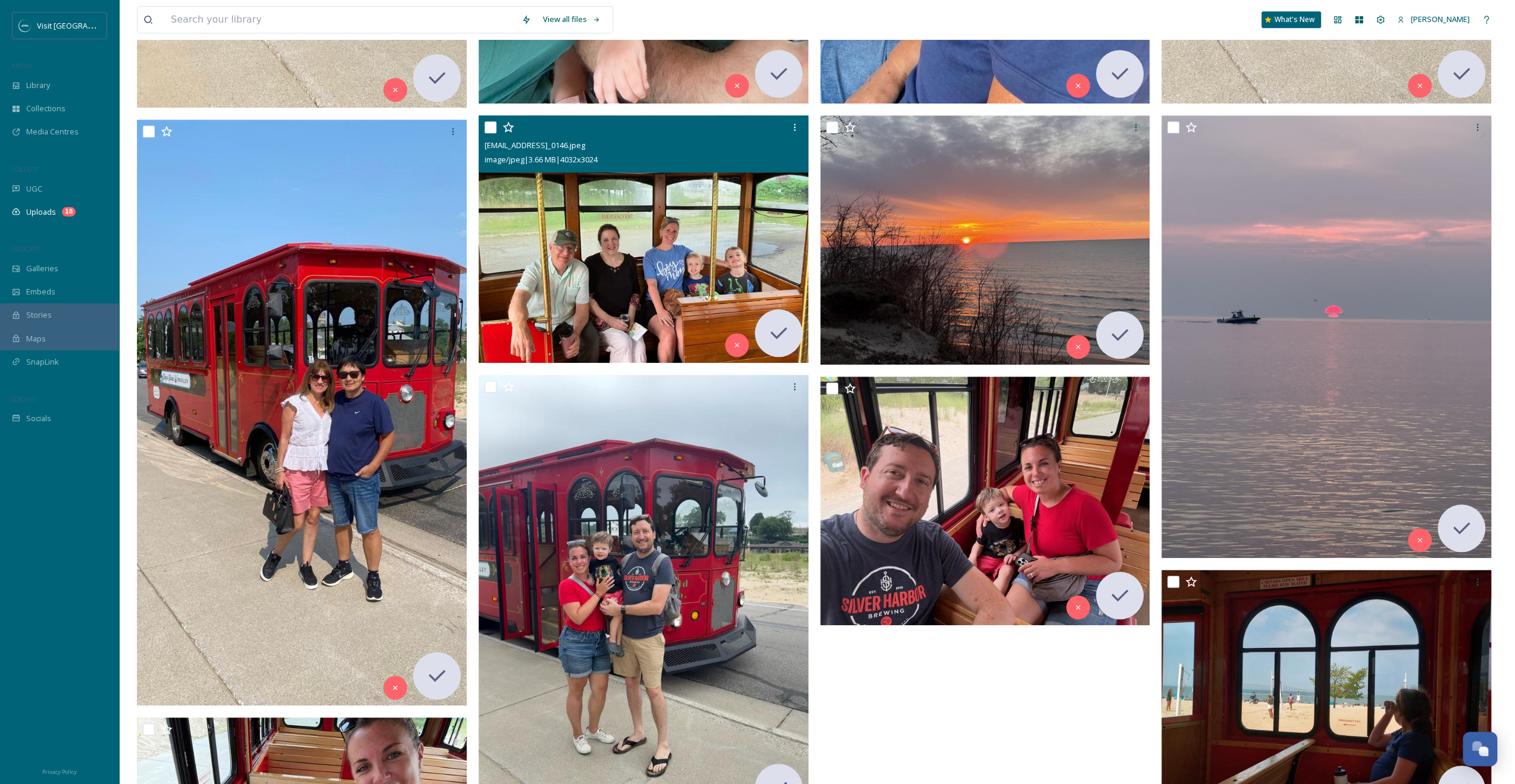
click at [750, 264] on img at bounding box center [643, 239] width 330 height 248
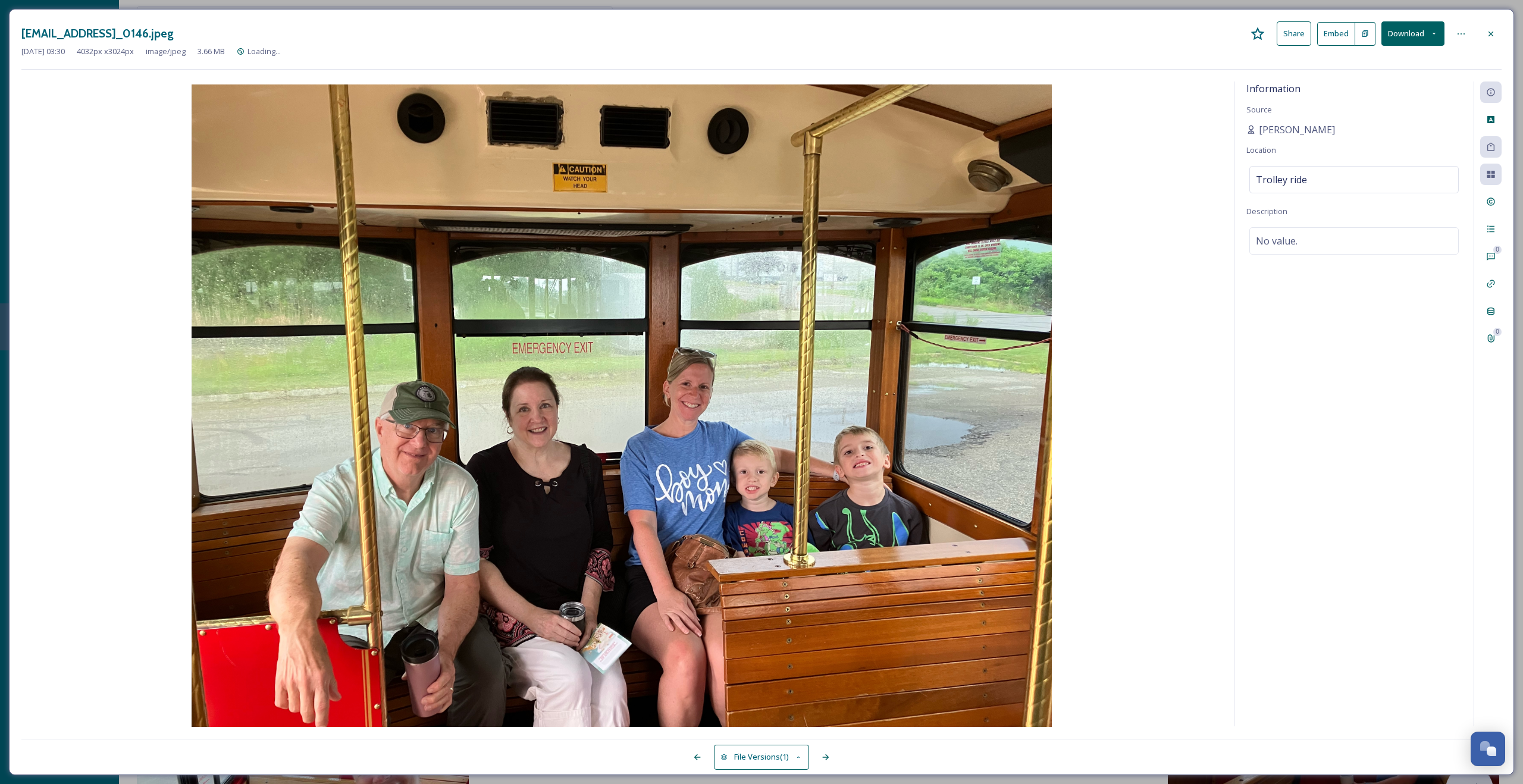
click at [1402, 41] on button "Download" at bounding box center [1413, 33] width 63 height 24
click at [1393, 110] on span "Download Medium (1080 x 810)" at bounding box center [1381, 108] width 110 height 11
click at [1494, 29] on icon at bounding box center [1491, 34] width 10 height 10
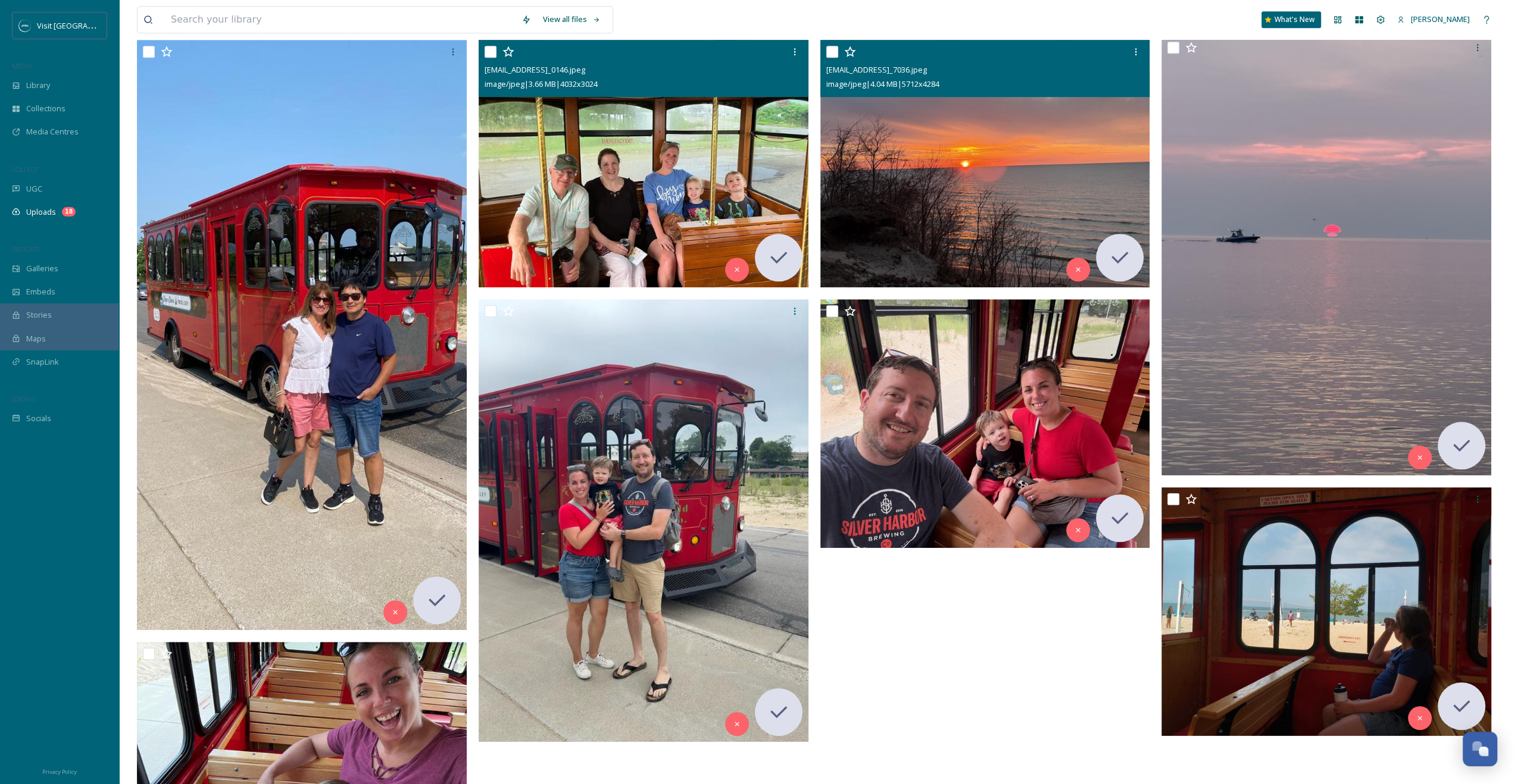
scroll to position [952, 0]
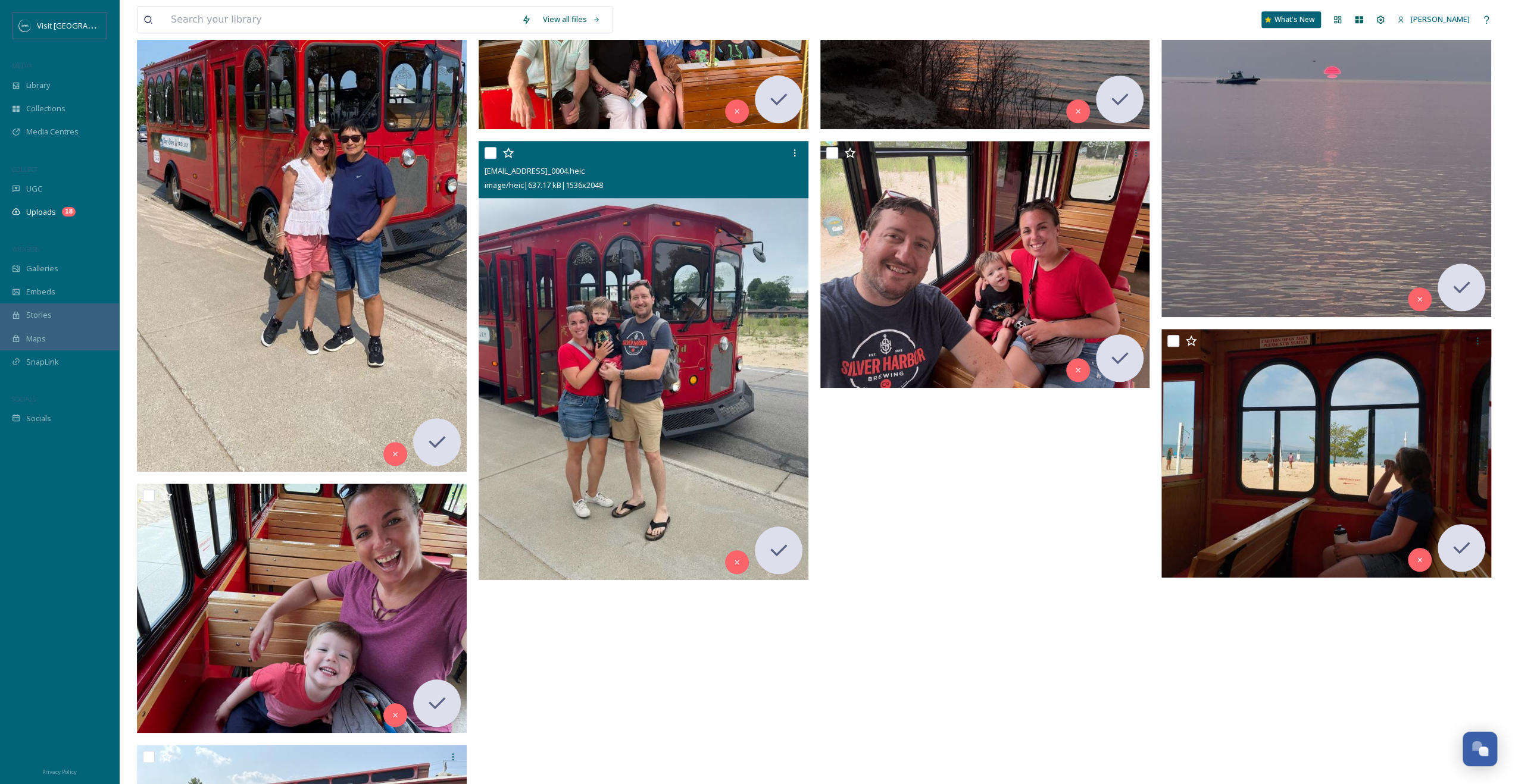
click at [612, 326] on img at bounding box center [643, 360] width 330 height 439
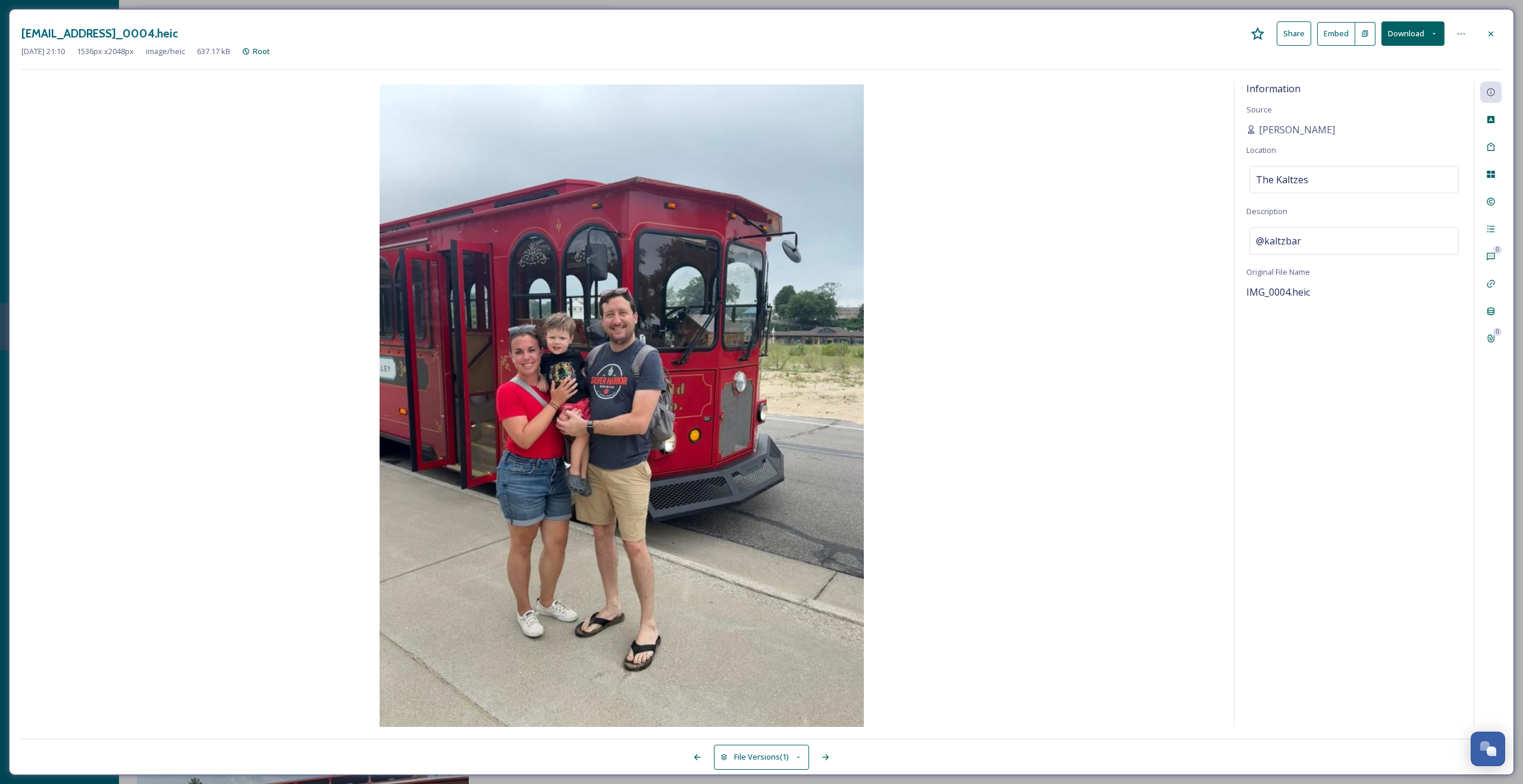
click at [1390, 37] on button "Download" at bounding box center [1413, 33] width 63 height 24
click at [1355, 111] on span "Download Medium (810 x 1080)" at bounding box center [1381, 108] width 110 height 11
click at [1489, 37] on icon at bounding box center [1491, 34] width 10 height 10
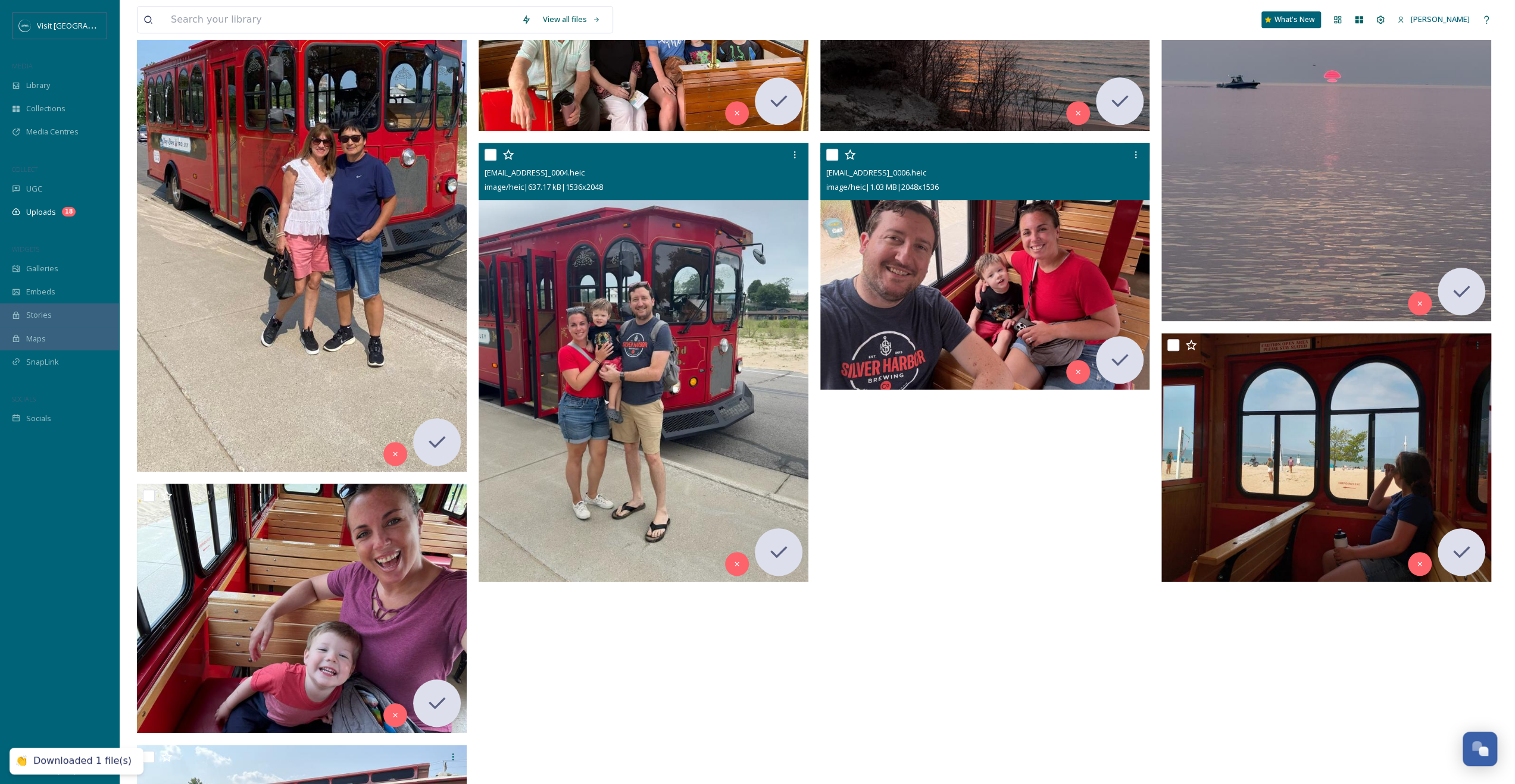
click at [939, 297] on img at bounding box center [985, 266] width 330 height 248
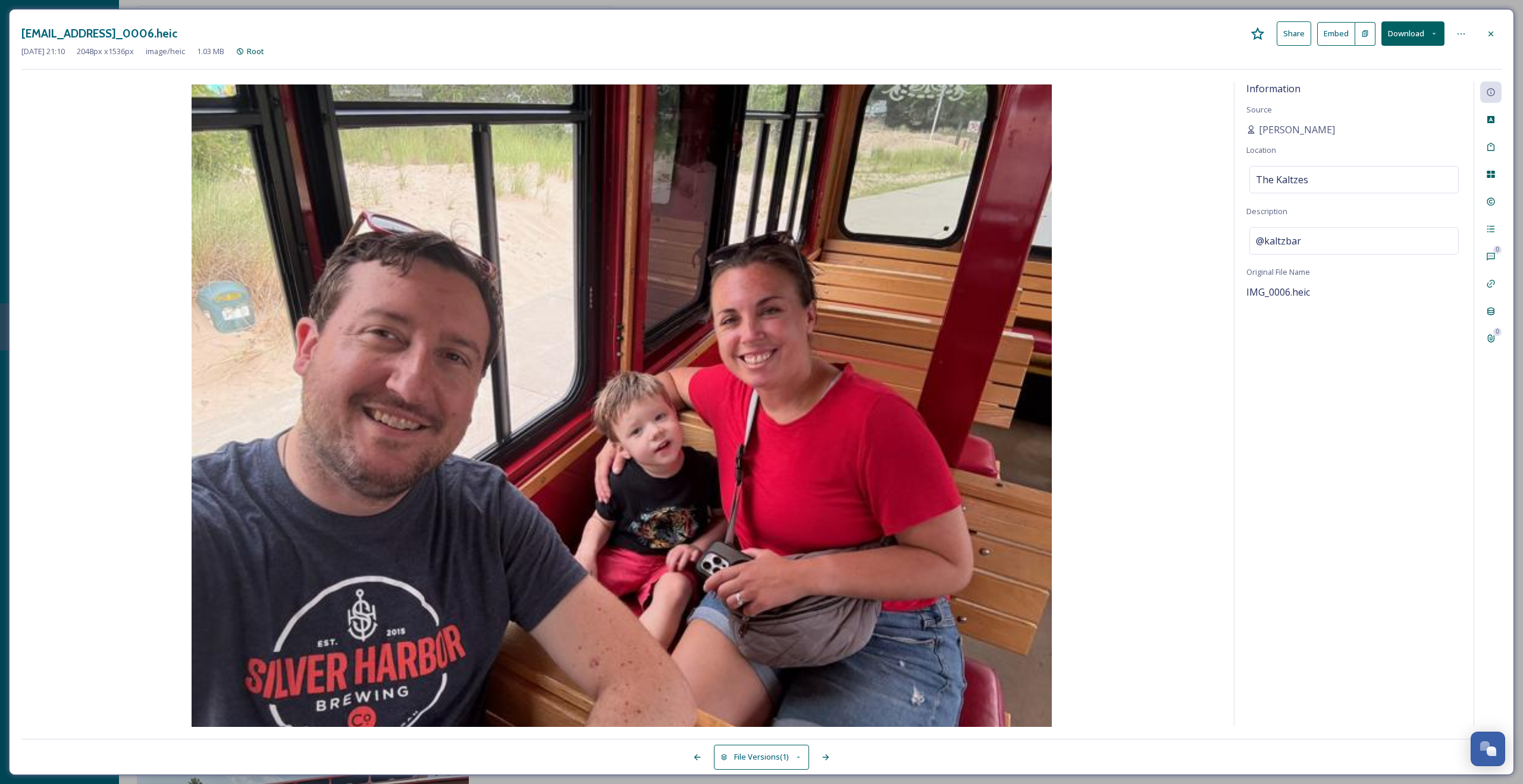
click at [1398, 35] on button "Download" at bounding box center [1413, 33] width 63 height 24
click at [1394, 104] on span "Download Medium (1080 x 810)" at bounding box center [1381, 108] width 110 height 11
click at [1488, 35] on icon at bounding box center [1491, 34] width 10 height 10
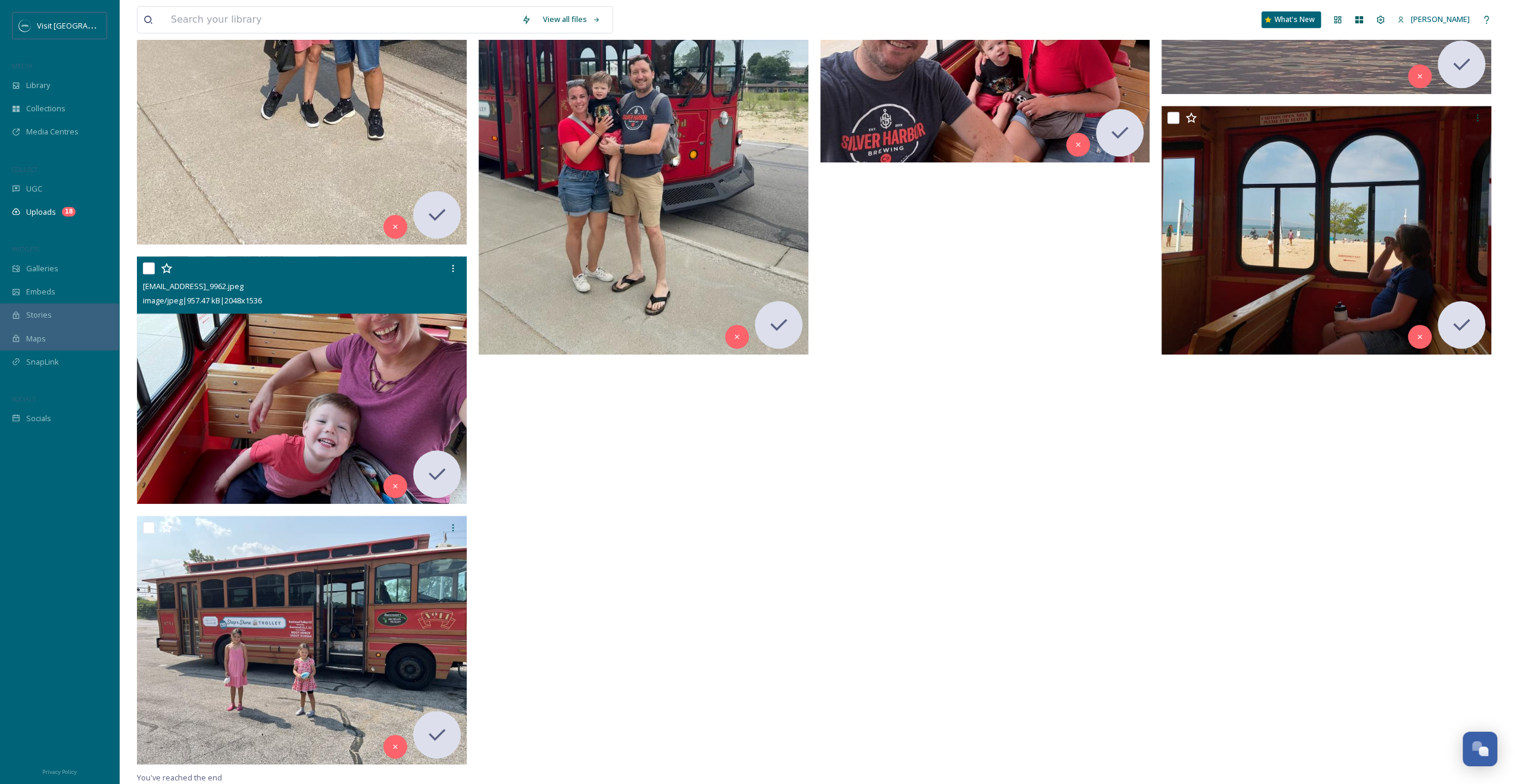
click at [354, 433] on img at bounding box center [302, 380] width 330 height 248
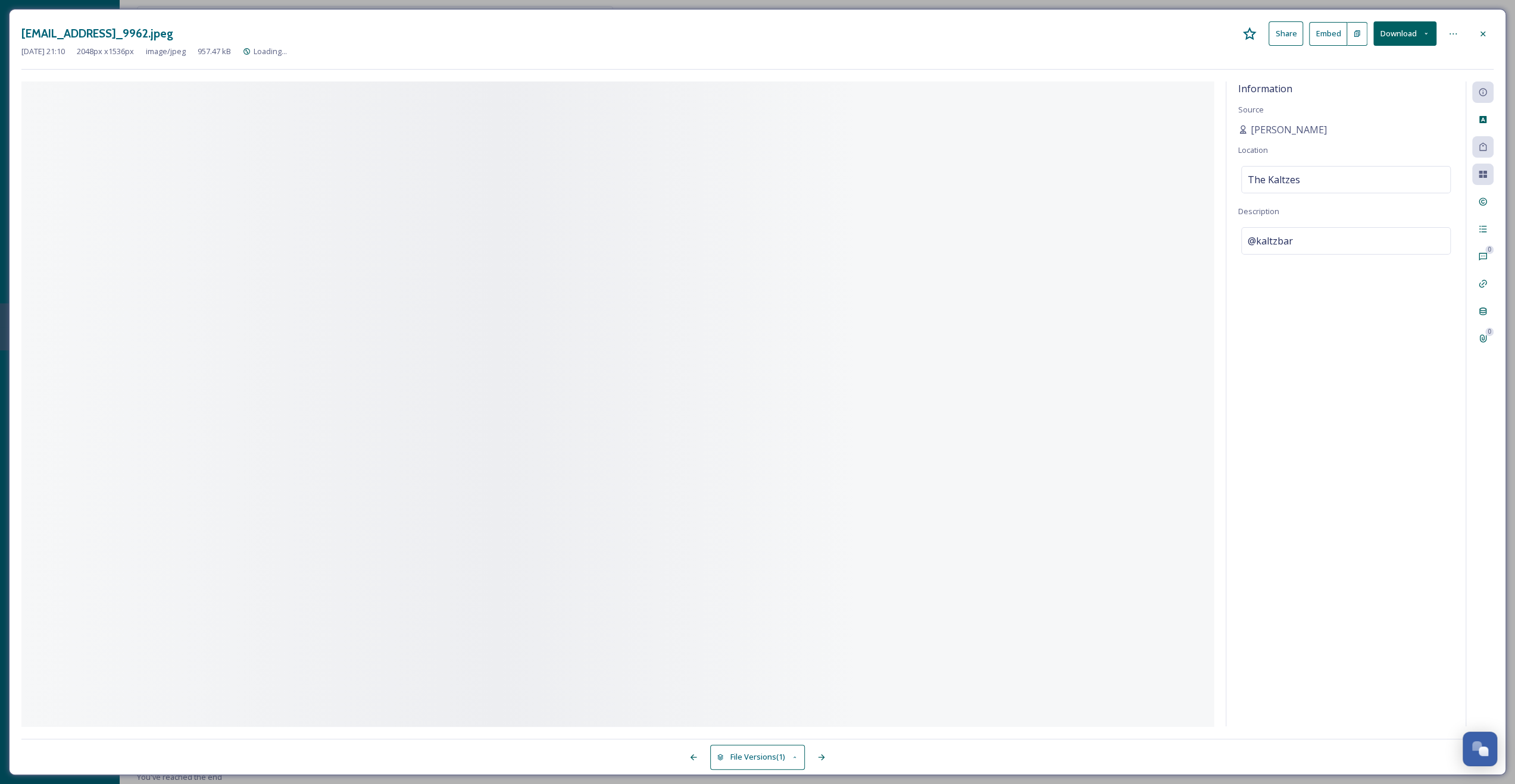
scroll to position [920, 0]
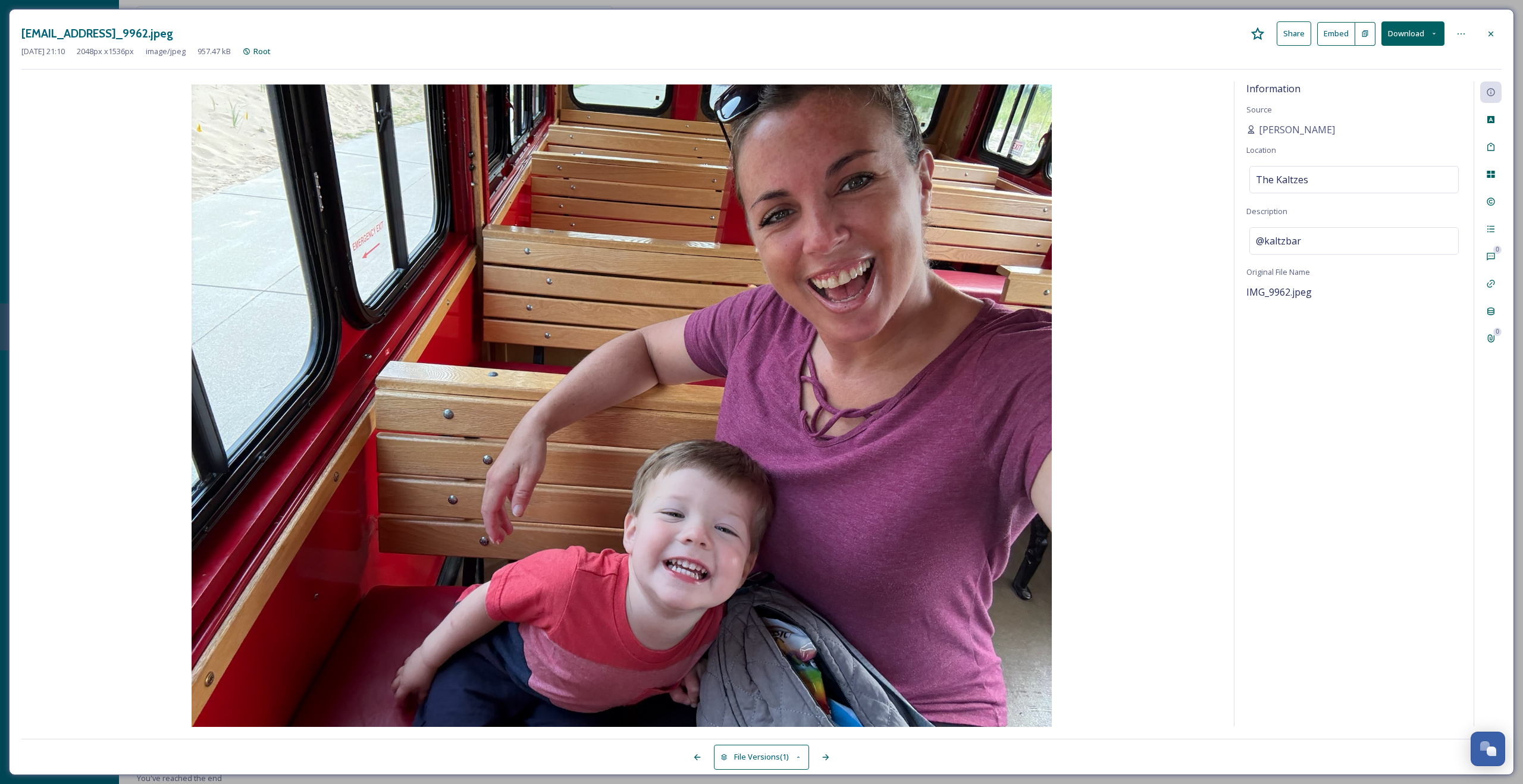
click at [1398, 38] on button "Download" at bounding box center [1413, 33] width 63 height 24
click at [1395, 104] on span "Download Medium (1080 x 810)" at bounding box center [1381, 108] width 110 height 11
click at [1486, 38] on icon at bounding box center [1491, 34] width 10 height 10
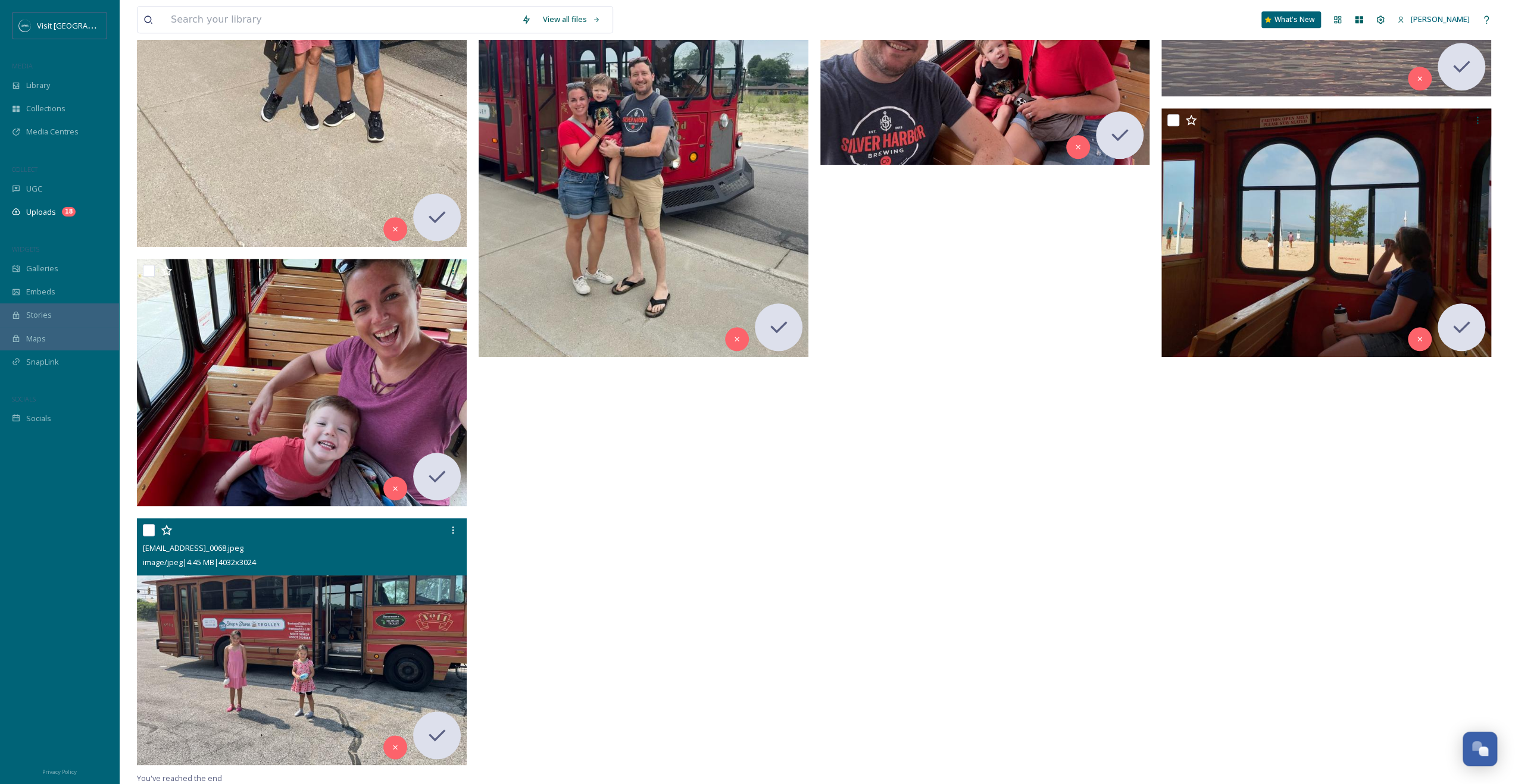
click at [297, 593] on img at bounding box center [302, 642] width 330 height 248
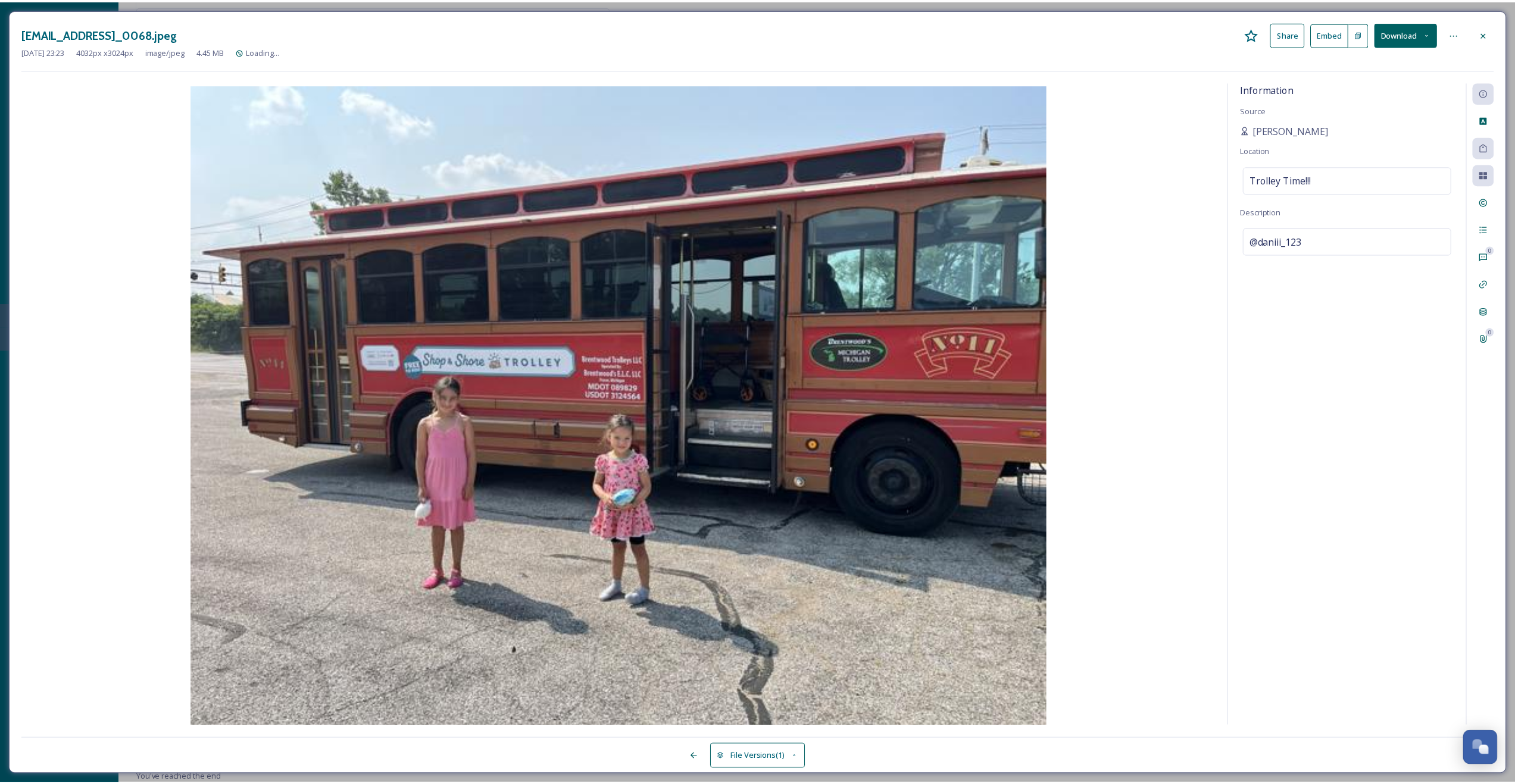
scroll to position [920, 0]
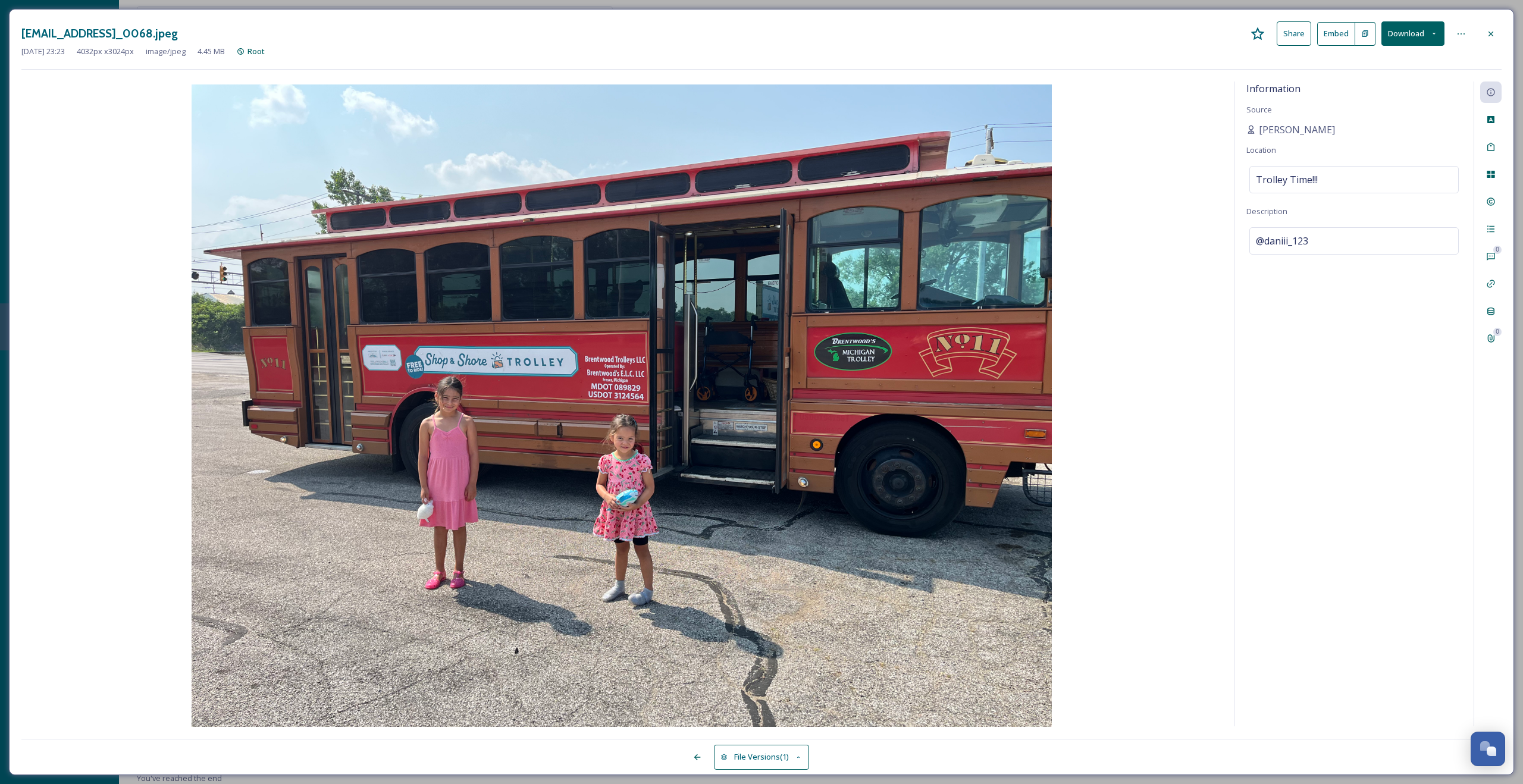
click at [1388, 35] on button "Download" at bounding box center [1413, 33] width 63 height 24
click at [1378, 105] on span "Download Medium (1080 x 810)" at bounding box center [1381, 108] width 110 height 11
click at [1497, 30] on div at bounding box center [1491, 34] width 21 height 21
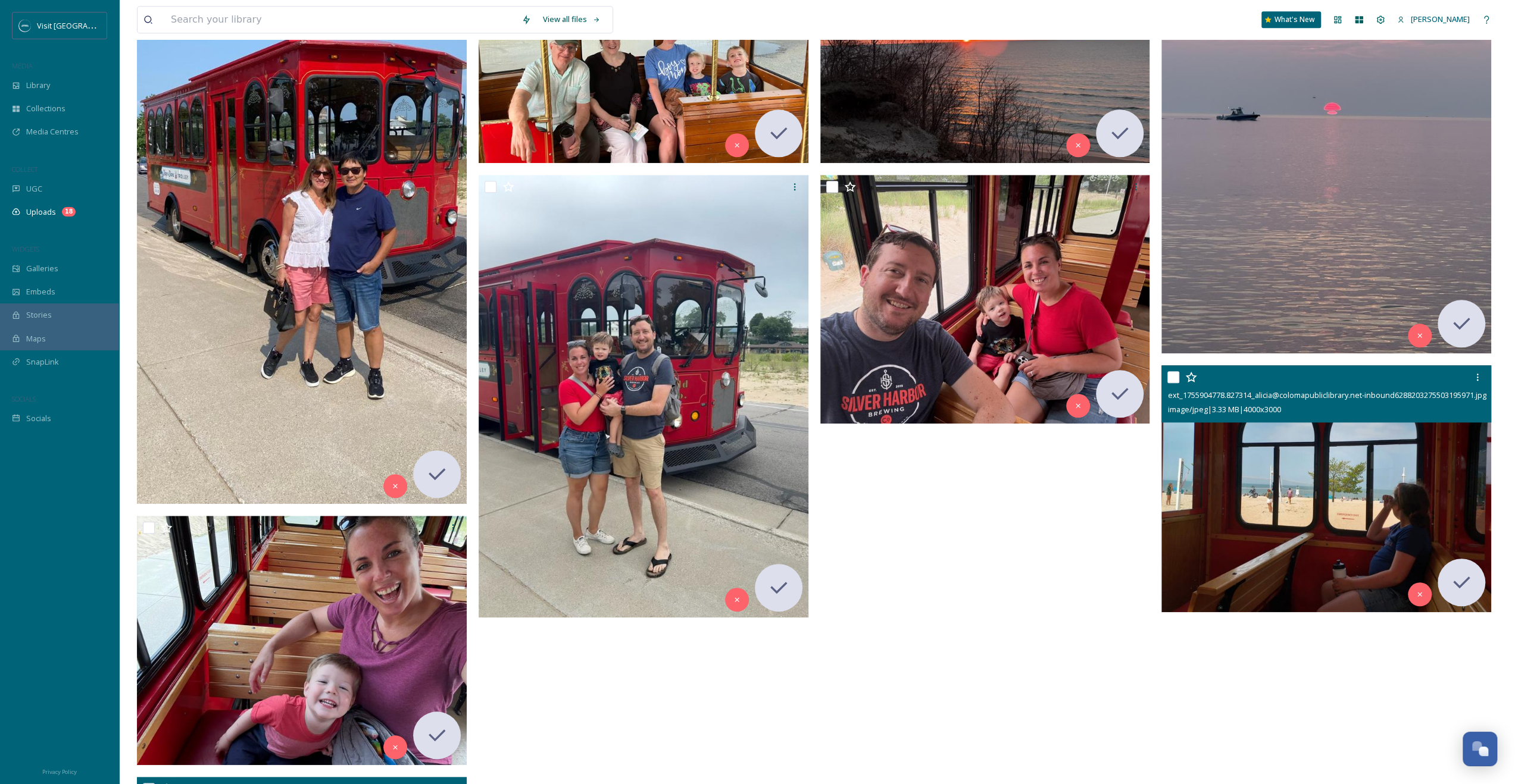
click at [1430, 477] on img at bounding box center [1326, 489] width 330 height 248
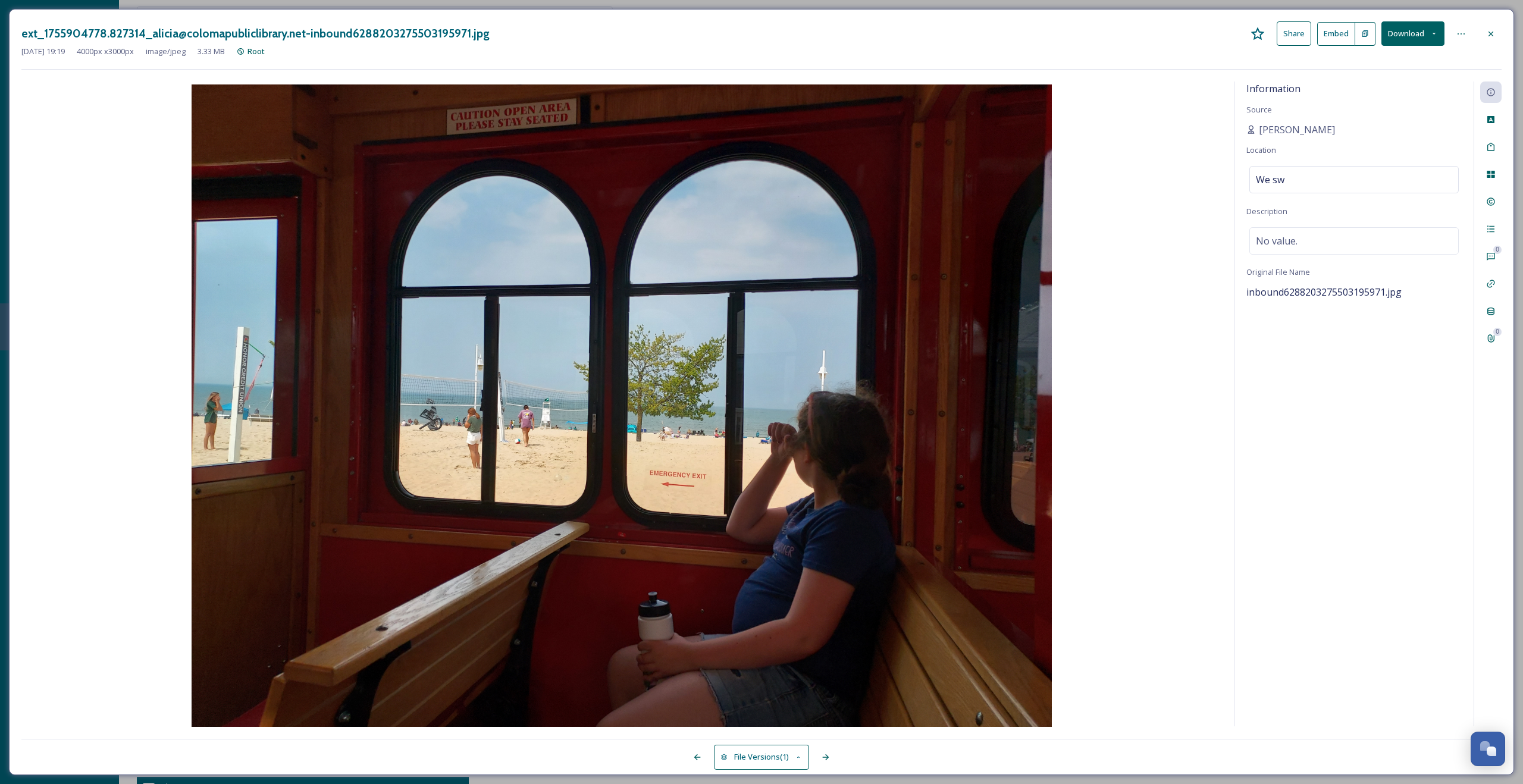
click at [1421, 35] on button "Download" at bounding box center [1413, 33] width 63 height 24
click at [1386, 105] on span "Download Medium (1080 x 810)" at bounding box center [1381, 108] width 110 height 11
click at [1490, 33] on icon at bounding box center [1491, 34] width 10 height 10
